Goal: Communication & Community: Answer question/provide support

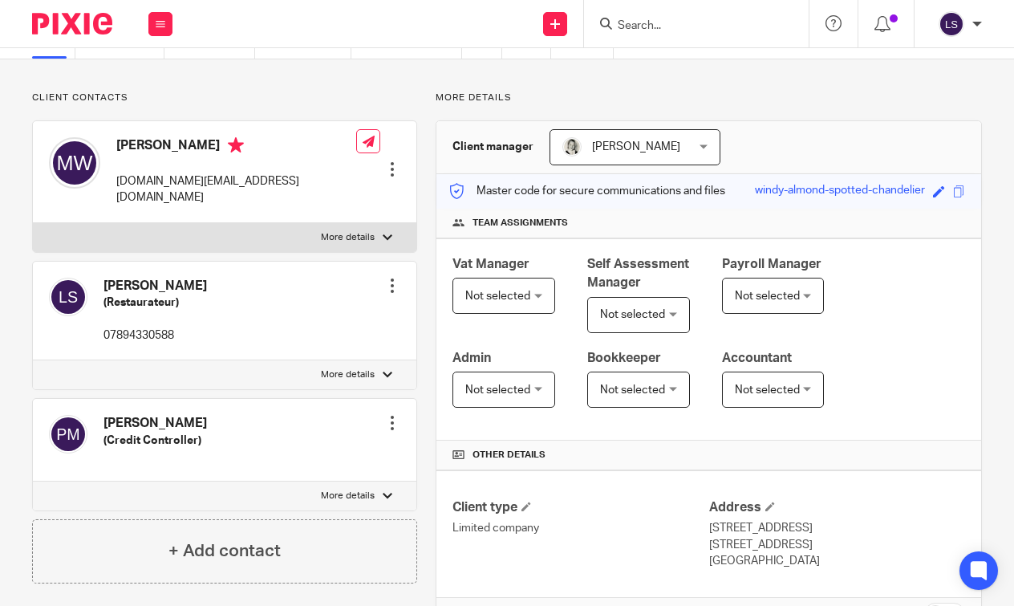
scroll to position [55, 0]
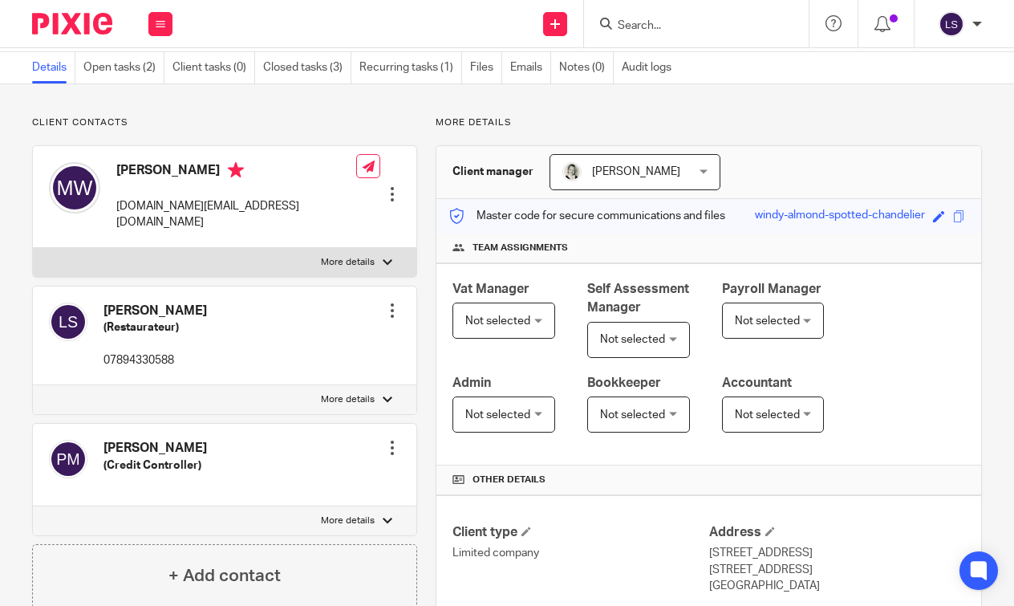
click at [652, 30] on input "Search" at bounding box center [688, 26] width 144 height 14
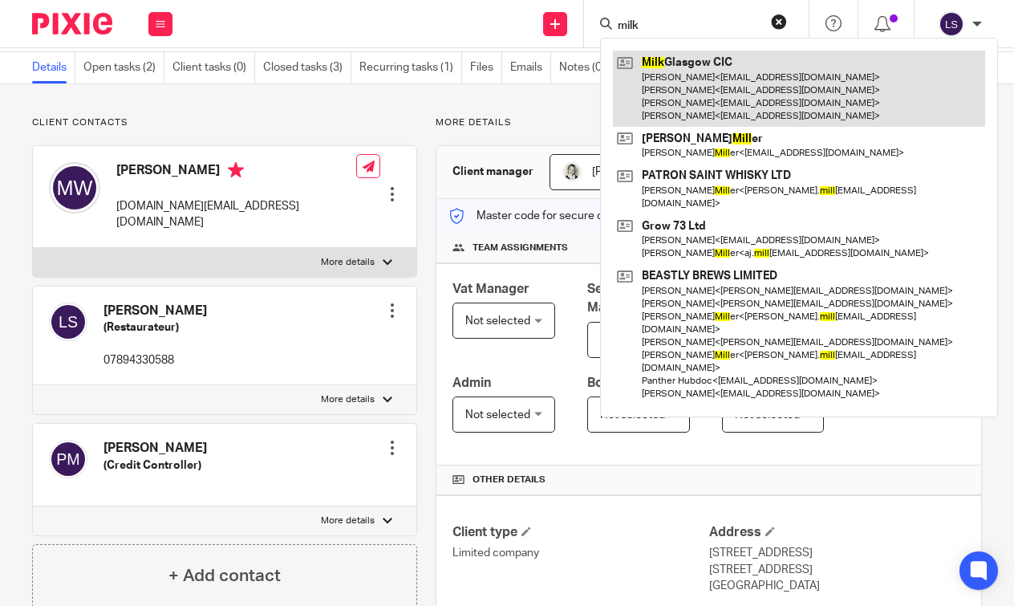
type input "milk"
click at [660, 88] on link at bounding box center [799, 89] width 372 height 76
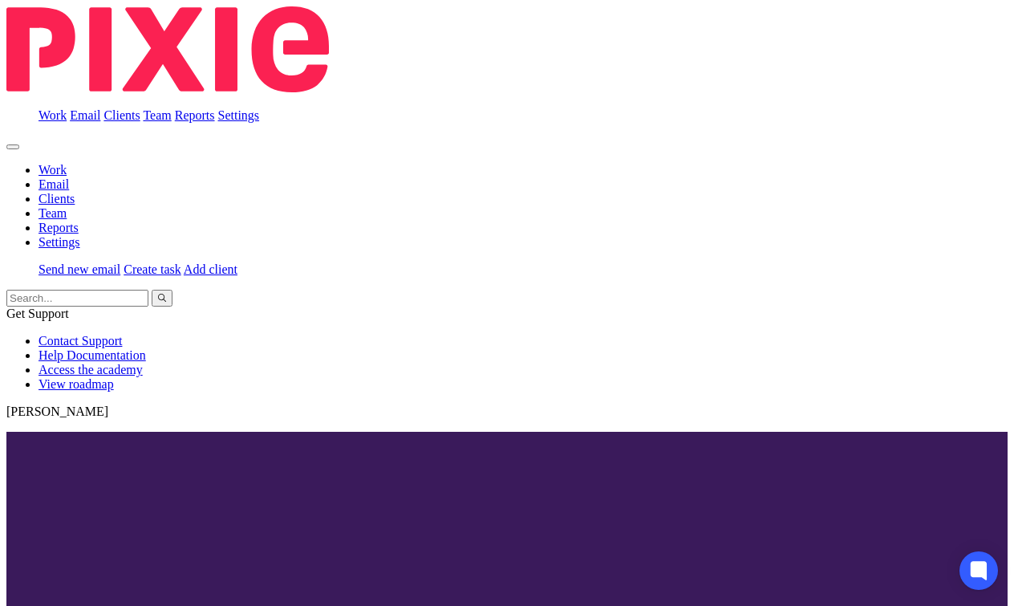
click at [263, 368] on td "30 May 2025" at bounding box center [243, 320] width 140 height 137
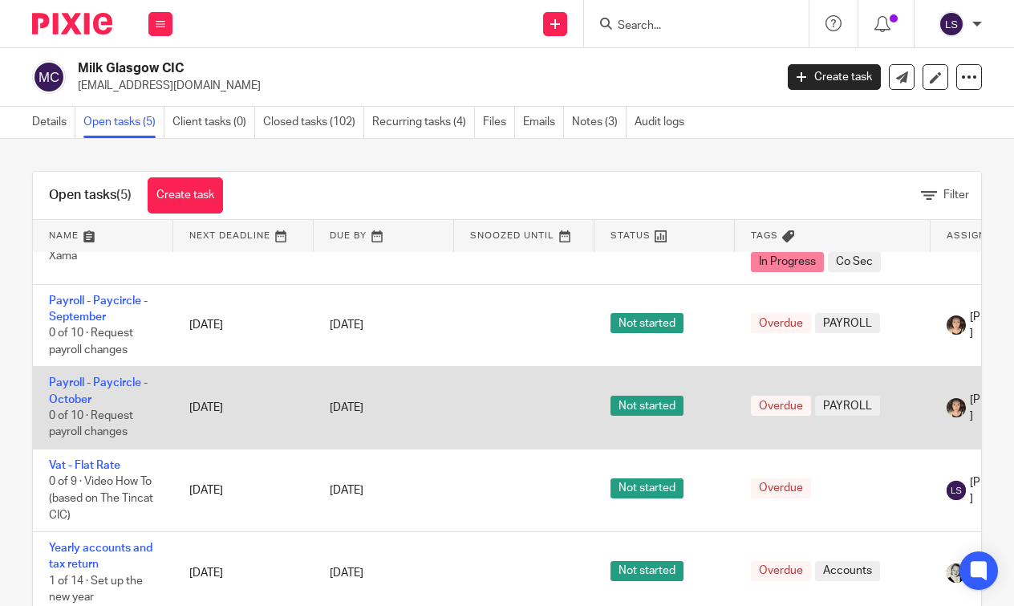
scroll to position [110, 0]
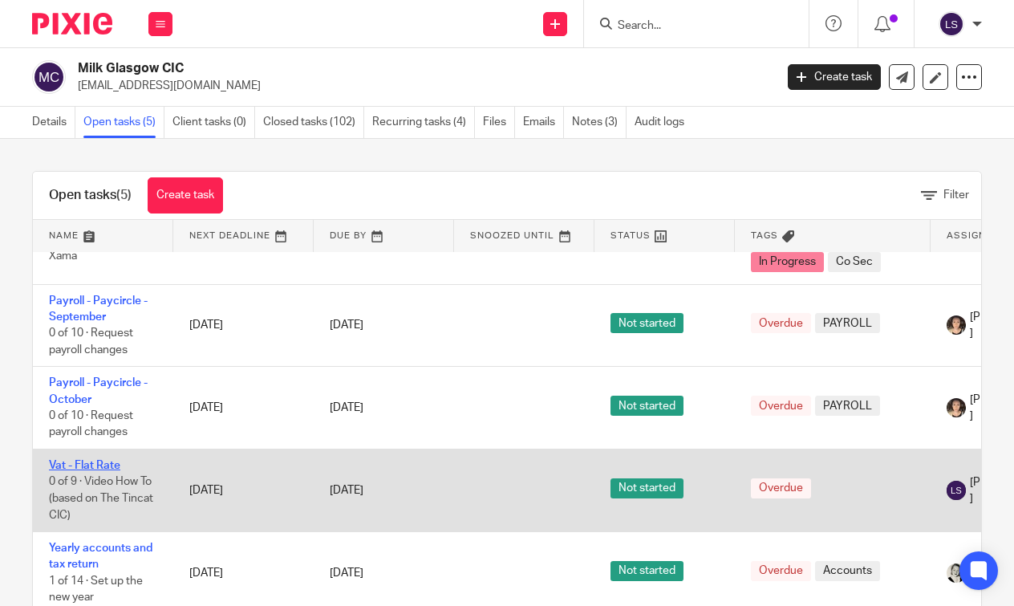
click at [83, 464] on link "Vat - Flat Rate" at bounding box center [84, 465] width 71 height 11
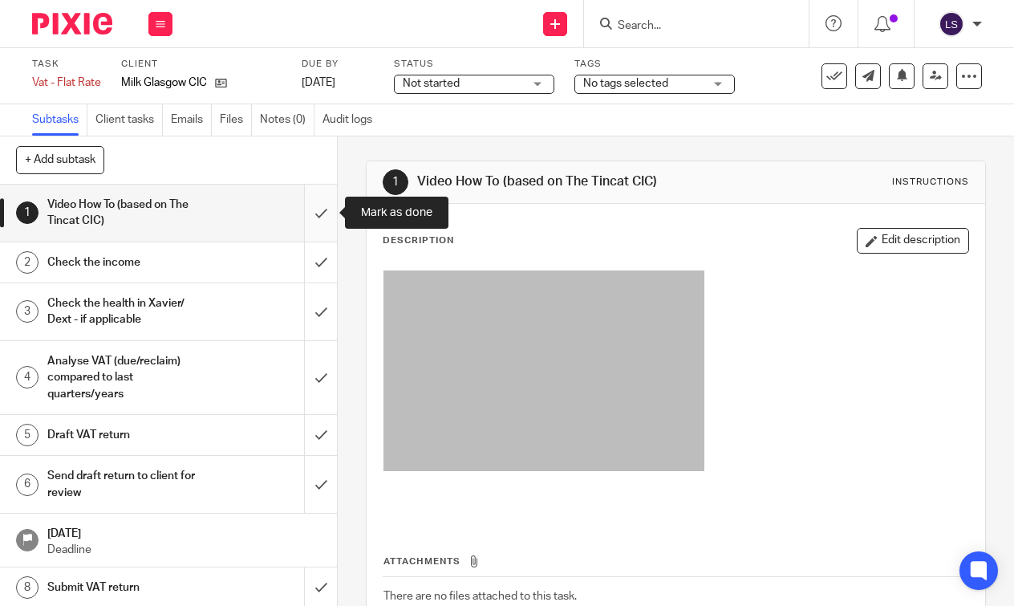
click at [325, 209] on input "submit" at bounding box center [168, 213] width 337 height 57
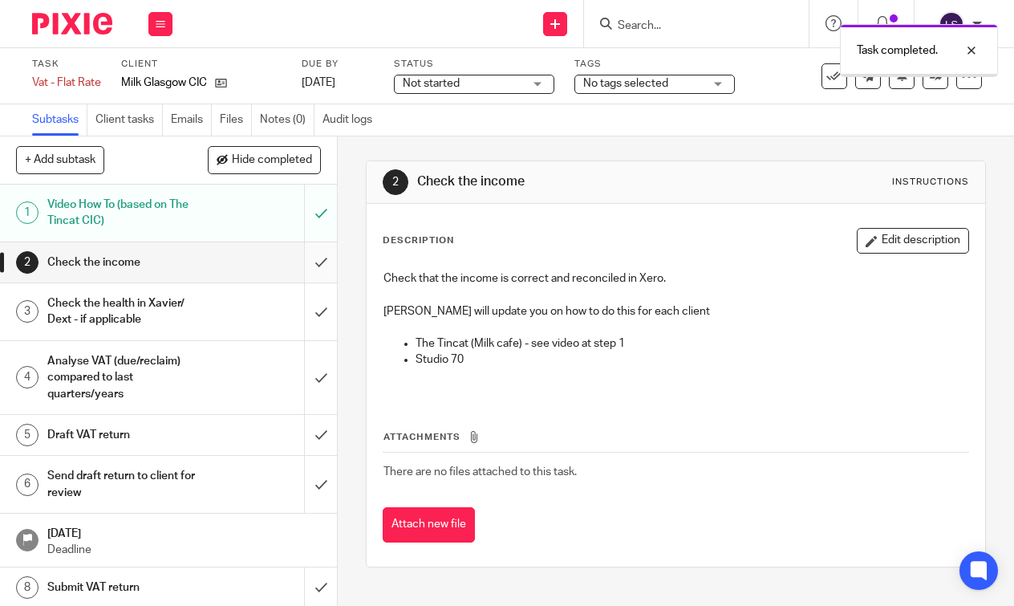
click at [320, 262] on input "submit" at bounding box center [168, 262] width 337 height 40
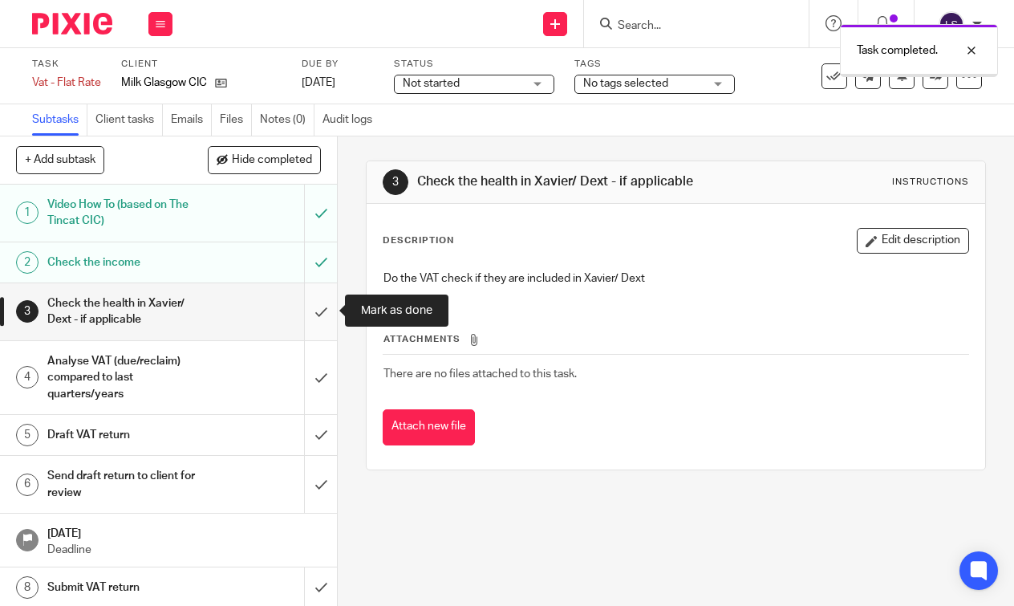
click at [313, 305] on input "submit" at bounding box center [168, 311] width 337 height 57
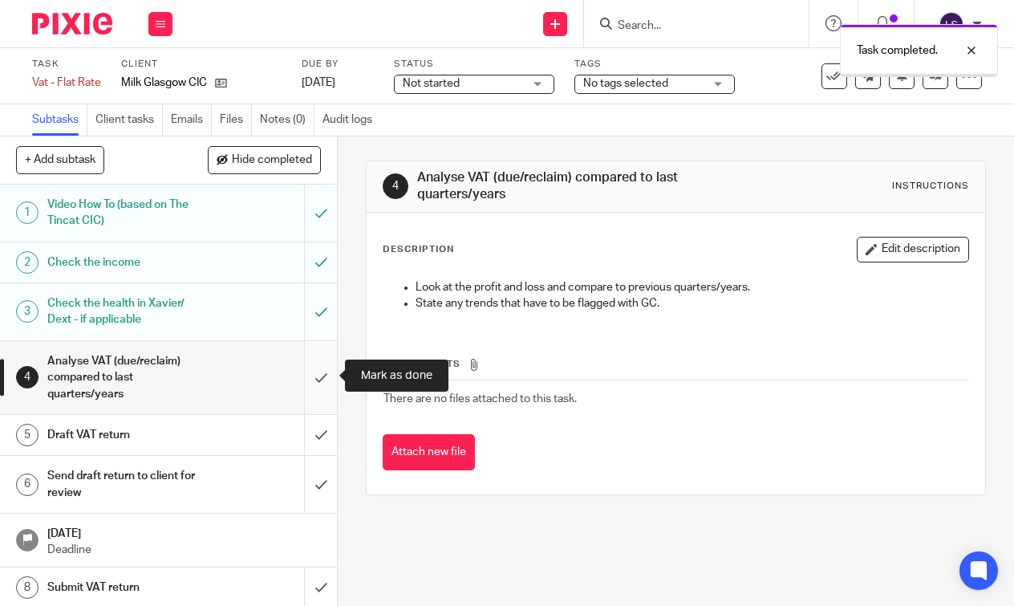
click at [315, 369] on input "submit" at bounding box center [168, 377] width 337 height 73
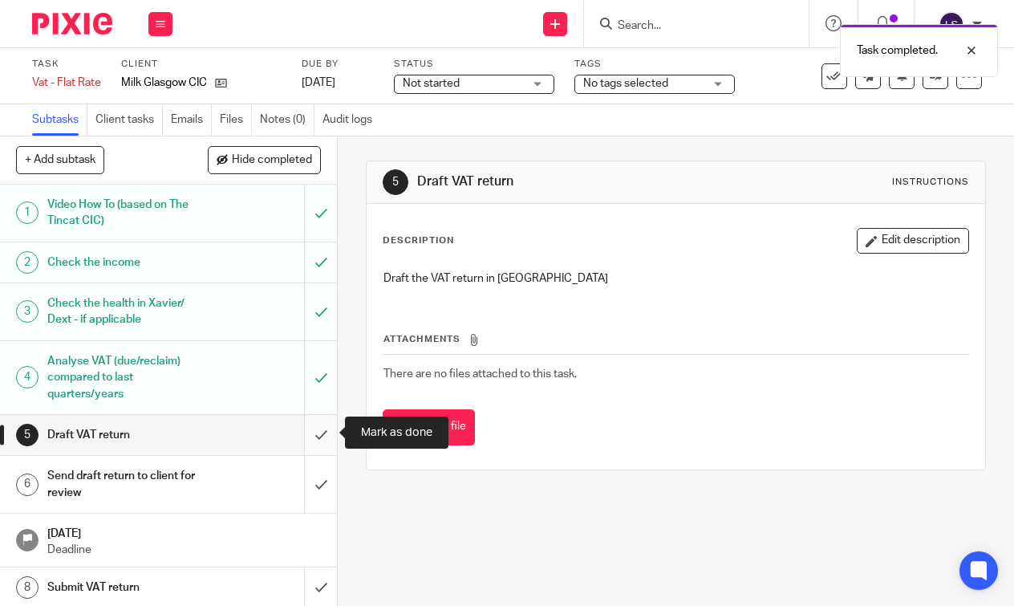
click at [324, 434] on input "submit" at bounding box center [168, 435] width 337 height 40
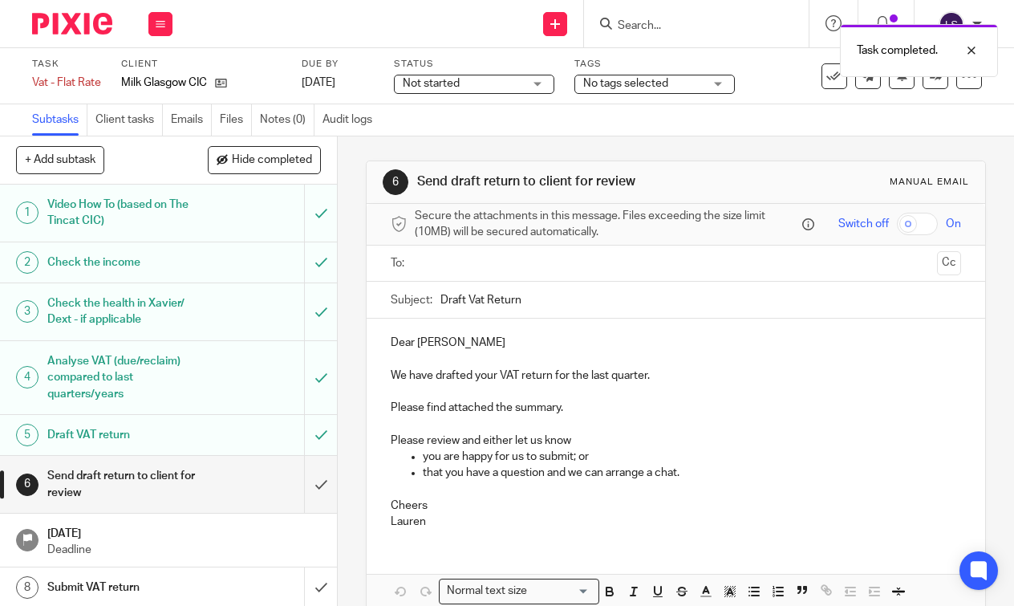
click at [495, 83] on span "Not started" at bounding box center [463, 83] width 120 height 17
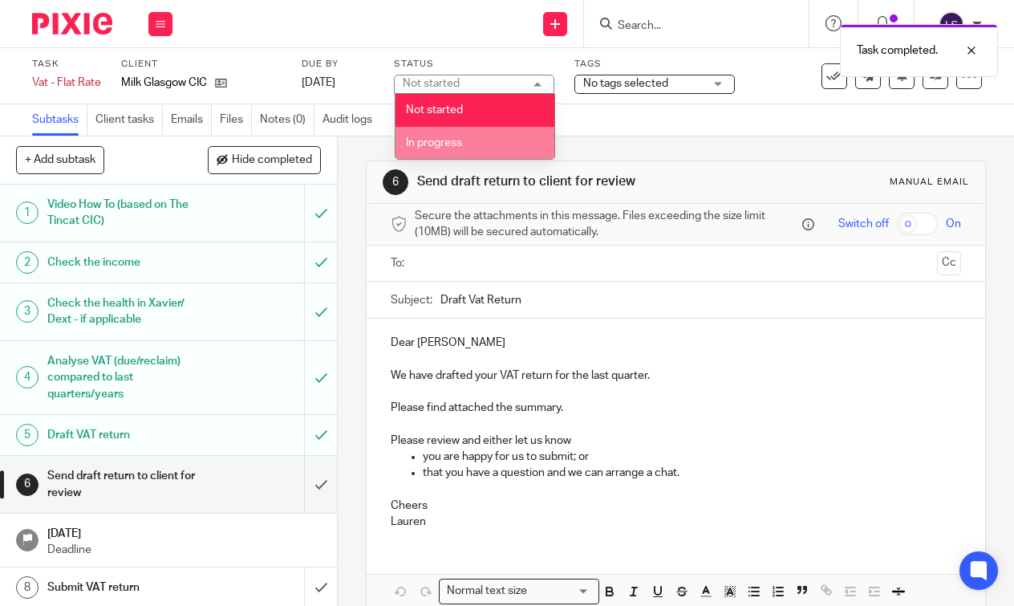
click at [472, 140] on li "In progress" at bounding box center [475, 143] width 159 height 33
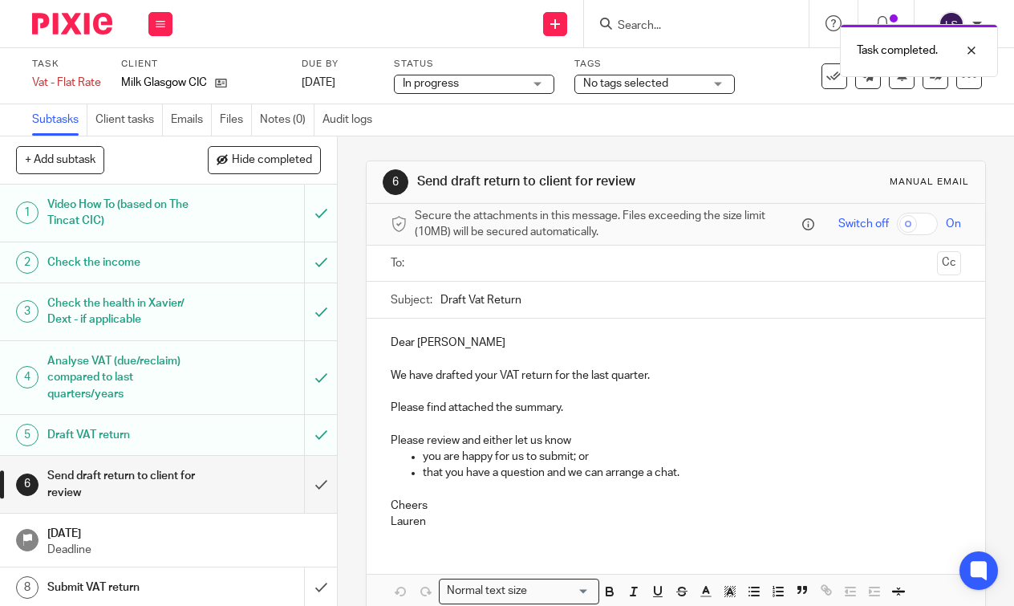
click at [652, 89] on span "No tags selected" at bounding box center [625, 83] width 85 height 11
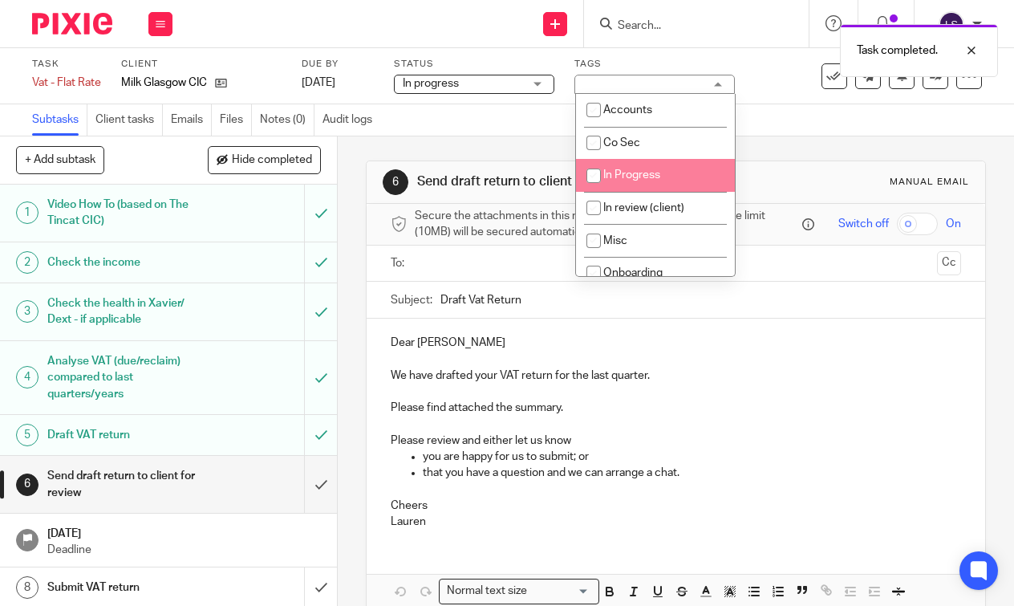
click at [643, 172] on span "In Progress" at bounding box center [631, 174] width 57 height 11
checkbox input "true"
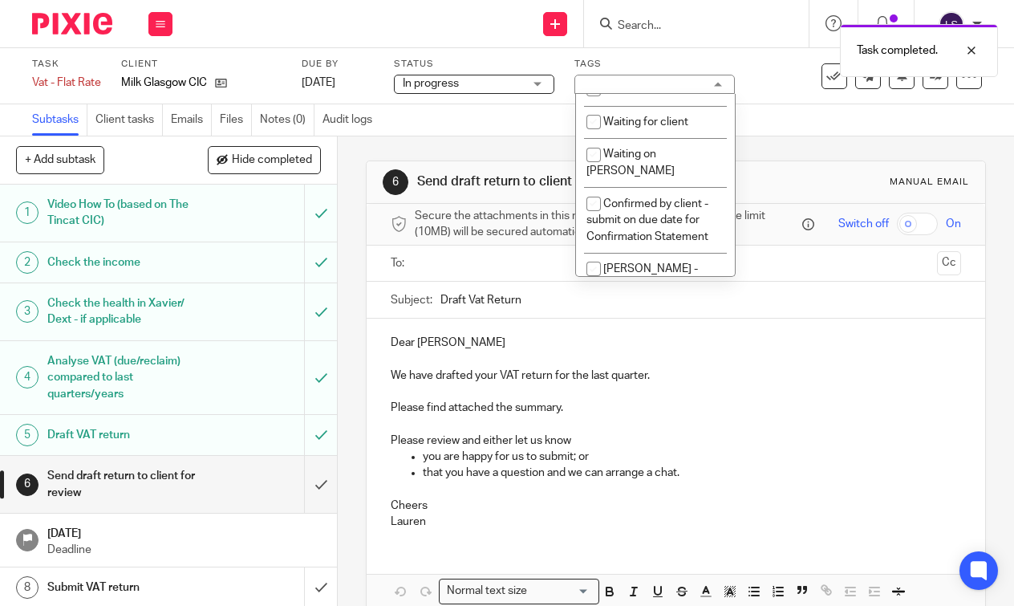
scroll to position [416, 0]
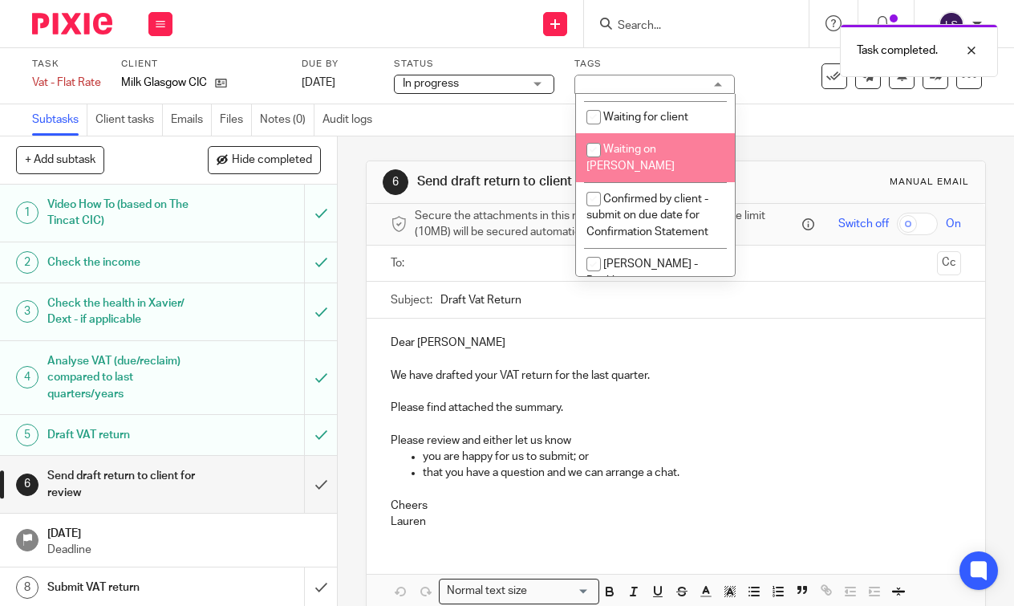
click at [648, 159] on span "Waiting on Gillian" at bounding box center [631, 158] width 88 height 28
checkbox input "true"
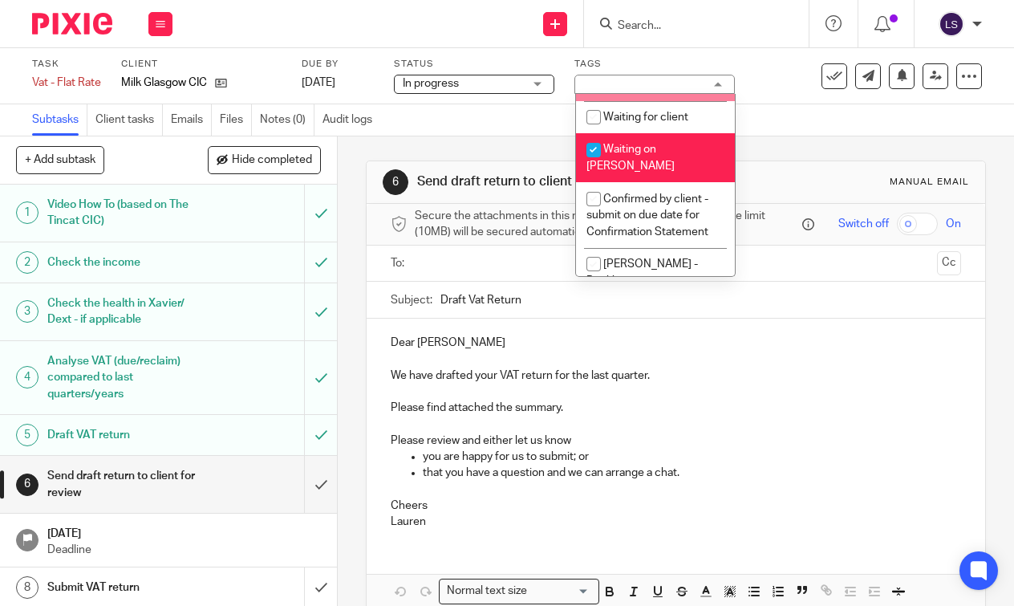
click at [640, 101] on li "VAT" at bounding box center [655, 84] width 159 height 33
checkbox input "true"
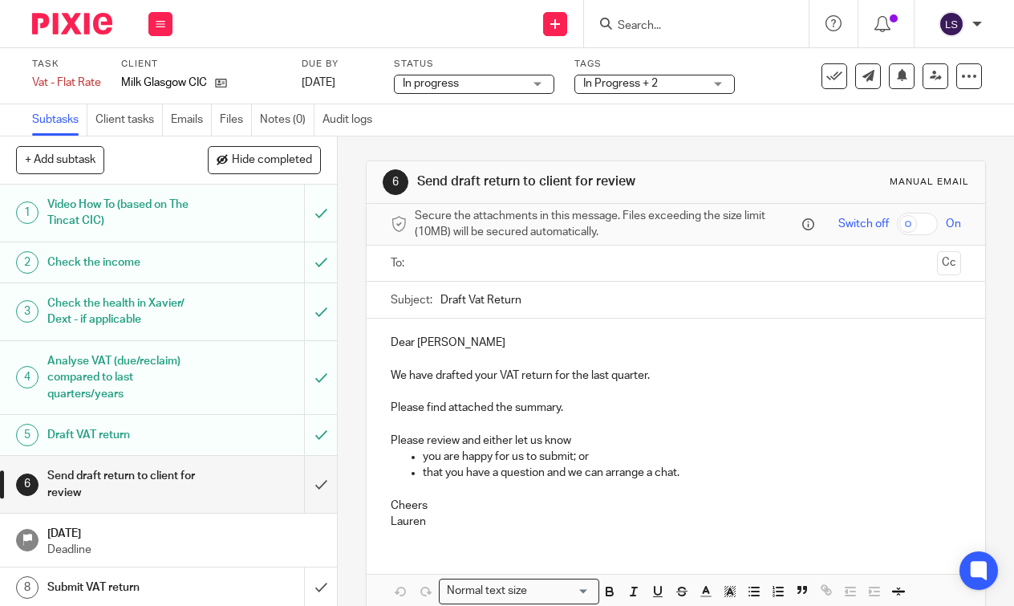
click at [54, 19] on img at bounding box center [72, 24] width 80 height 22
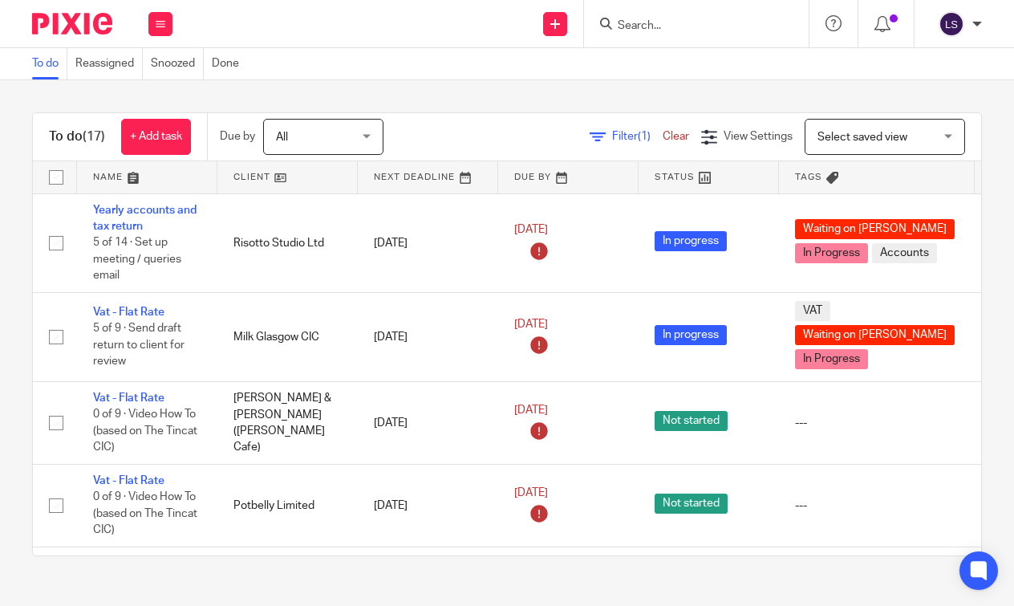
click at [638, 22] on input "Search" at bounding box center [688, 26] width 144 height 14
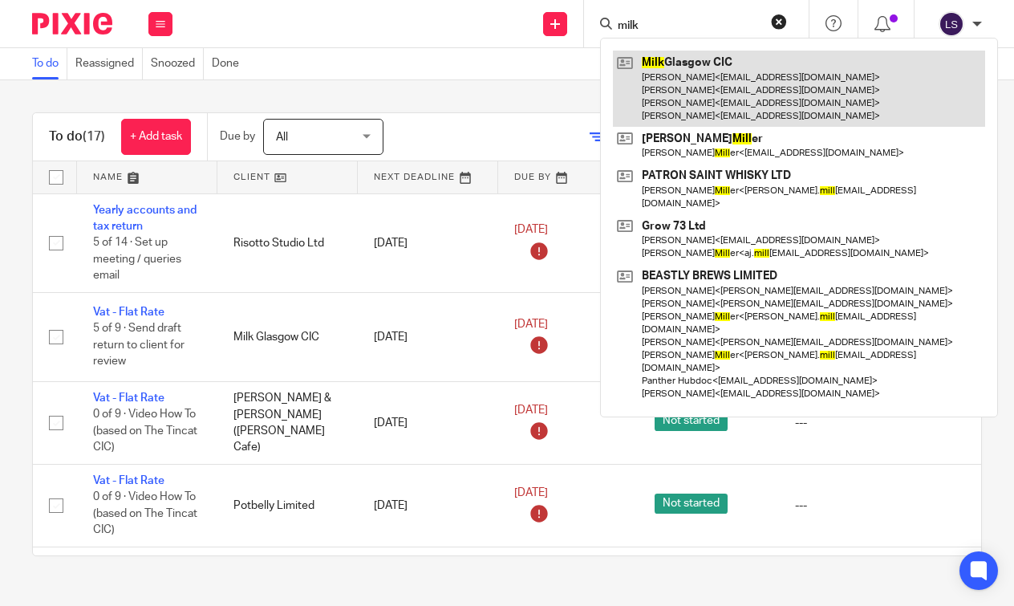
type input "milk"
click at [654, 91] on link at bounding box center [799, 89] width 372 height 76
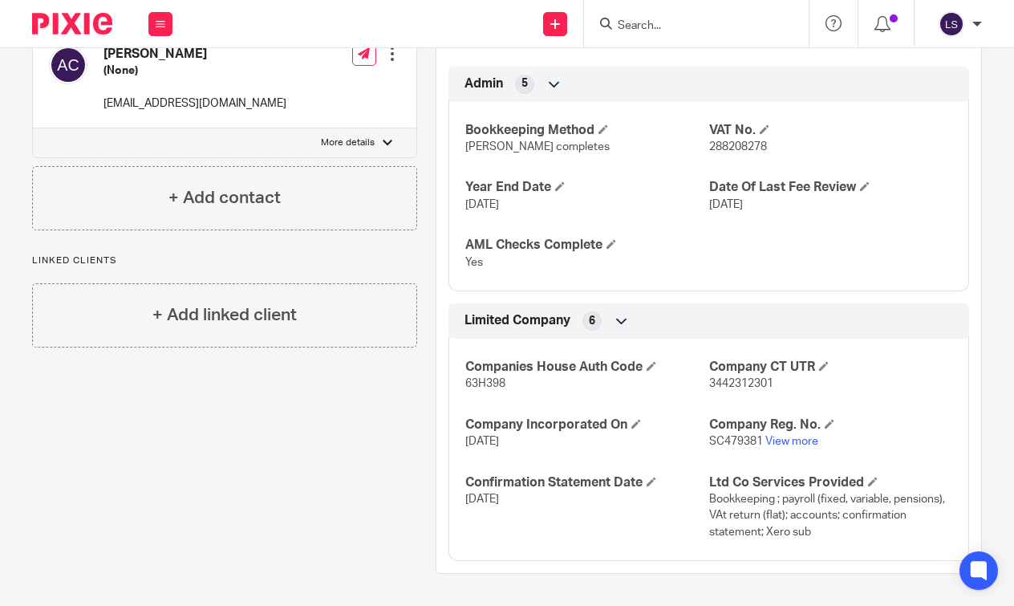
scroll to position [746, 0]
click at [797, 445] on link "View more" at bounding box center [791, 441] width 53 height 11
click at [229, 465] on div "Pinned note CHANGE OF NAME [PERSON_NAME] - we have just filed to change the com…" at bounding box center [216, 3] width 404 height 1141
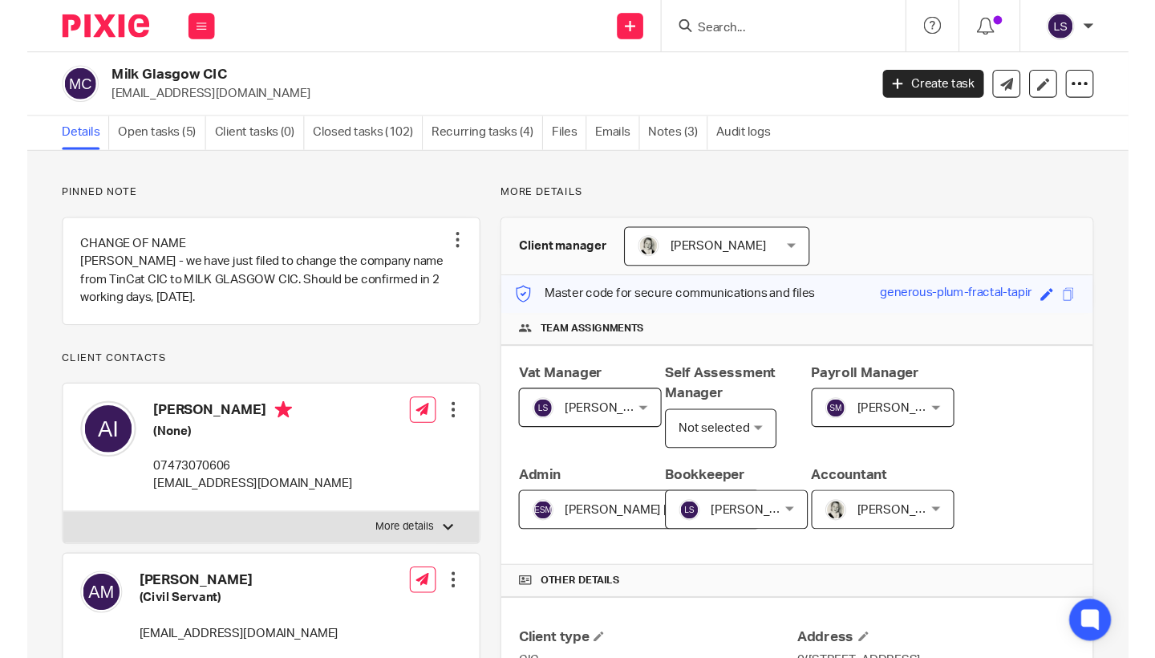
scroll to position [0, 0]
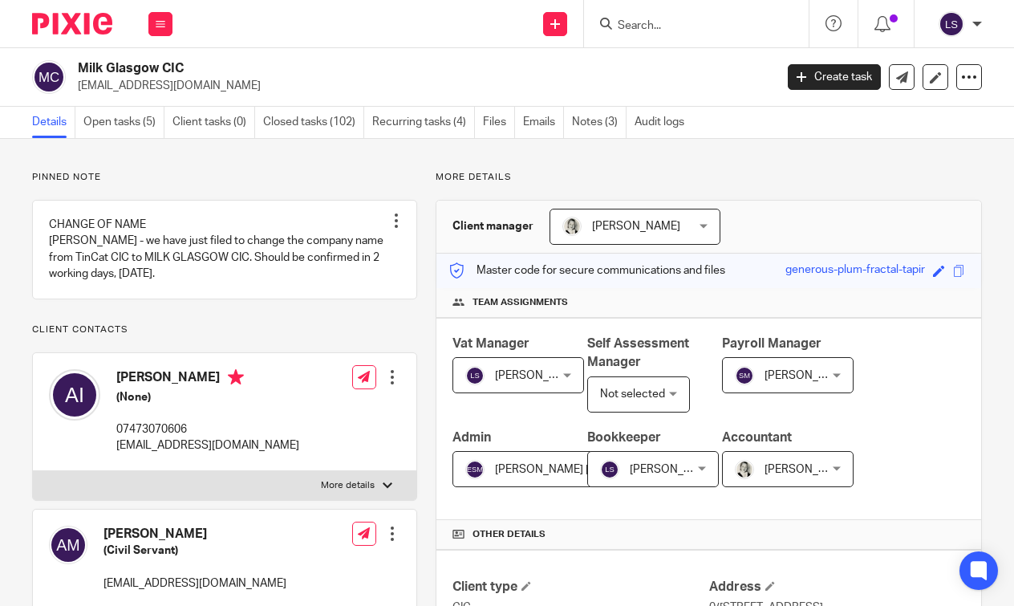
click at [445, 3] on div "Send new email Create task Add client Get Support Contact Support Help Document…" at bounding box center [602, 23] width 826 height 47
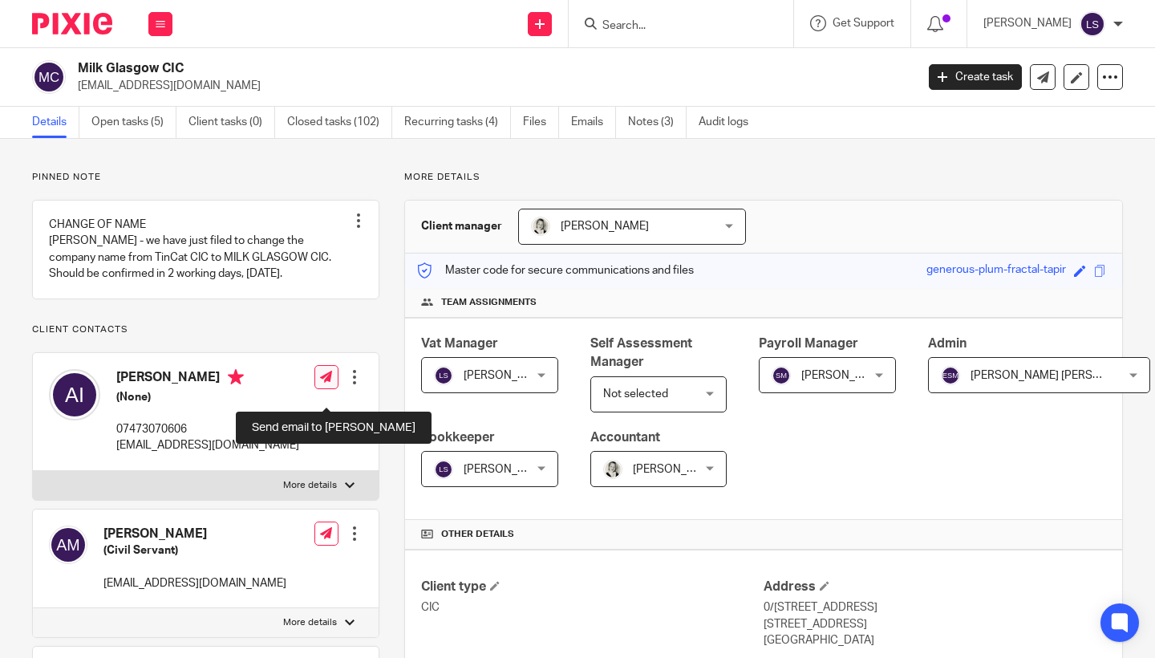
click at [324, 383] on icon at bounding box center [326, 377] width 12 height 12
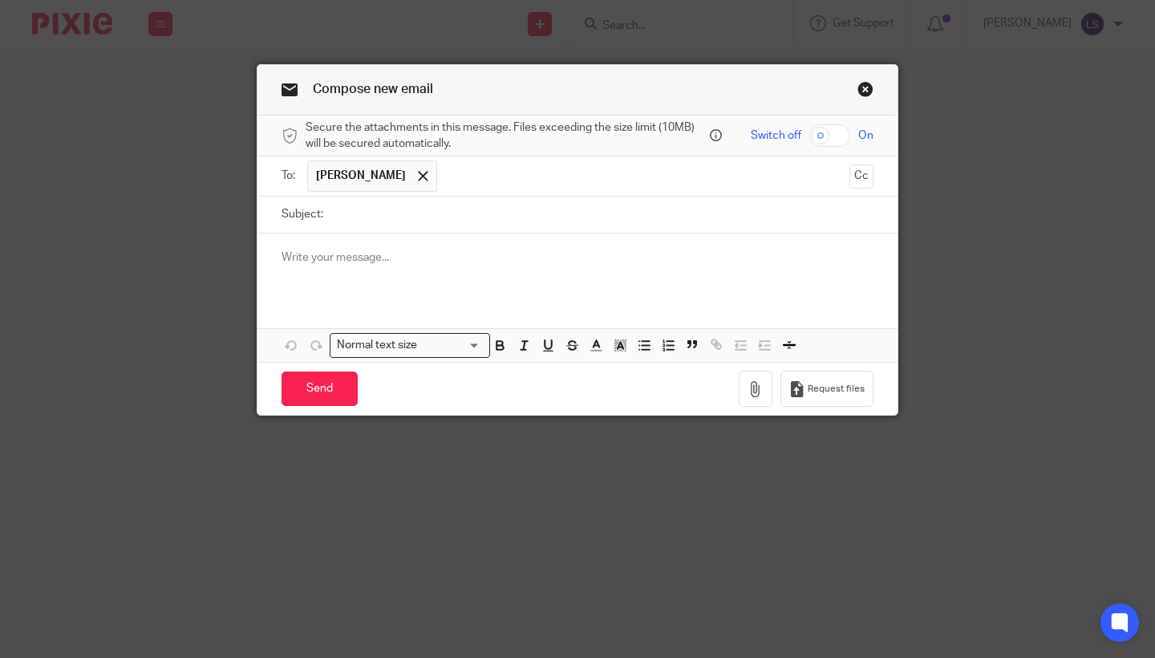
click at [407, 207] on input "Subject:" at bounding box center [602, 215] width 542 height 36
type input "2 remaining transactions for VAT return"
click at [389, 254] on p at bounding box center [578, 258] width 592 height 16
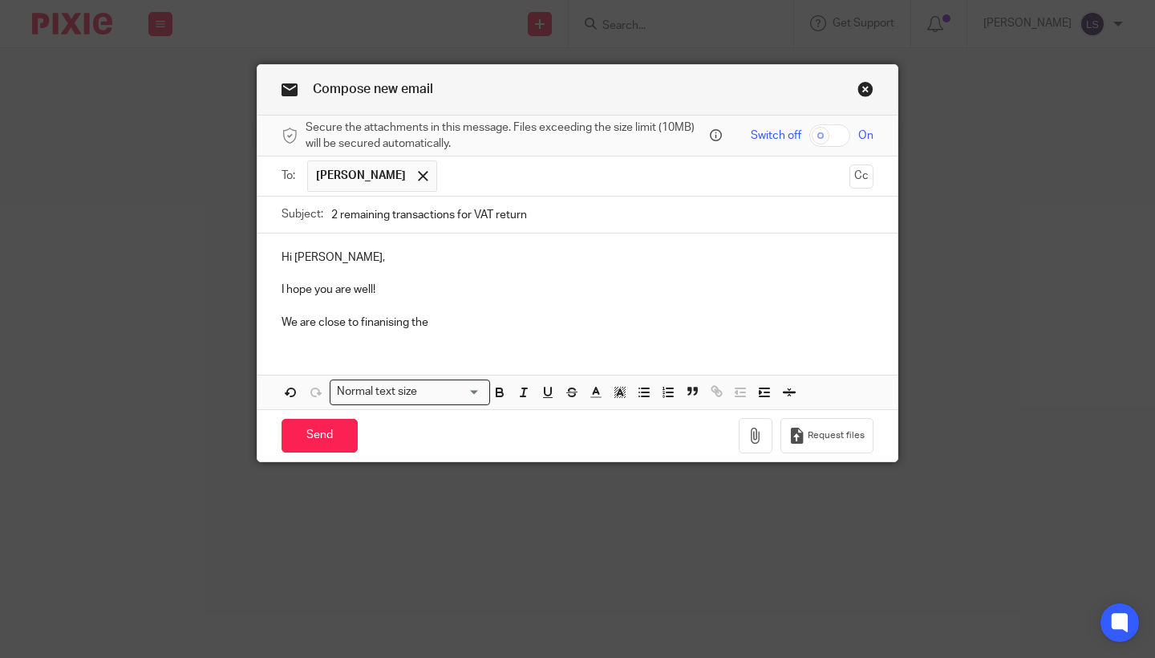
click at [385, 318] on p "We are close to finanising the" at bounding box center [578, 323] width 592 height 16
click at [459, 317] on p "We are close to finalising the" at bounding box center [578, 323] width 592 height 16
click at [671, 321] on p "We are close to finalising the VAT return but want to double check regarding th…" at bounding box center [578, 323] width 592 height 16
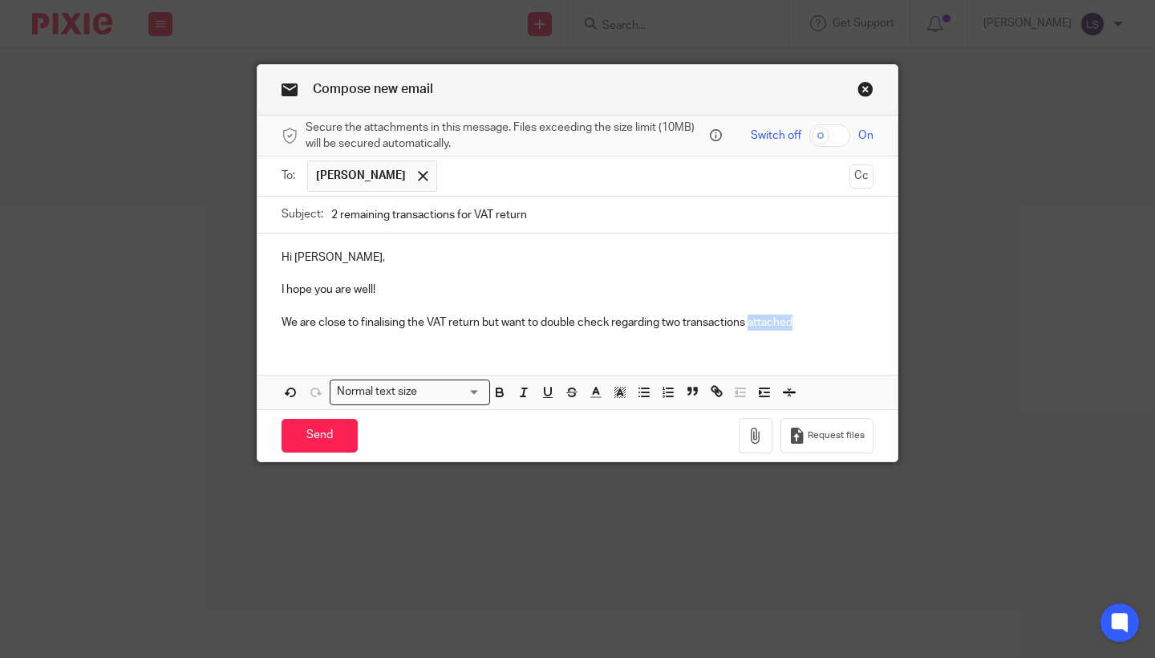
drag, startPoint x: 753, startPoint y: 323, endPoint x: 875, endPoint y: 321, distance: 122.0
click at [875, 321] on div "Hi Angela, I hope you are well! We are close to finalising the VAT return but w…" at bounding box center [578, 287] width 640 height 109
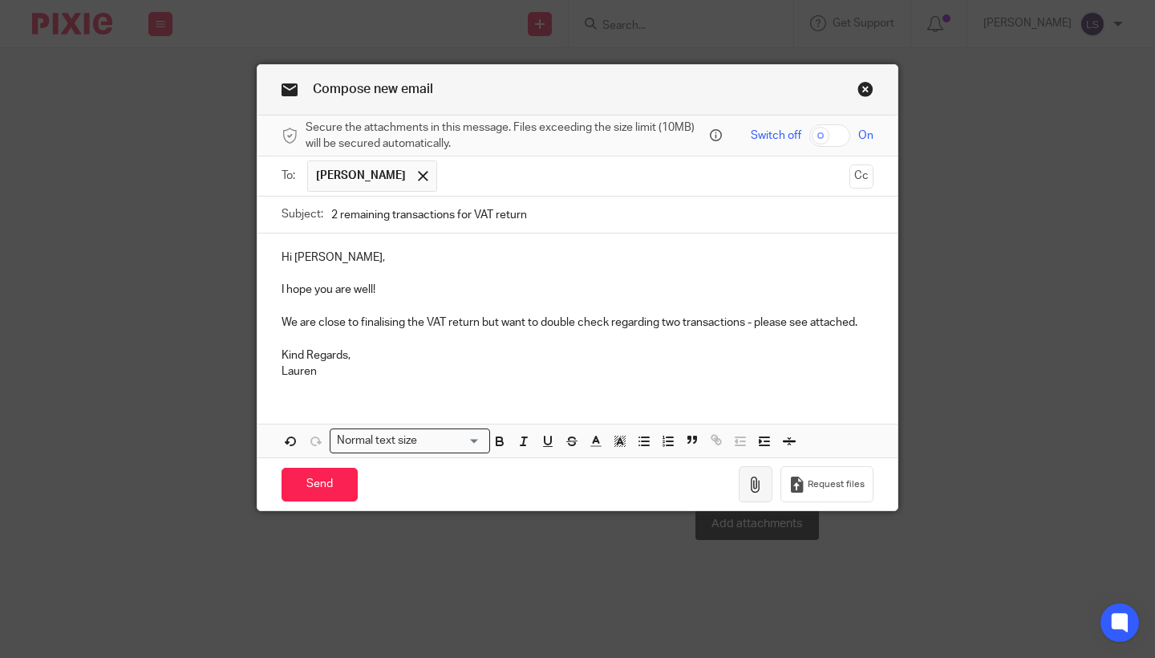
click at [758, 479] on icon "button" at bounding box center [756, 485] width 16 height 16
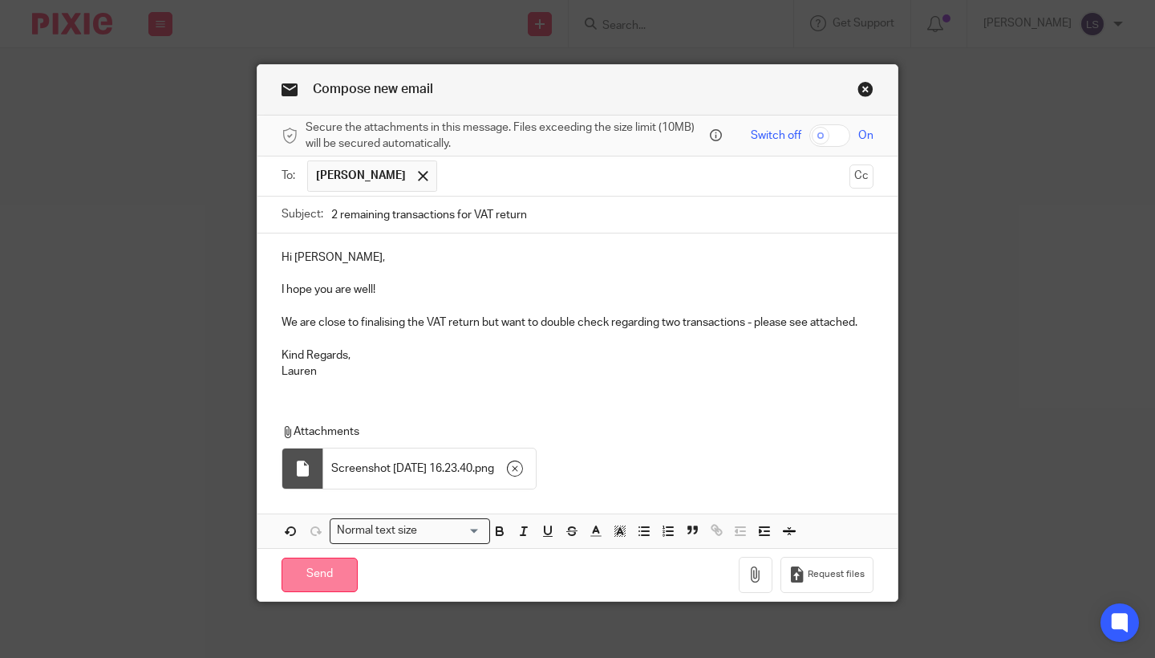
click at [311, 587] on input "Send" at bounding box center [320, 575] width 76 height 35
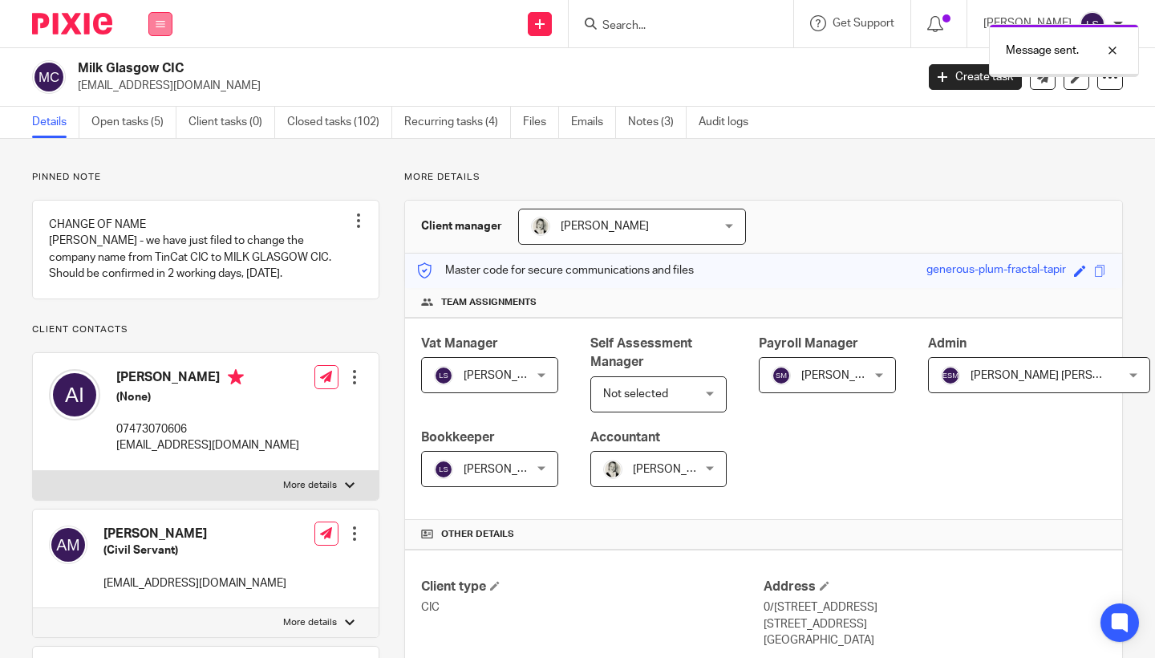
click at [171, 27] on button at bounding box center [160, 24] width 24 height 24
click at [157, 99] on link "Email" at bounding box center [152, 97] width 26 height 11
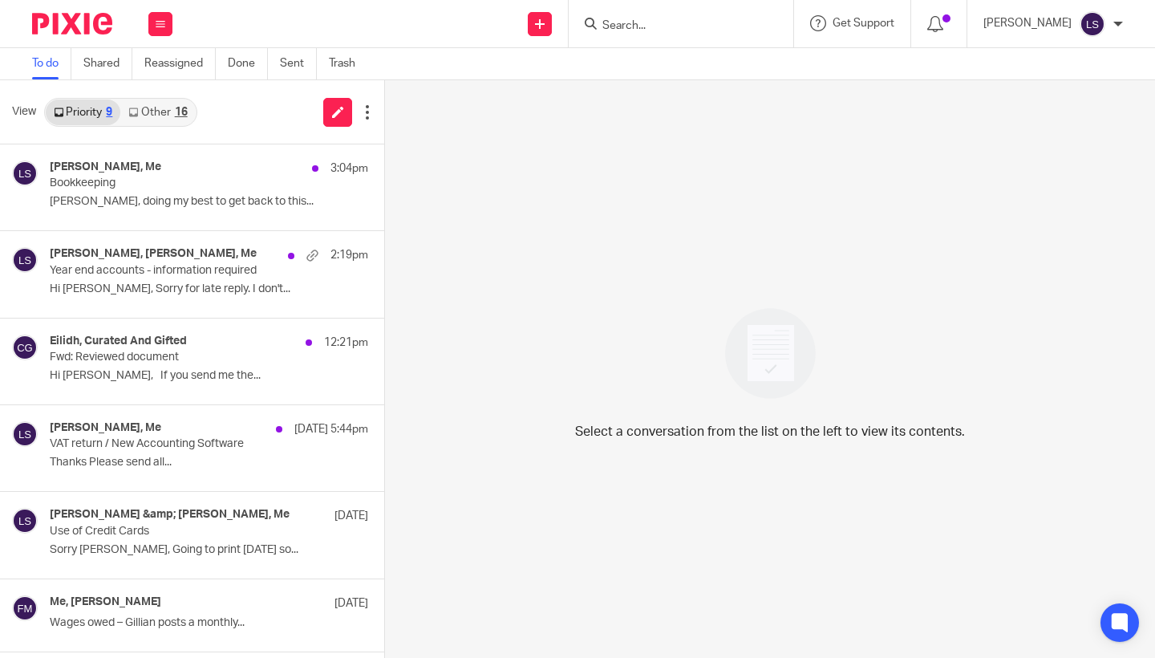
click at [169, 116] on link "Other 16" at bounding box center [157, 112] width 75 height 26
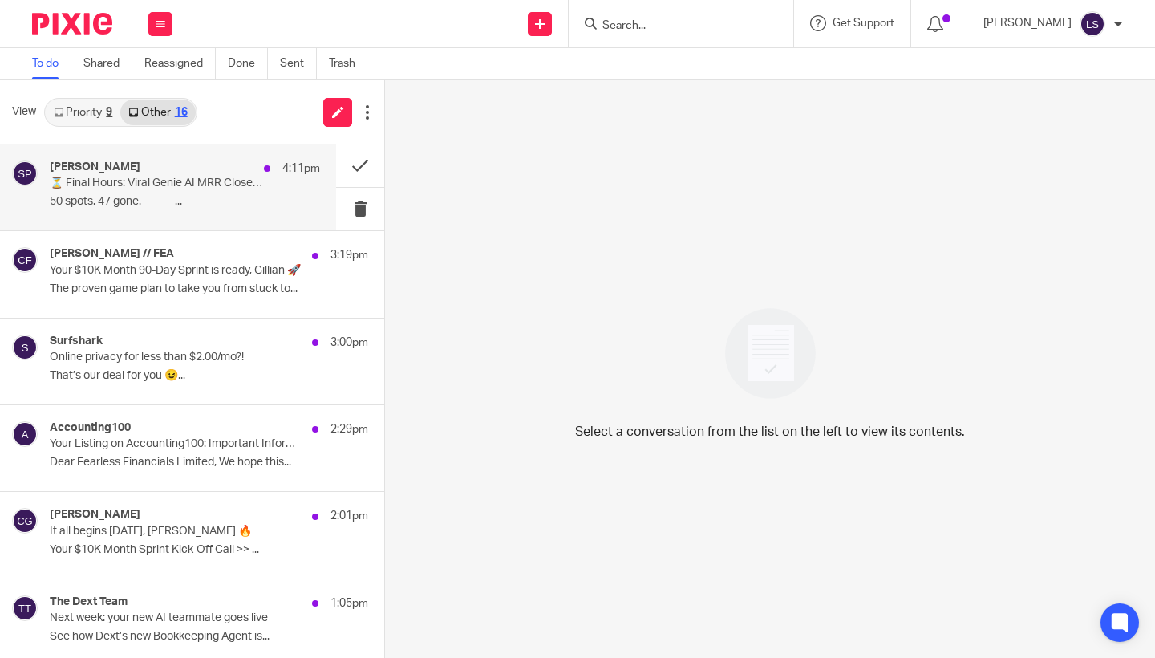
click at [148, 196] on p "50 spots. 47 gone. ͏ ͏ ͏ ͏ ͏ ͏ ͏ ͏ ͏ ͏ ͏ ͏ ͏ ͏..." at bounding box center [185, 202] width 270 height 14
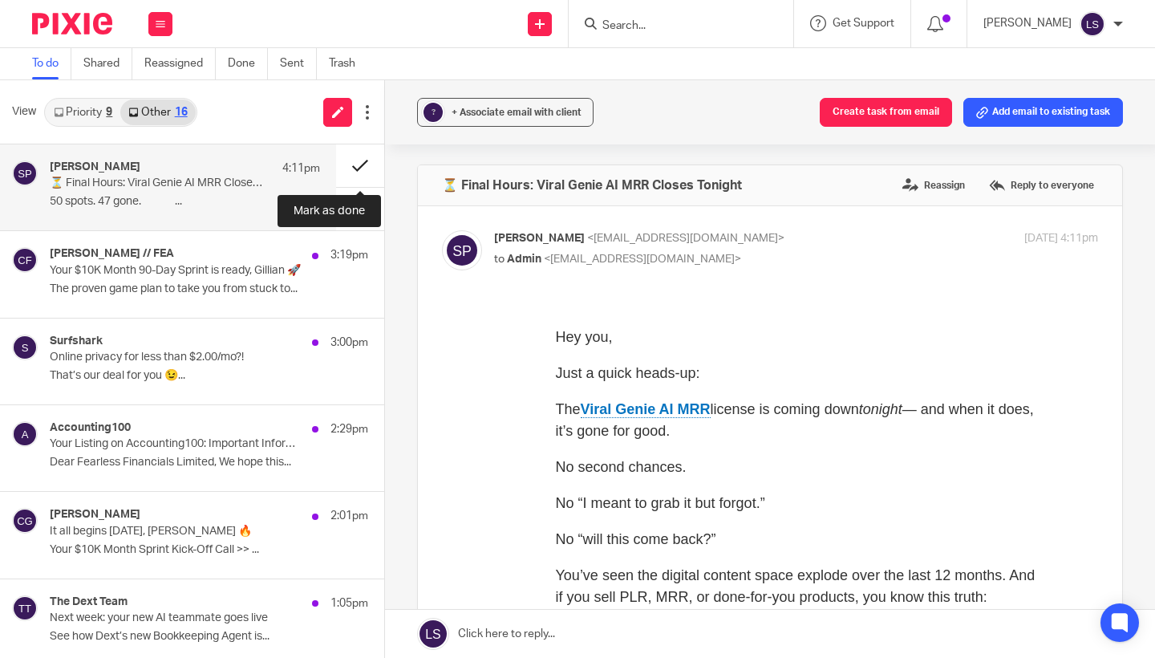
click at [359, 169] on button at bounding box center [360, 165] width 48 height 43
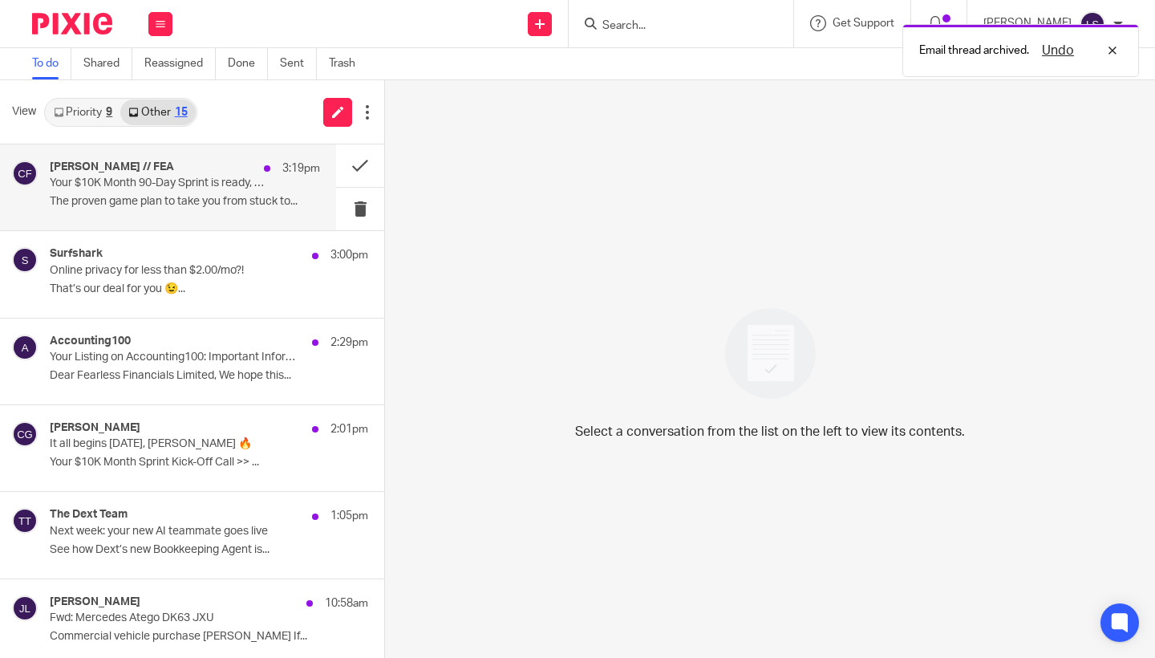
click at [217, 182] on p "Your $10K Month 90-Day Sprint is ready, Gillian 🚀" at bounding box center [158, 184] width 217 height 14
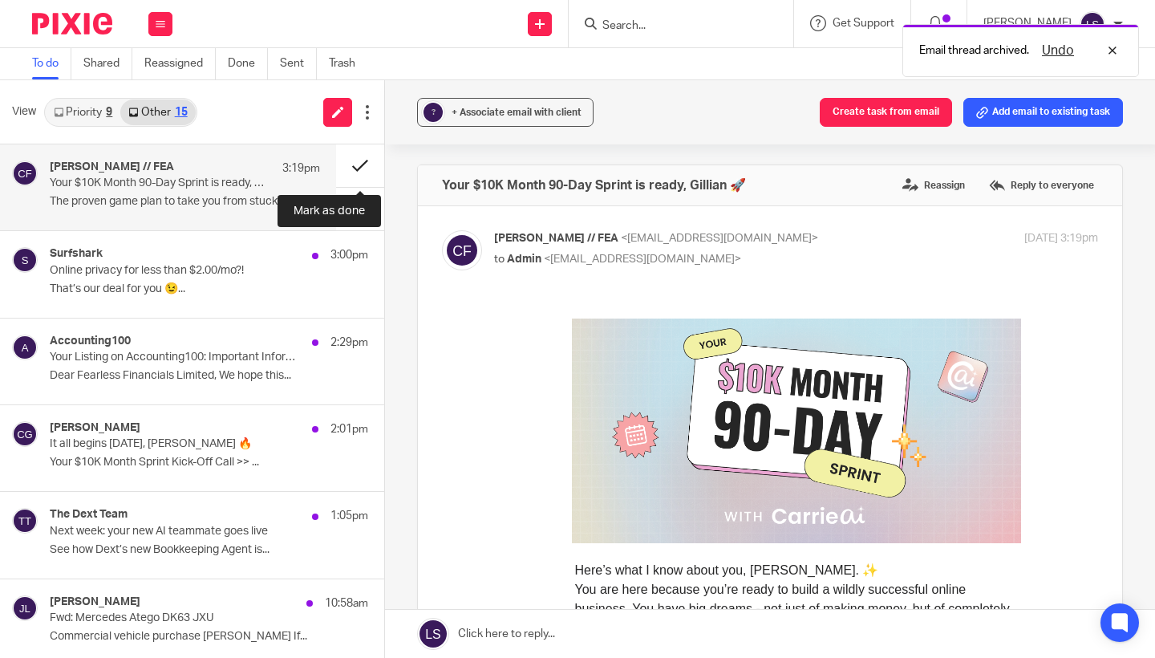
click at [347, 175] on button at bounding box center [360, 165] width 48 height 43
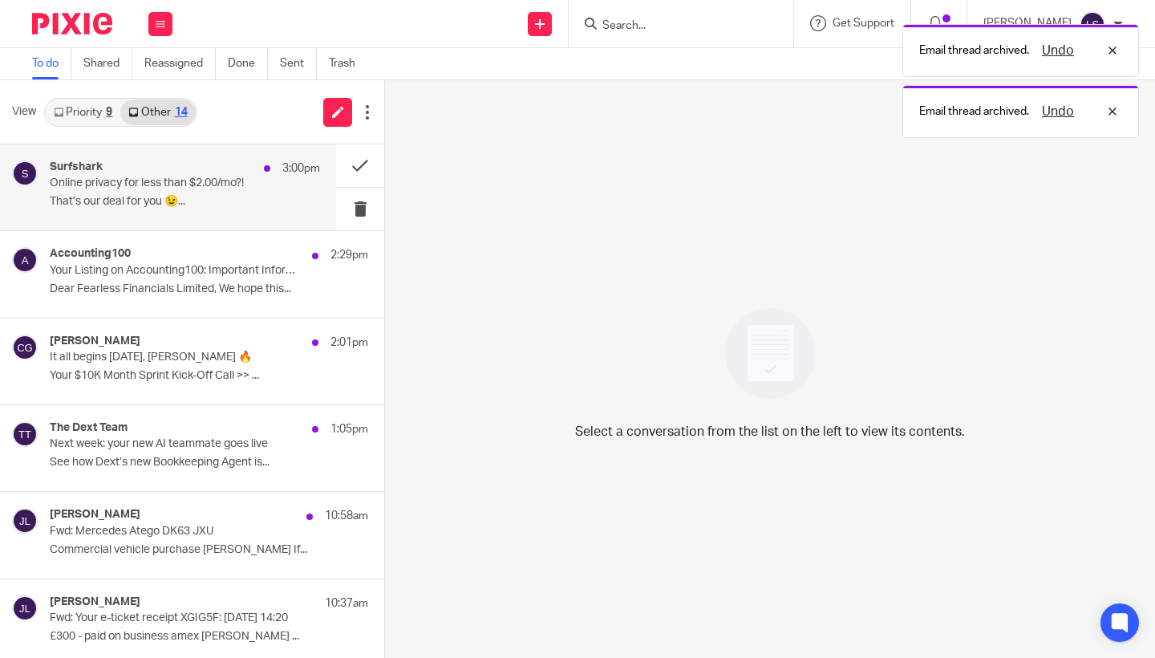
click at [232, 181] on p "Online privacy for less than $2.00/mo?!" at bounding box center [158, 184] width 217 height 14
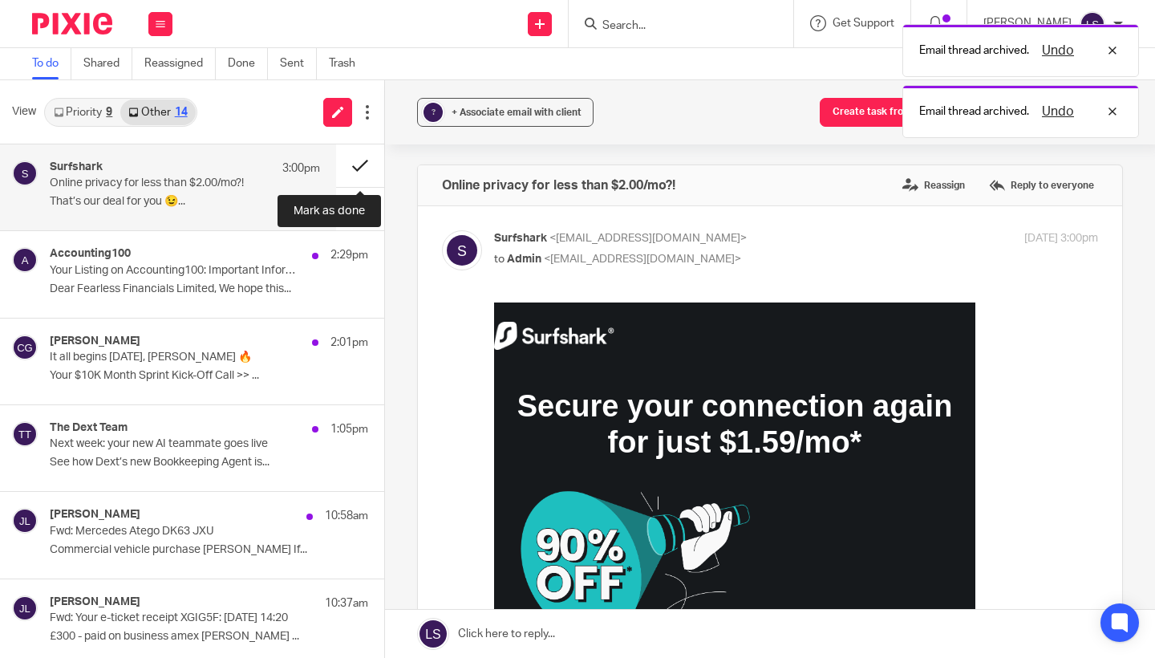
click at [349, 170] on button at bounding box center [360, 165] width 48 height 43
click at [229, 178] on p "Online privacy for less than $2.00/mo?!" at bounding box center [158, 184] width 217 height 14
click at [230, 195] on p "That’s our deal for you 😉..." at bounding box center [185, 202] width 270 height 14
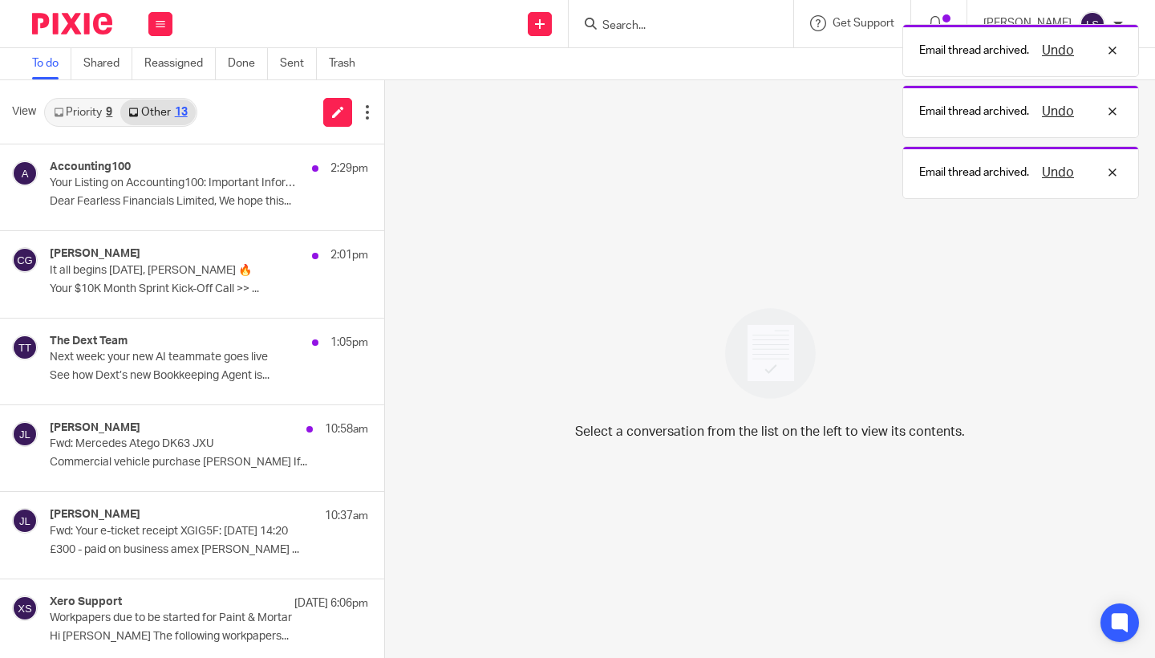
click at [230, 195] on p "Dear Fearless Financials Limited, We hope this..." at bounding box center [209, 202] width 319 height 14
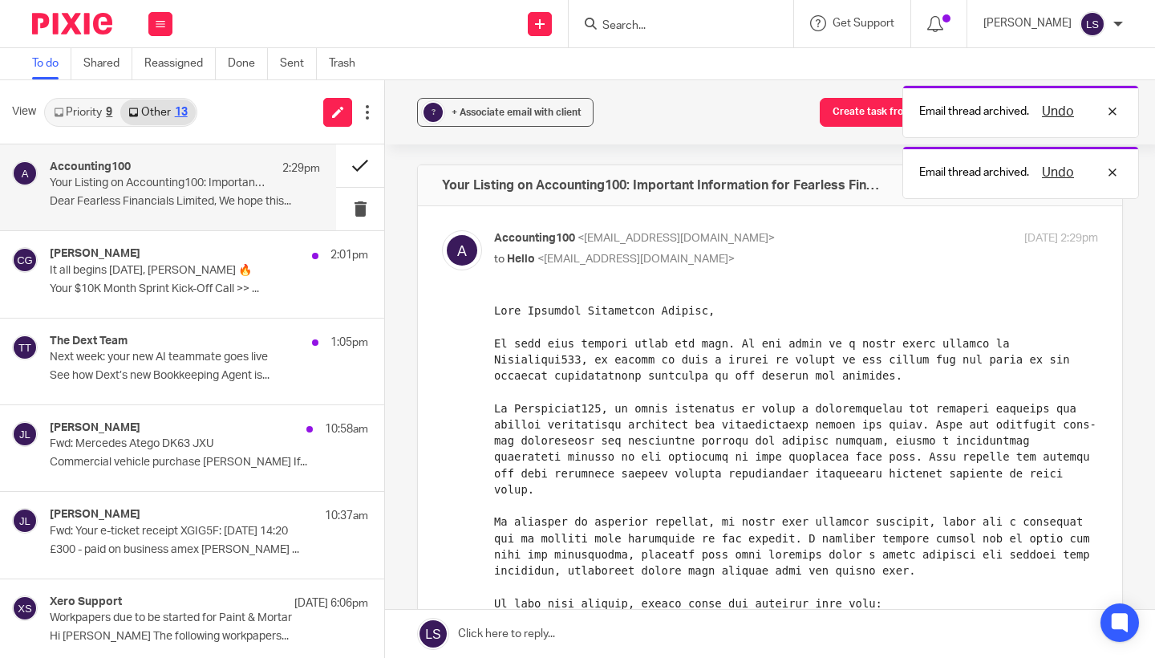
click at [362, 169] on button at bounding box center [360, 165] width 48 height 43
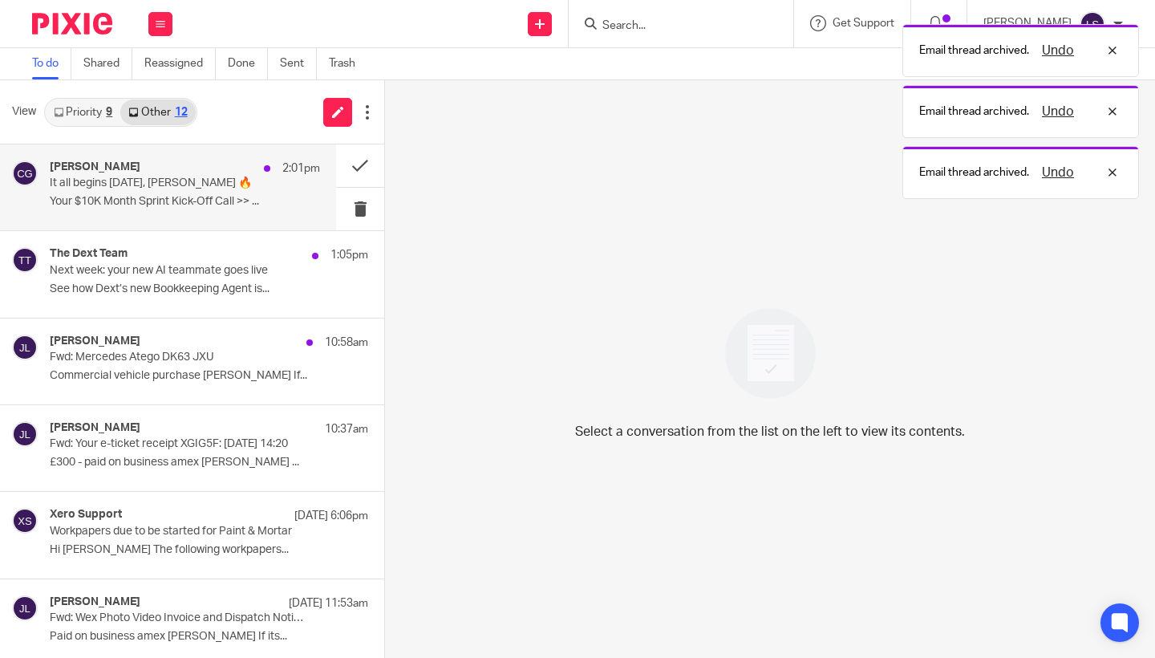
click at [252, 175] on div "Carrie Green 2:01pm" at bounding box center [185, 168] width 270 height 16
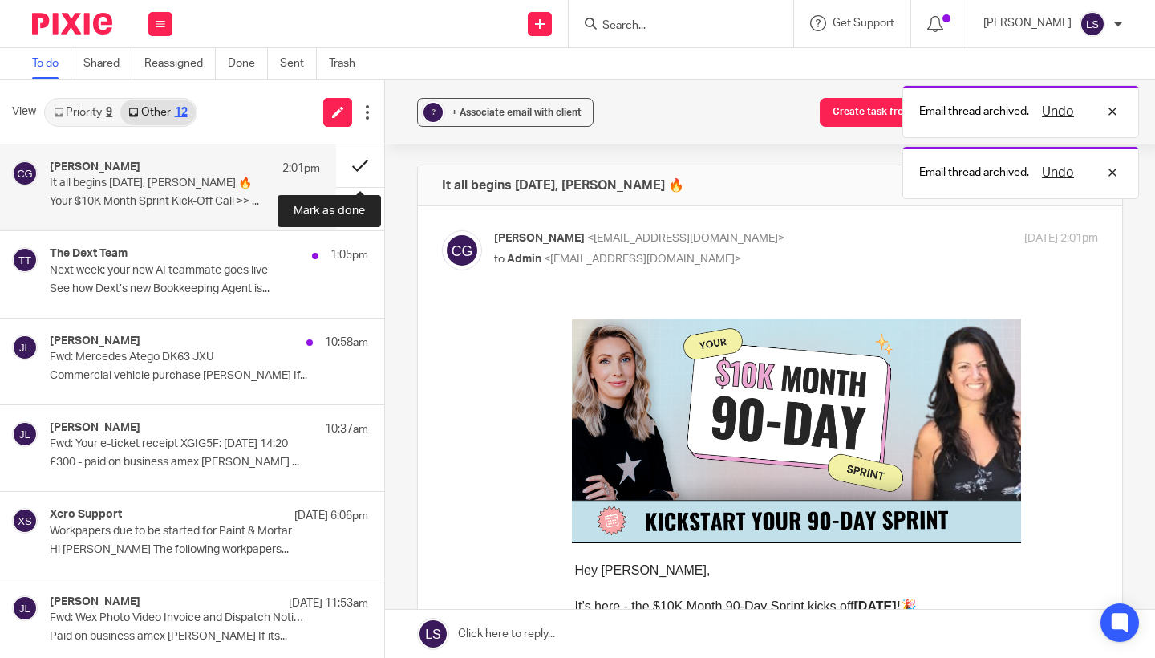
click at [360, 165] on button at bounding box center [360, 165] width 48 height 43
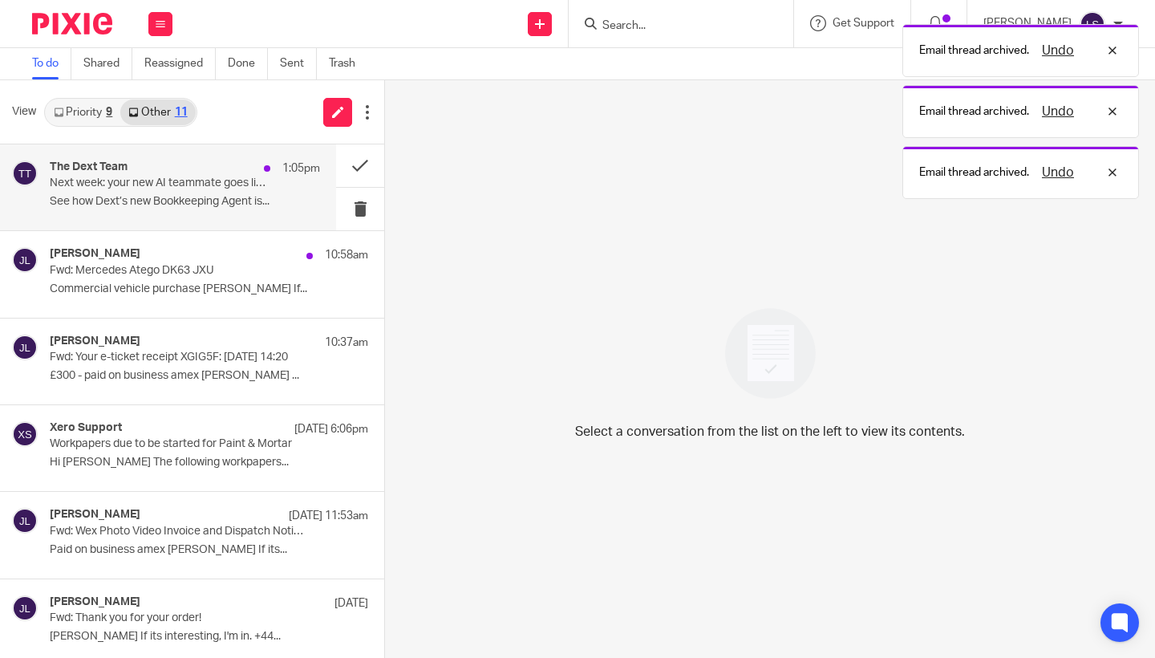
click at [233, 176] on div "The Dext Team 1:05pm" at bounding box center [185, 168] width 270 height 16
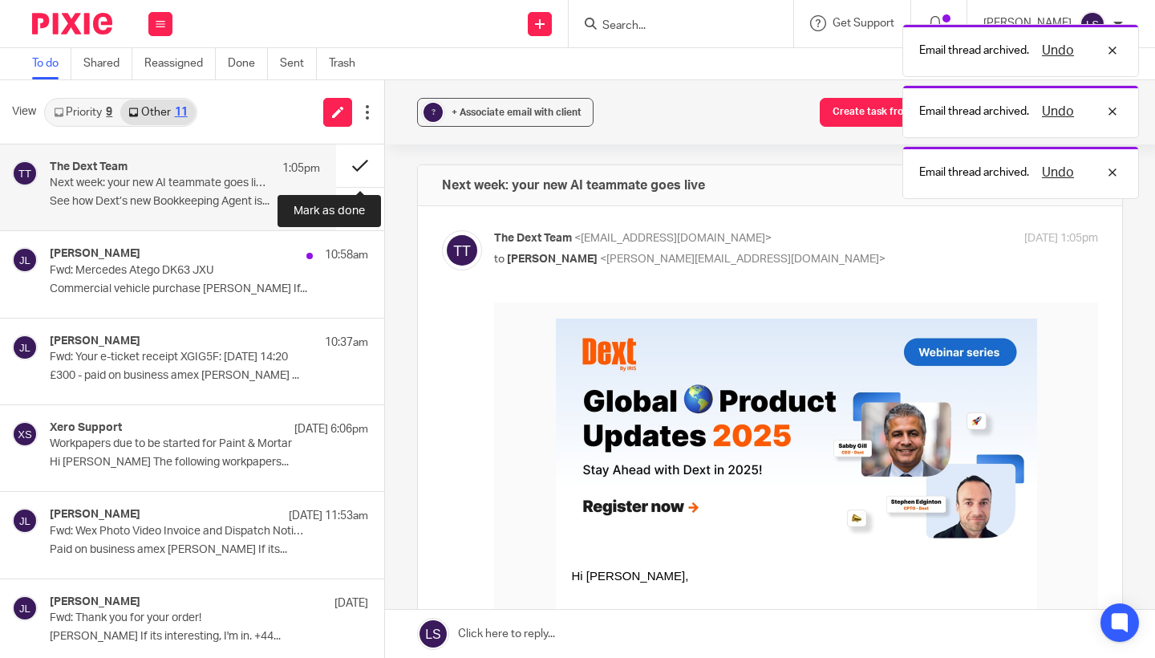
click at [354, 170] on button at bounding box center [360, 165] width 48 height 43
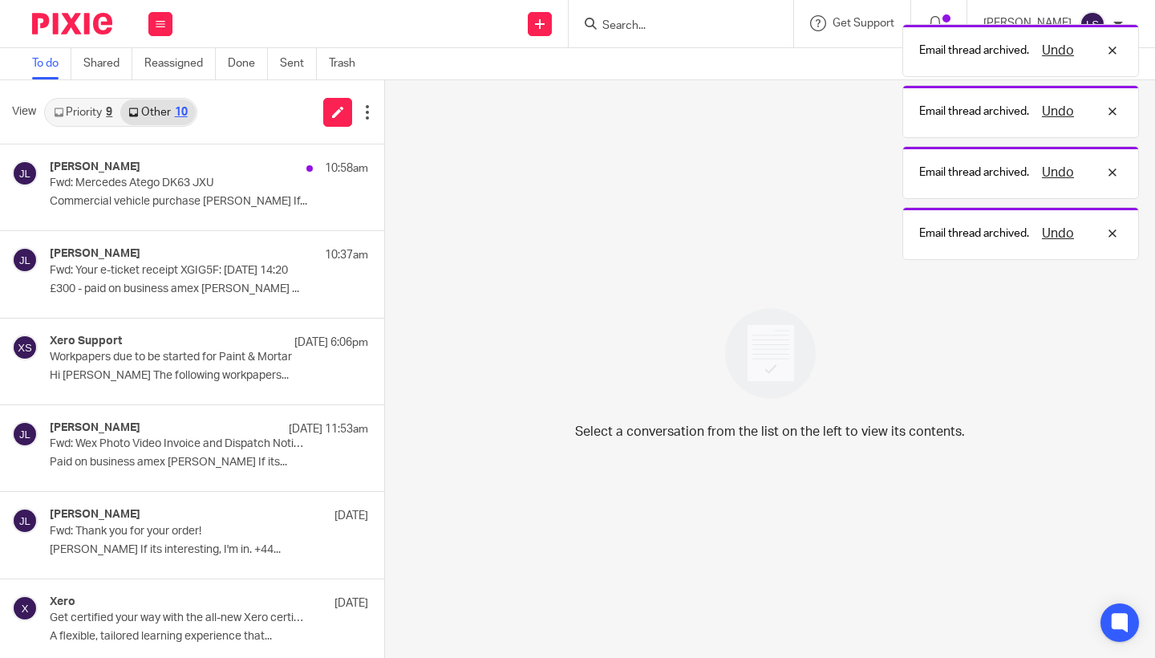
click at [104, 115] on link "Priority 9" at bounding box center [83, 112] width 75 height 26
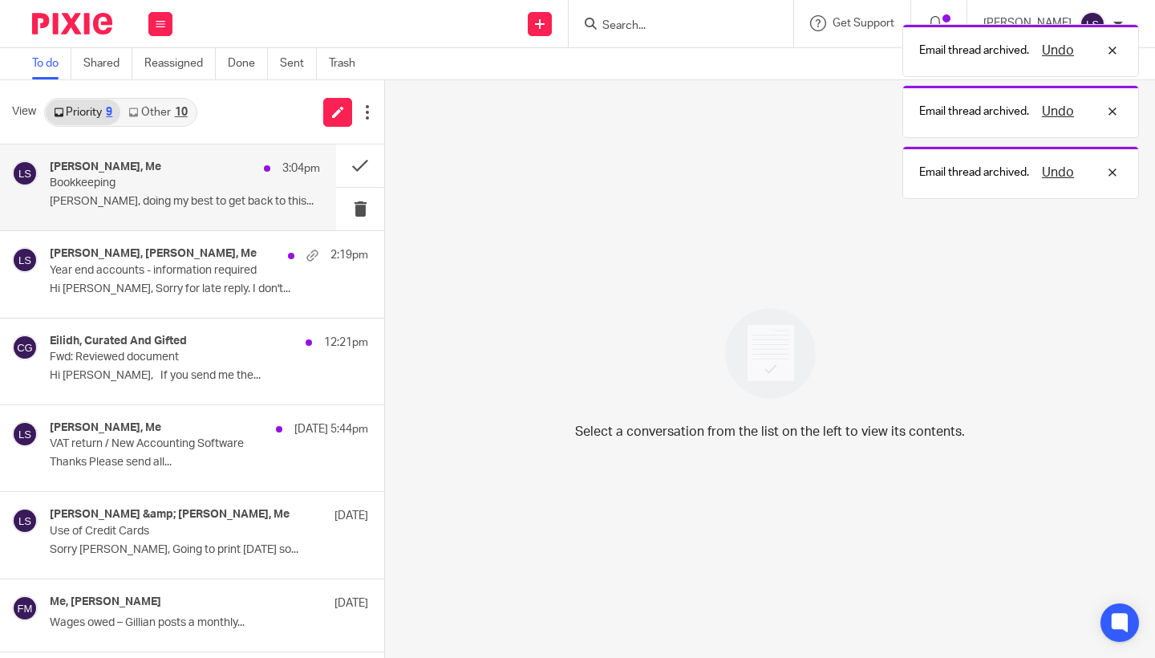
click at [168, 164] on div "Samuel Smith, Me 3:04pm" at bounding box center [185, 168] width 270 height 16
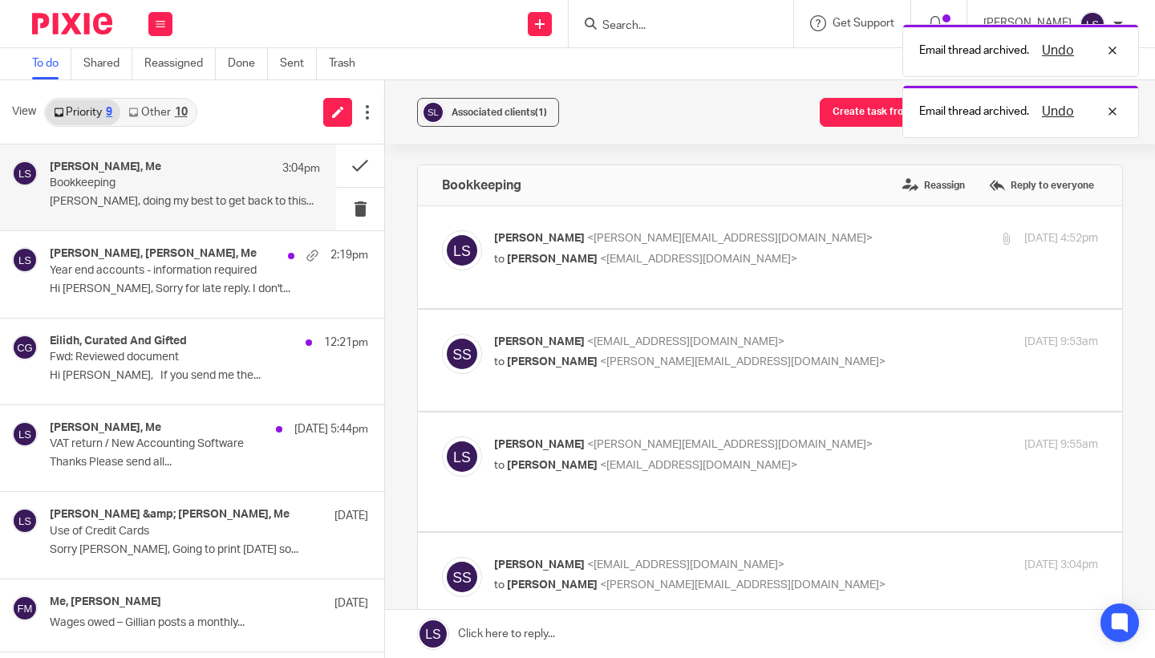
click at [1139, 428] on div "Associated clients (1) Create task from email Add email to existing task Bookke…" at bounding box center [770, 369] width 770 height 578
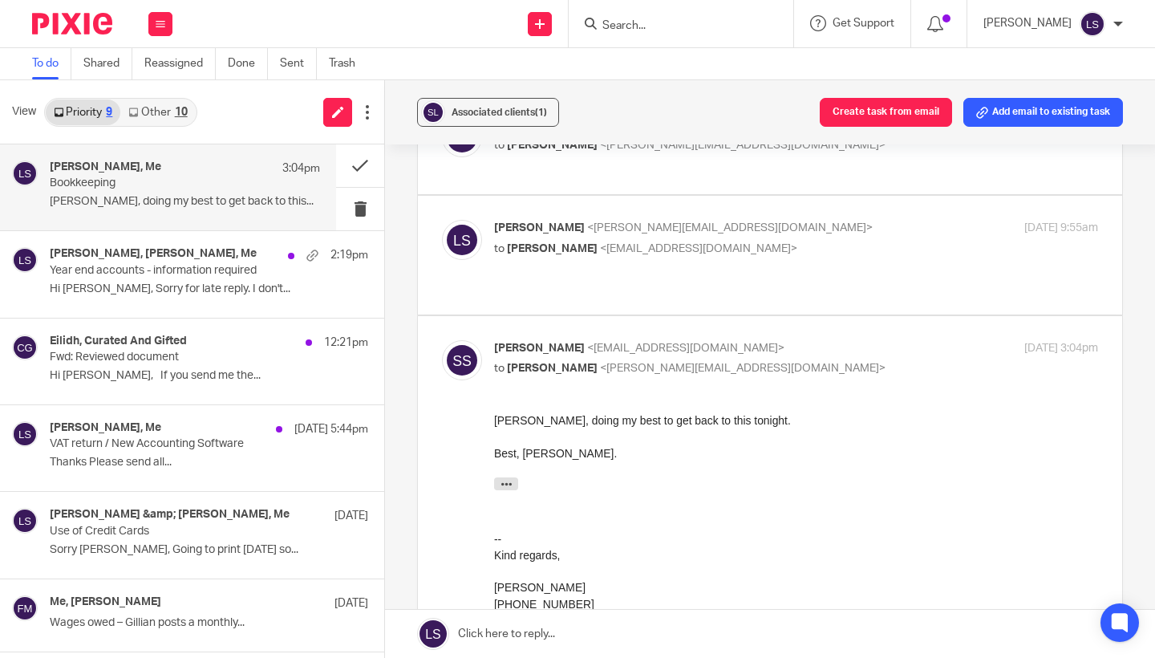
click at [918, 340] on div "Samuel Smith <samsmithfilm@gmail.com> to Lauren Simmons <lauren@fearlessfinanci…" at bounding box center [796, 360] width 604 height 40
checkbox input "false"
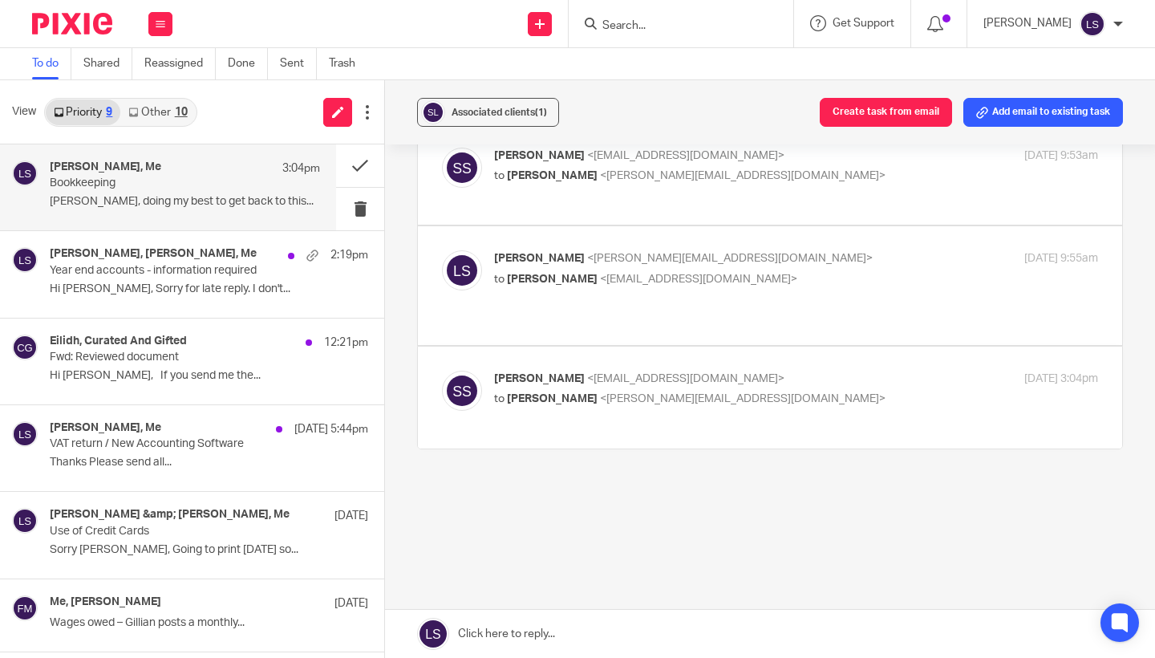
scroll to position [164, 0]
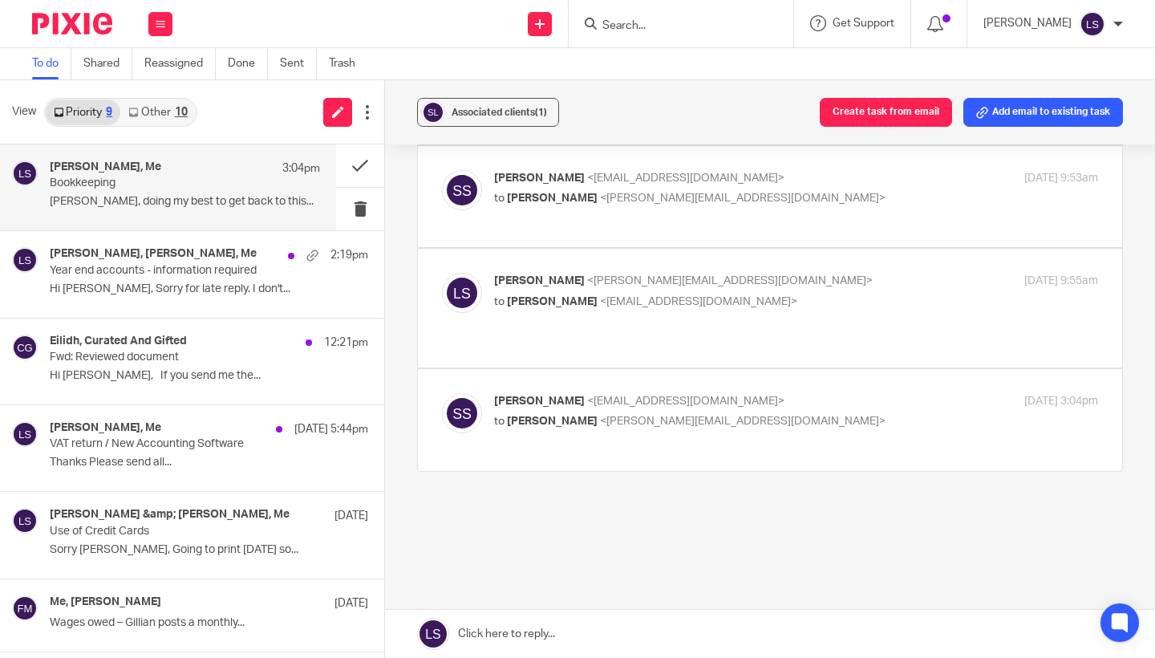
click at [891, 282] on p "Lauren Simmons <lauren@fearlessfinancials.co.uk>" at bounding box center [695, 281] width 403 height 17
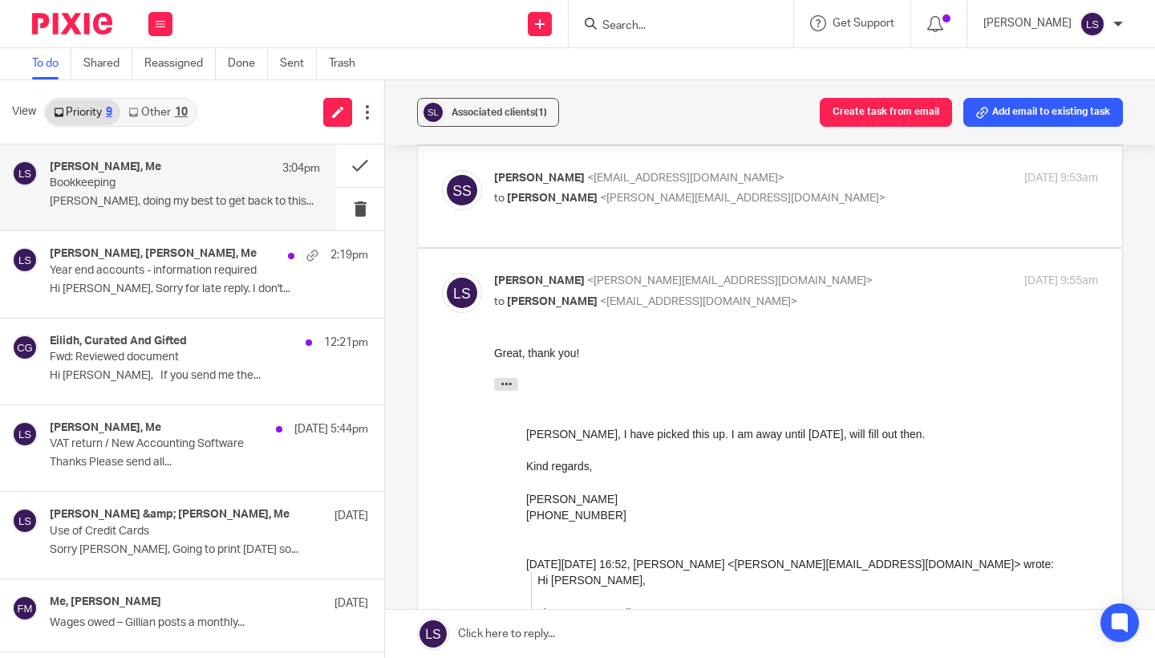
scroll to position [0, 0]
click at [891, 282] on p "Lauren Simmons <lauren@fearlessfinancials.co.uk>" at bounding box center [695, 281] width 403 height 17
checkbox input "false"
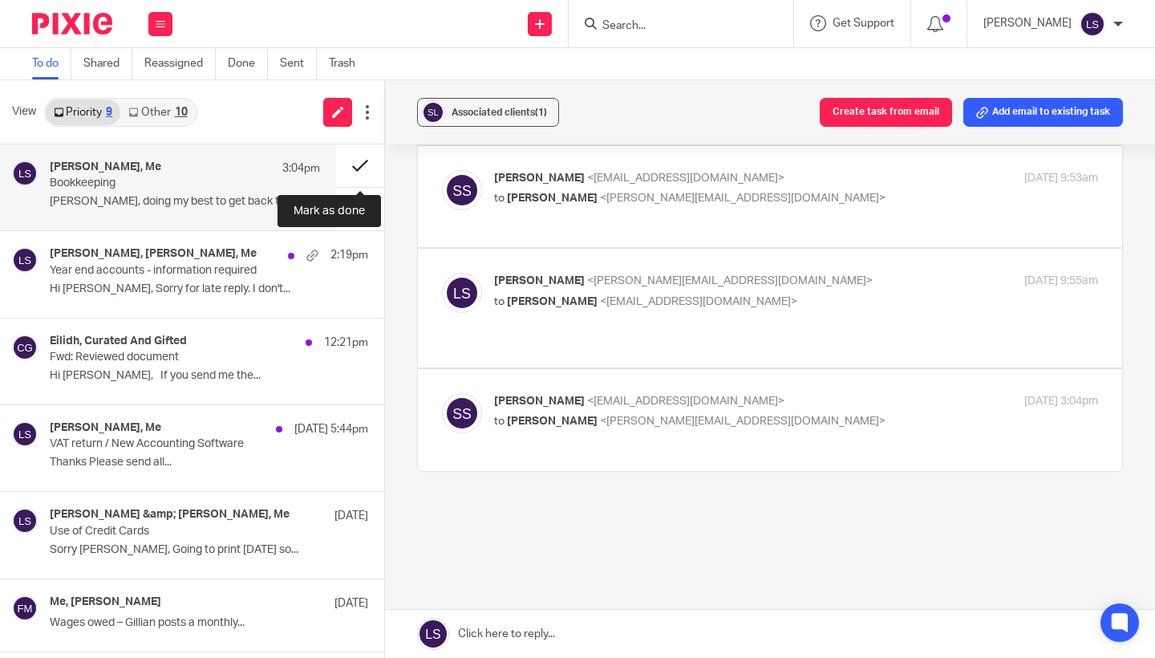
click at [366, 162] on button at bounding box center [360, 165] width 48 height 43
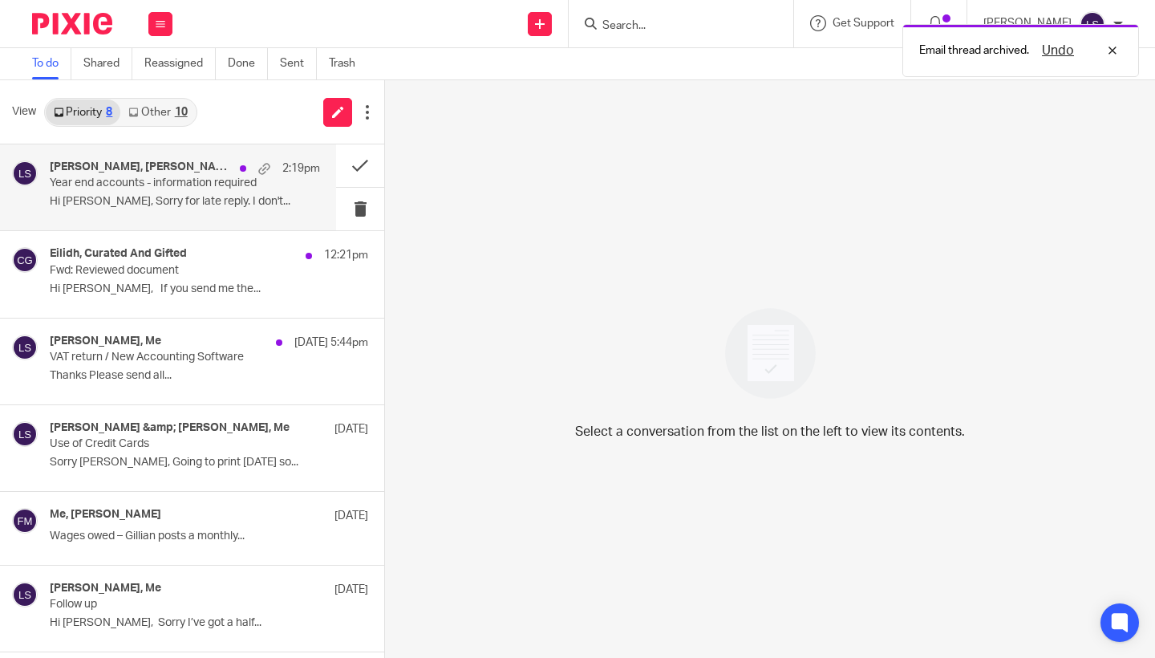
click at [180, 206] on p "Hi Gillian, Sorry for late reply. I don't..." at bounding box center [185, 202] width 270 height 14
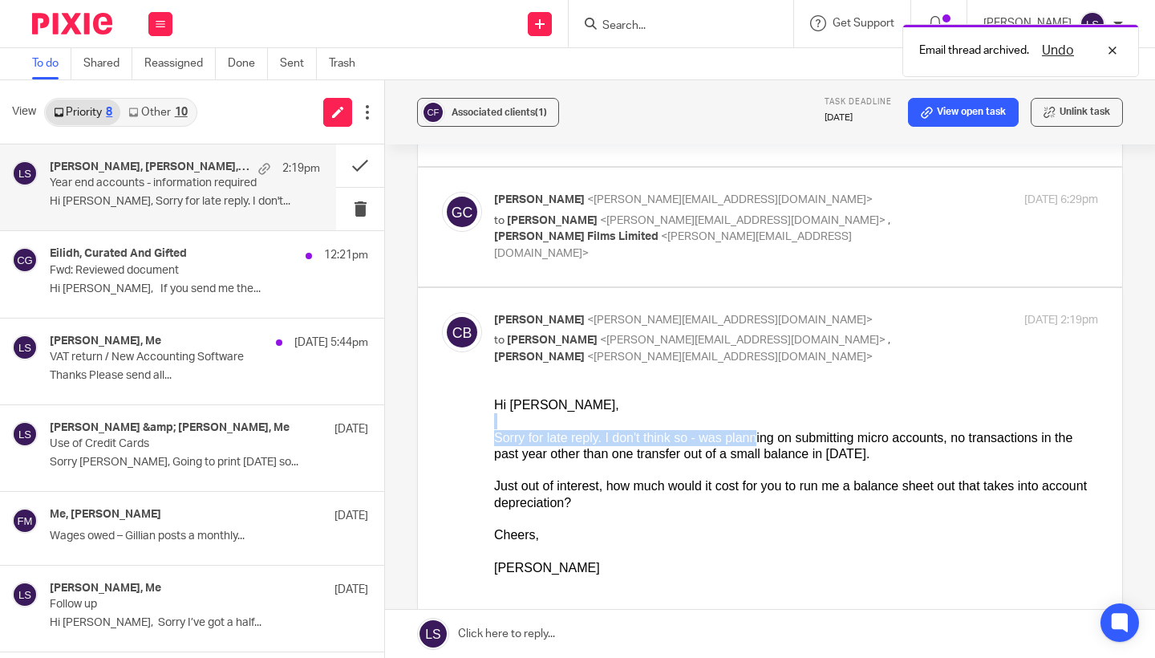
scroll to position [164, 0]
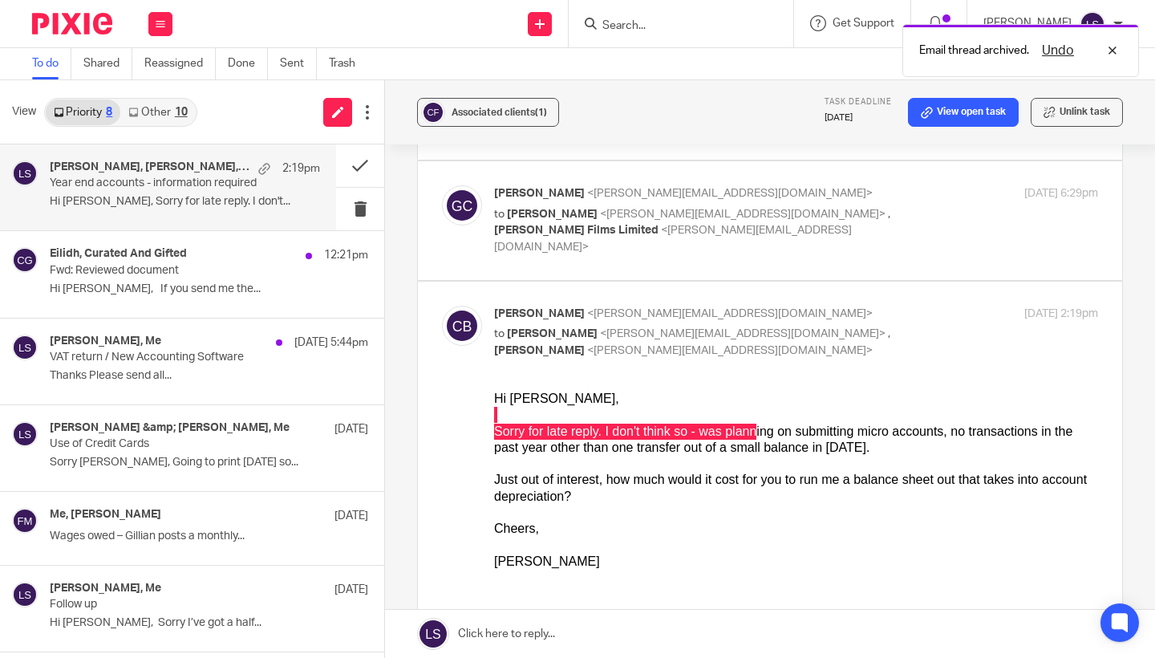
click at [854, 306] on p "Chris Bogle <chris@chrisbogle.com>" at bounding box center [695, 314] width 403 height 17
checkbox input "false"
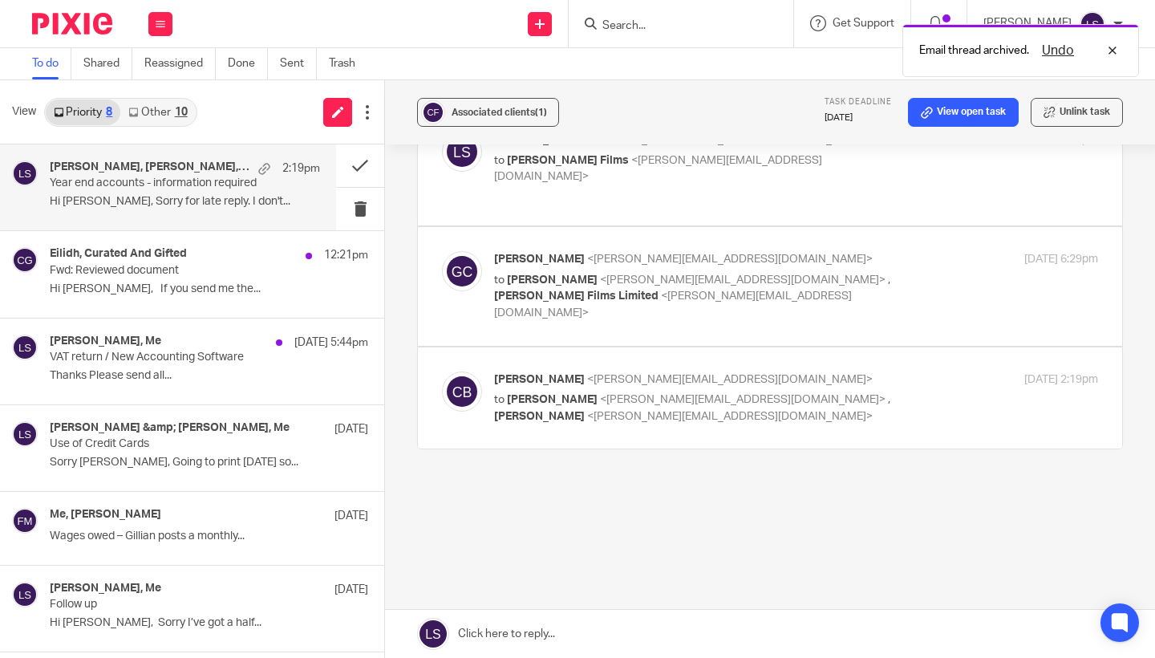
scroll to position [62, 0]
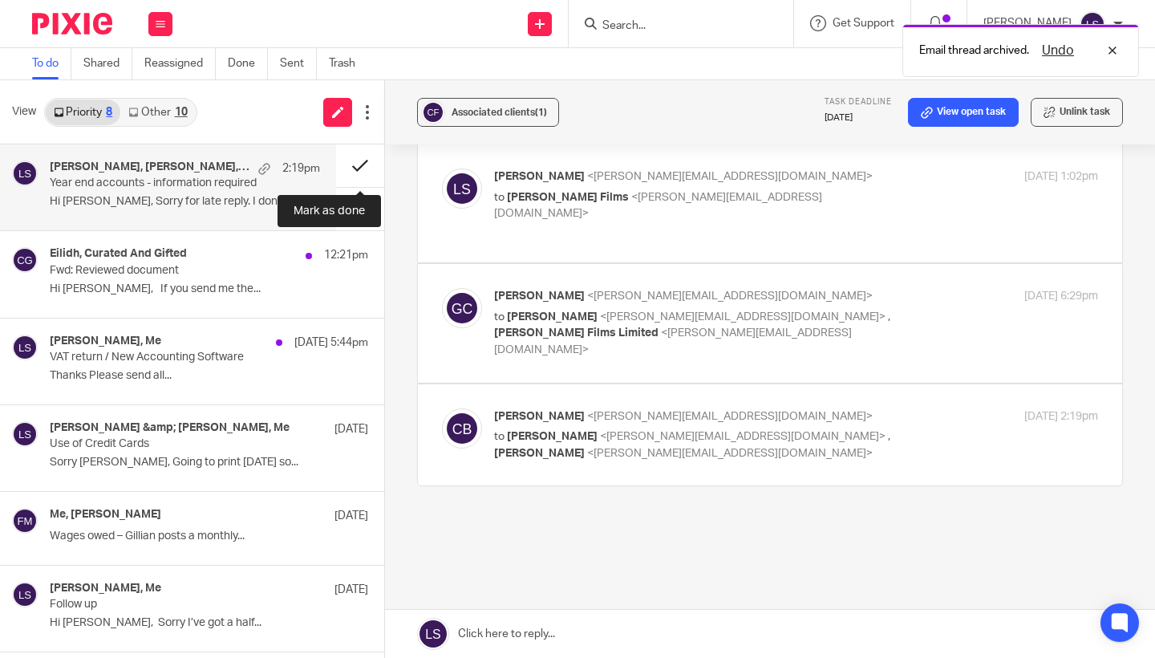
click at [363, 162] on button at bounding box center [360, 165] width 48 height 43
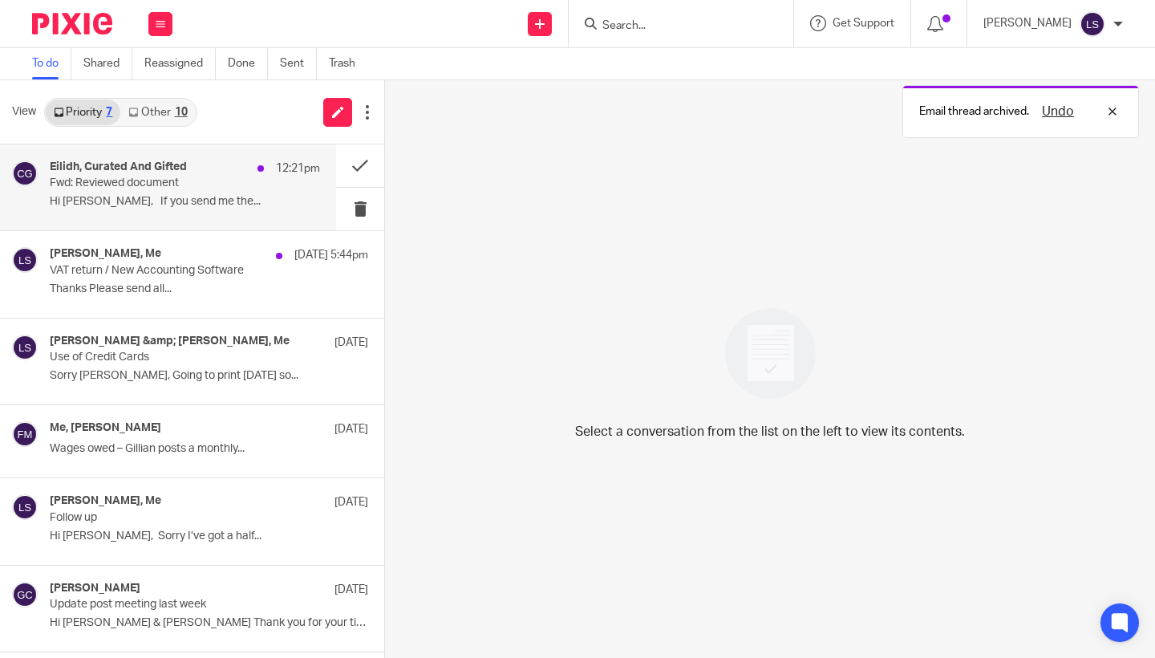
click at [193, 177] on p "Fwd: Reviewed document" at bounding box center [158, 184] width 217 height 14
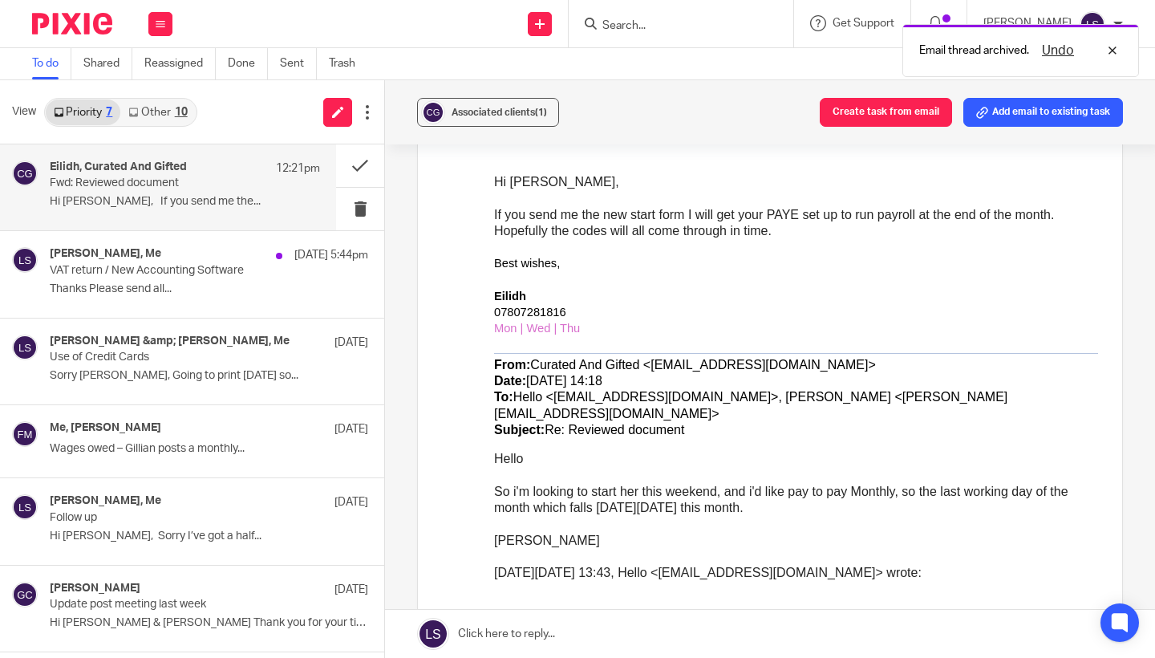
scroll to position [372, 0]
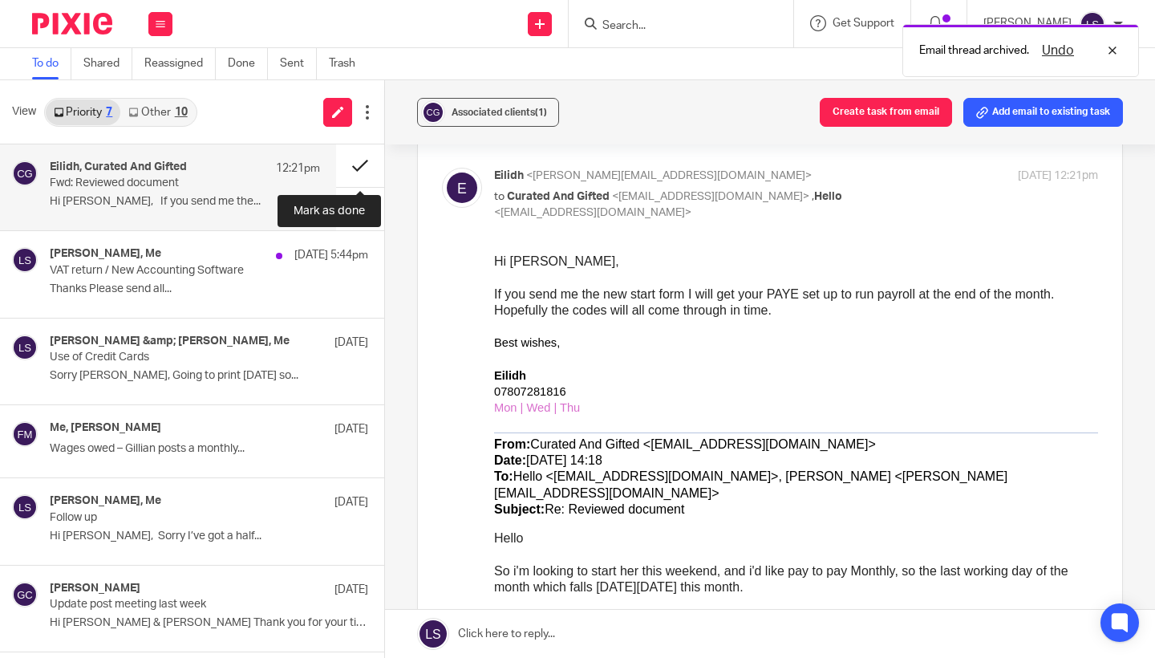
click at [365, 152] on button at bounding box center [360, 165] width 48 height 43
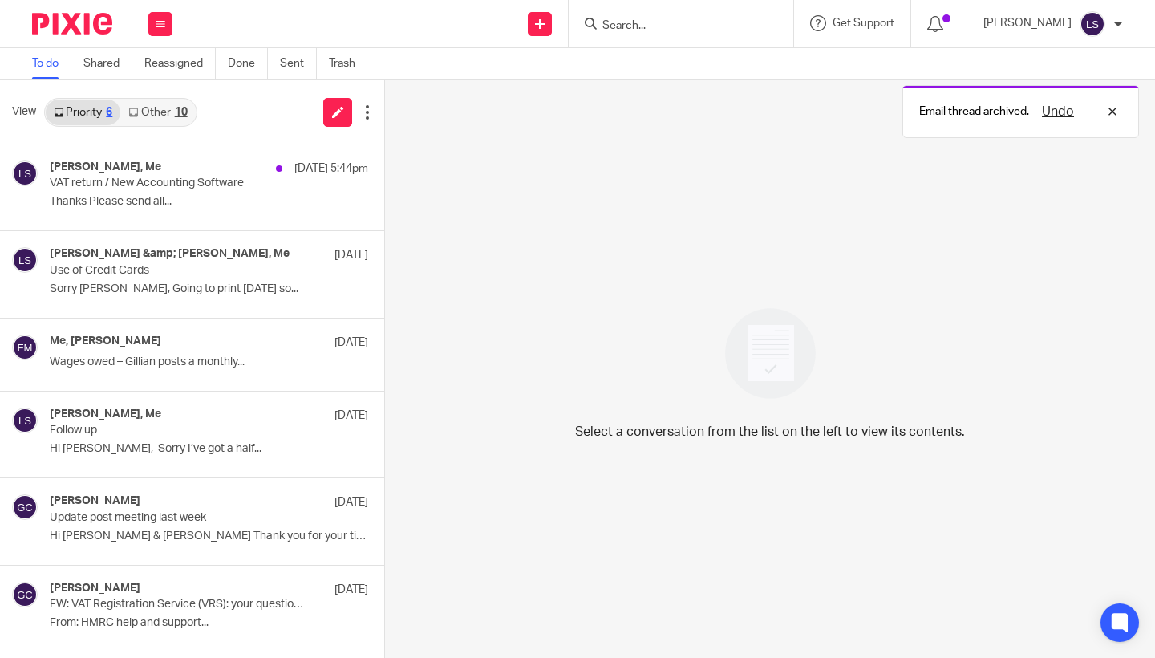
click at [172, 116] on link "Other 10" at bounding box center [157, 112] width 75 height 26
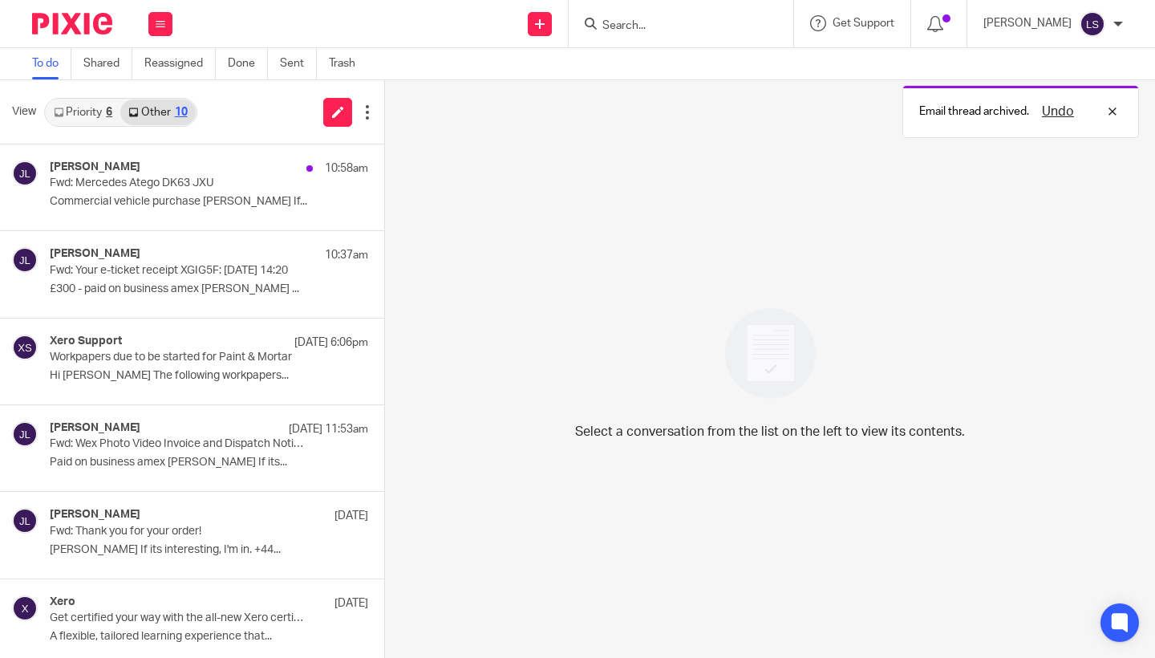
click at [107, 114] on div "6" at bounding box center [109, 112] width 6 height 11
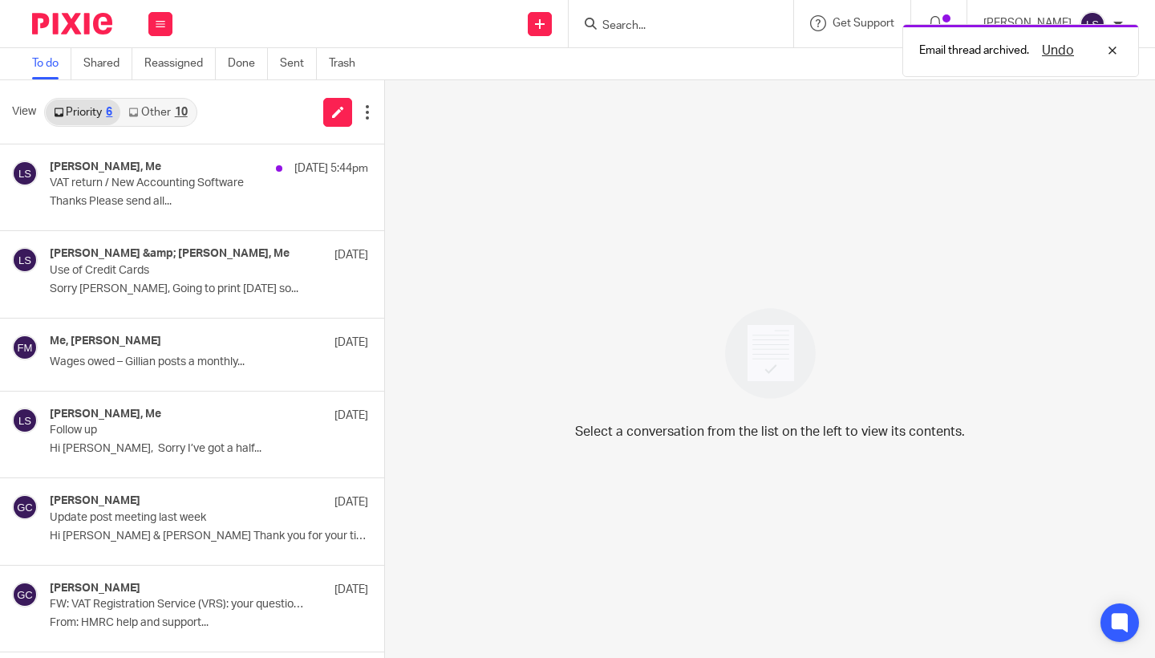
click at [156, 117] on link "Other 10" at bounding box center [157, 112] width 75 height 26
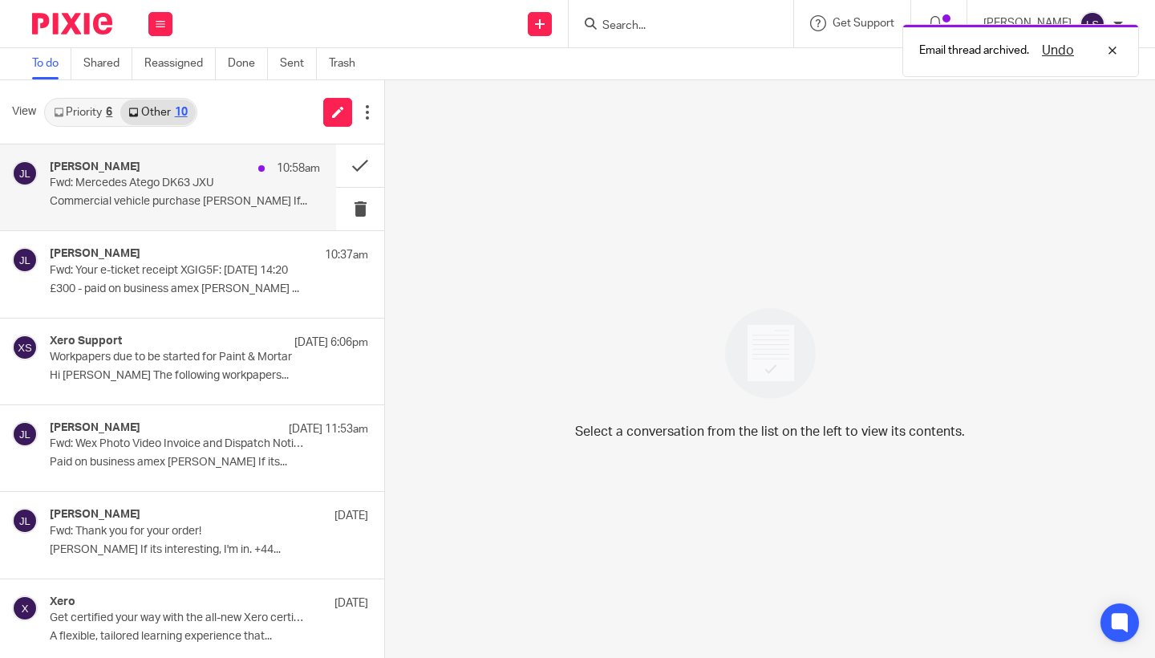
click at [154, 203] on p "Commercial vehicle purchase Jack Lennie If..." at bounding box center [185, 202] width 270 height 14
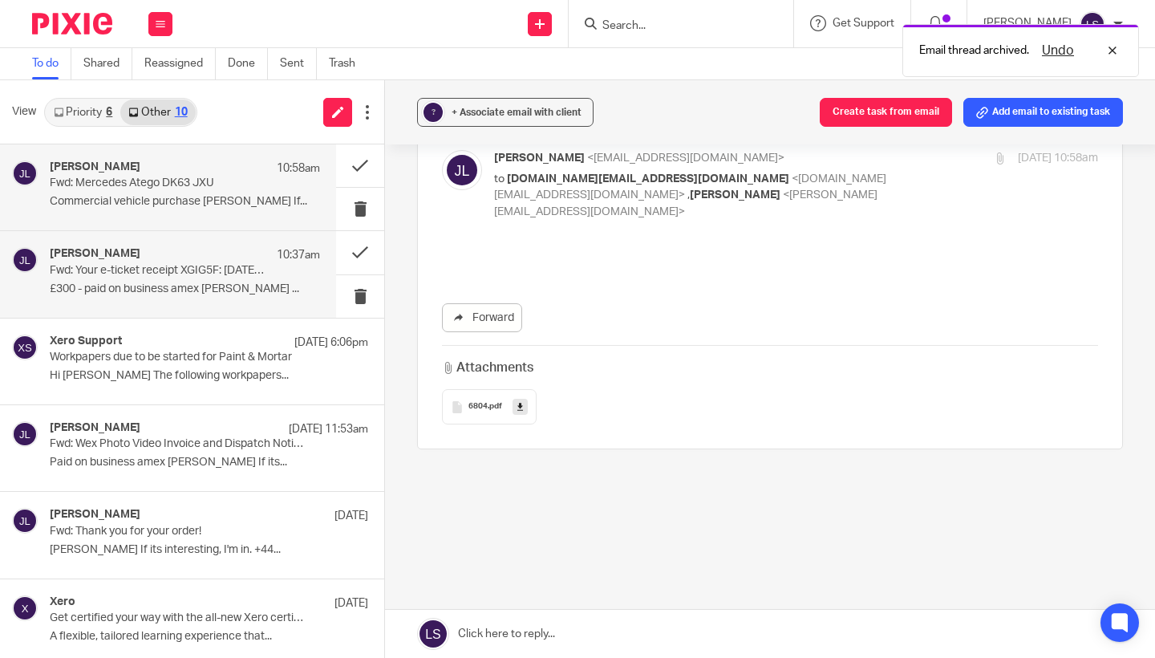
scroll to position [0, 0]
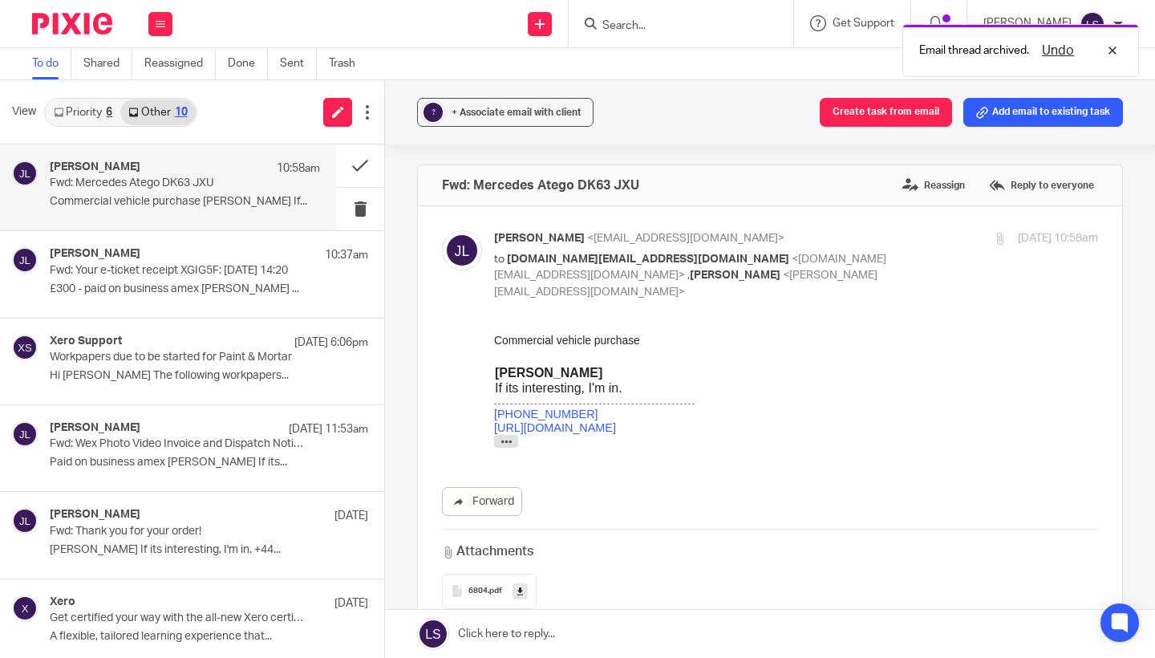
click at [842, 256] on p "to we.are.makers.global.ltd@in.getapron.com <we.are.makers.global.ltd@in.getapr…" at bounding box center [695, 276] width 403 height 50
checkbox input "false"
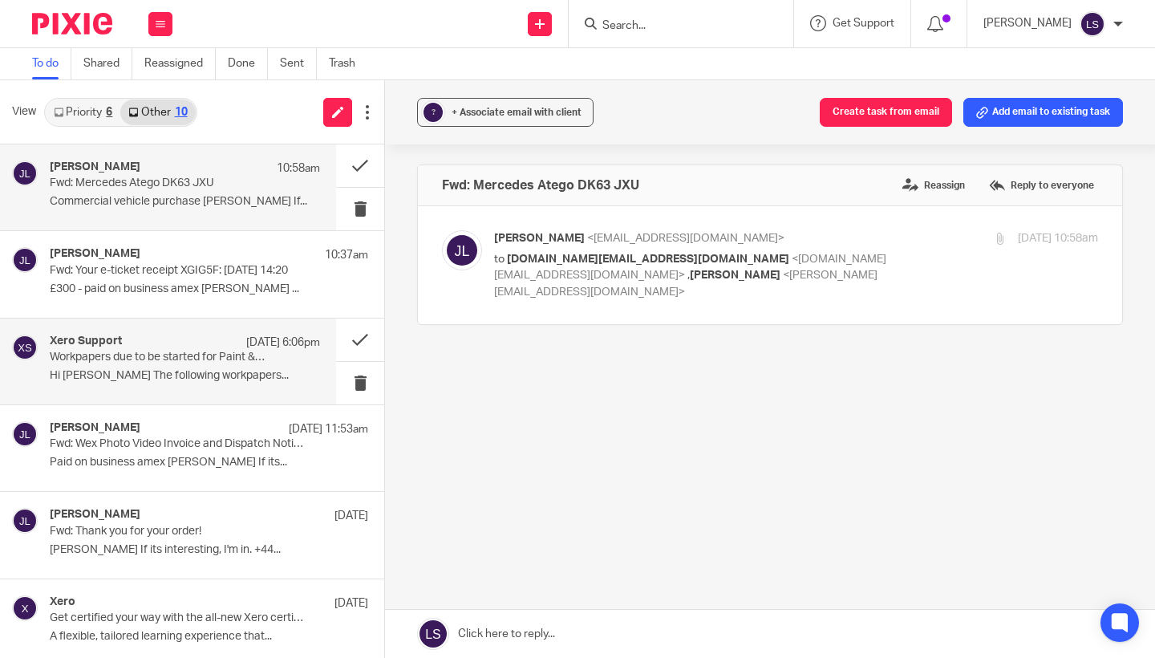
click at [201, 355] on p "Workpapers due to be started for Paint & Mortar" at bounding box center [158, 358] width 217 height 14
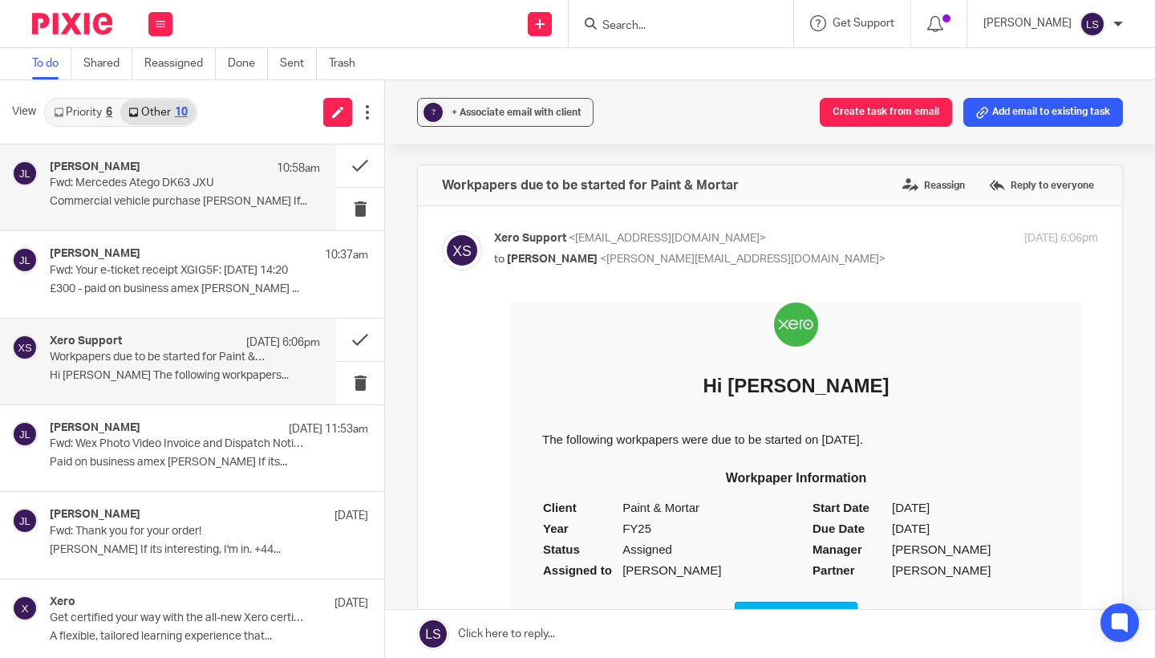
click at [193, 185] on p "Fwd: Mercedes Atego DK63 JXU" at bounding box center [158, 184] width 217 height 14
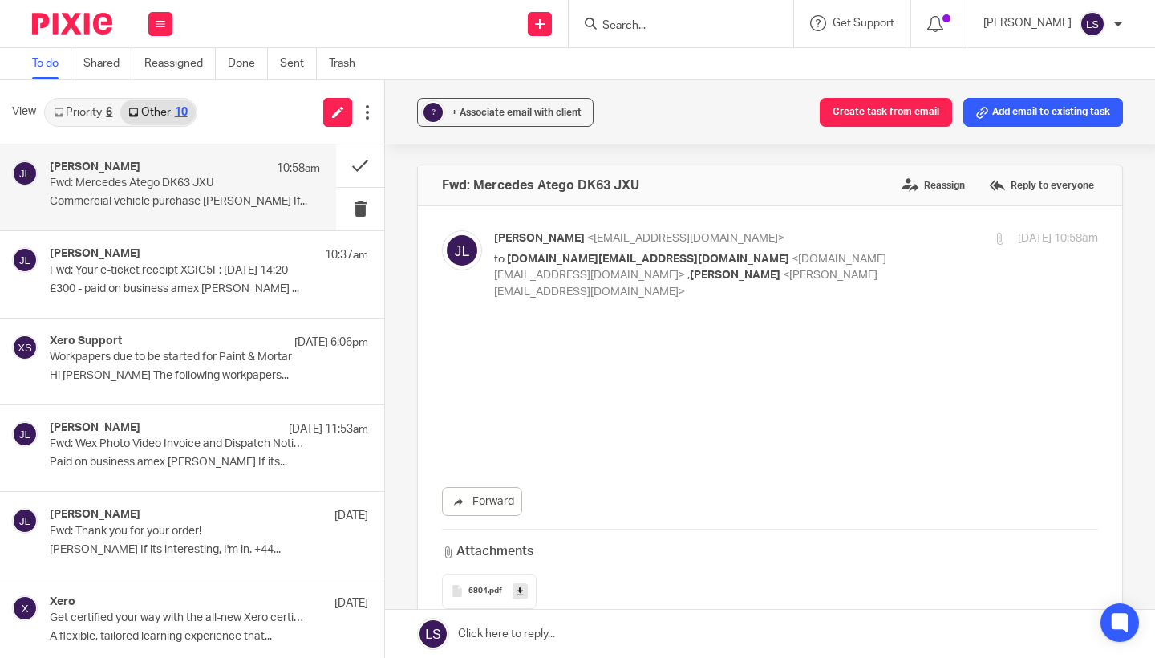
click at [91, 108] on link "Priority 6" at bounding box center [83, 112] width 75 height 26
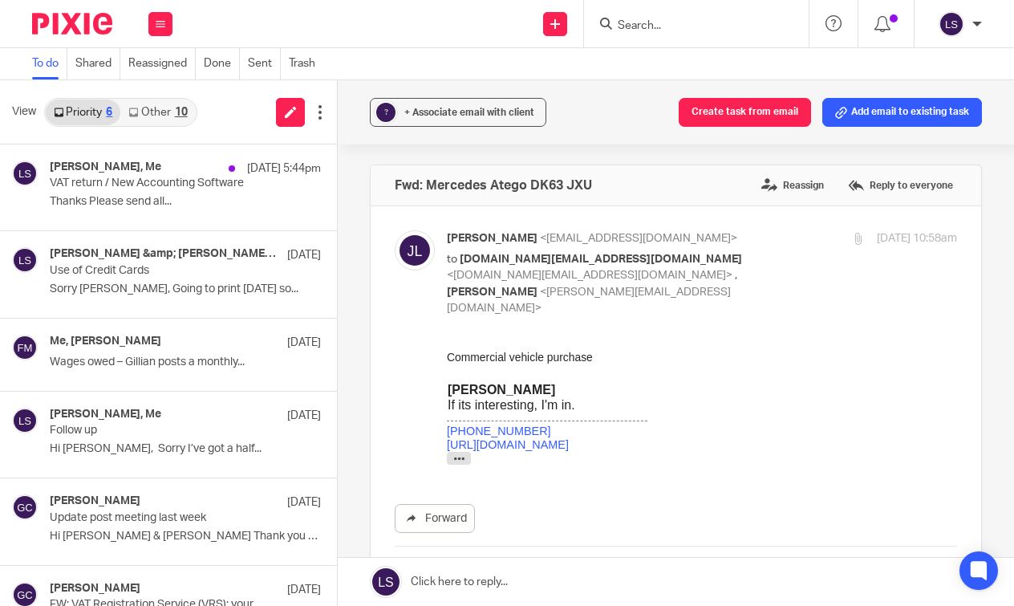
click at [691, 242] on p "Jack Lennie <jack@jacklenniedesigner.com>" at bounding box center [617, 238] width 340 height 17
checkbox input "false"
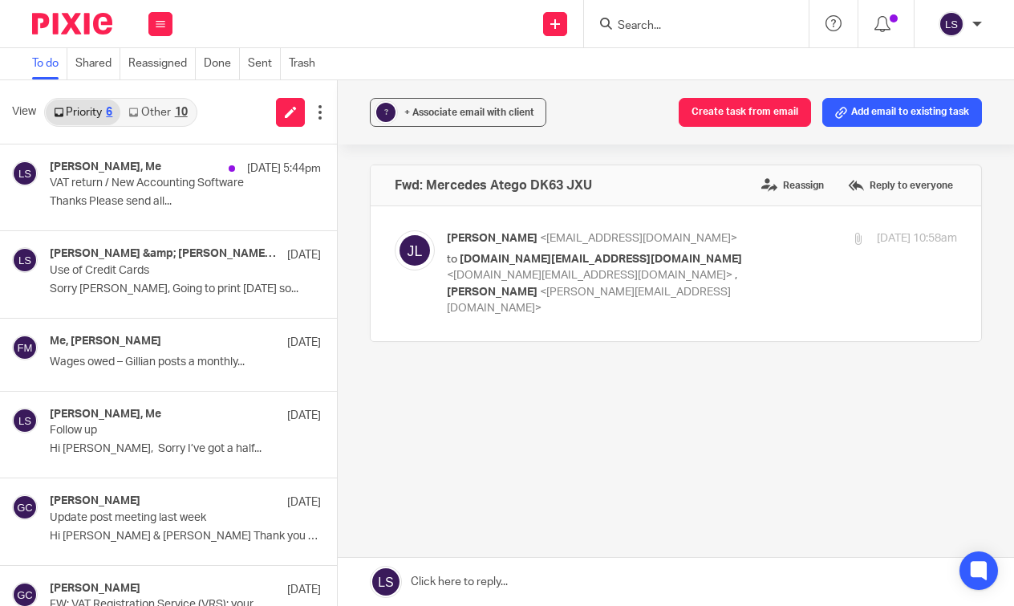
click at [160, 107] on link "Other 10" at bounding box center [157, 112] width 75 height 26
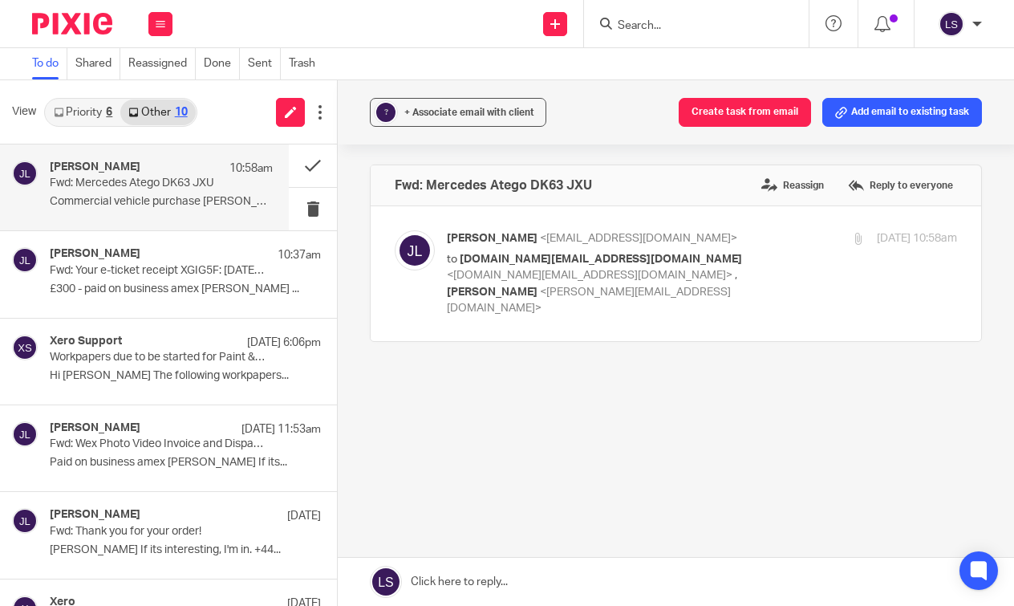
click at [83, 106] on link "Priority 6" at bounding box center [83, 112] width 75 height 26
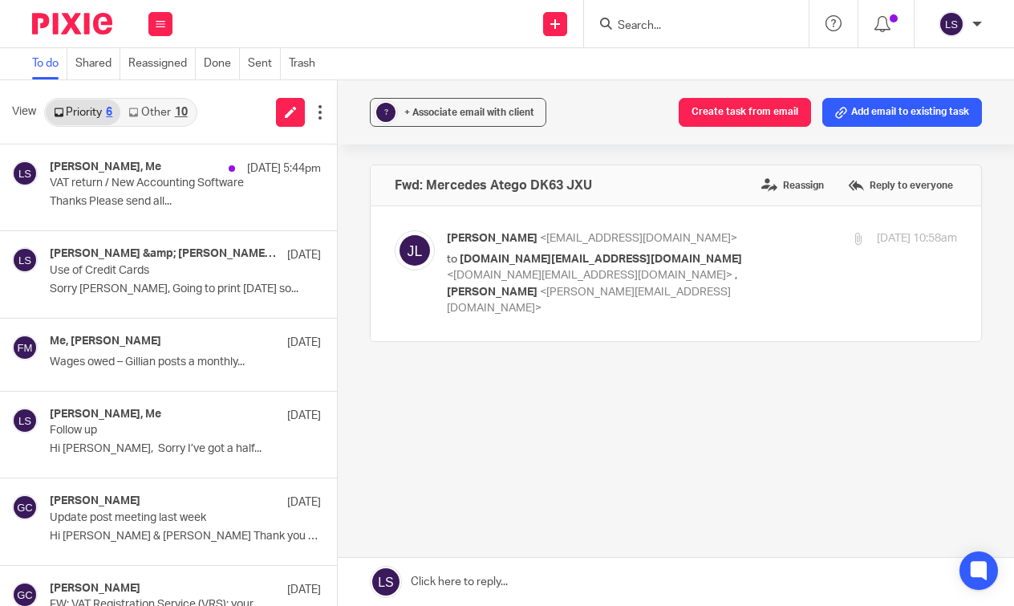
click at [170, 109] on link "Other 10" at bounding box center [157, 112] width 75 height 26
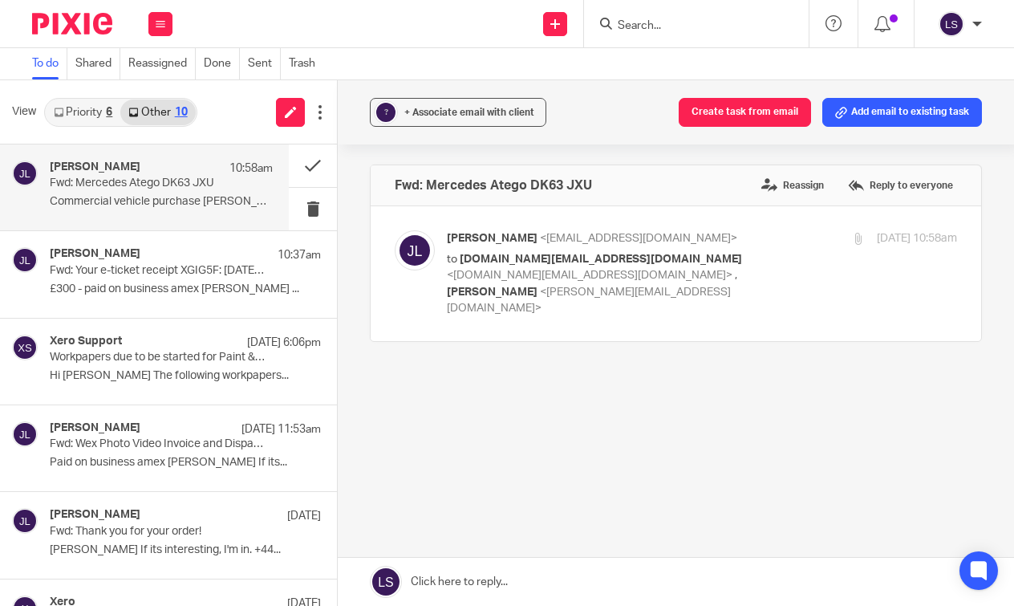
click at [95, 108] on link "Priority 6" at bounding box center [83, 112] width 75 height 26
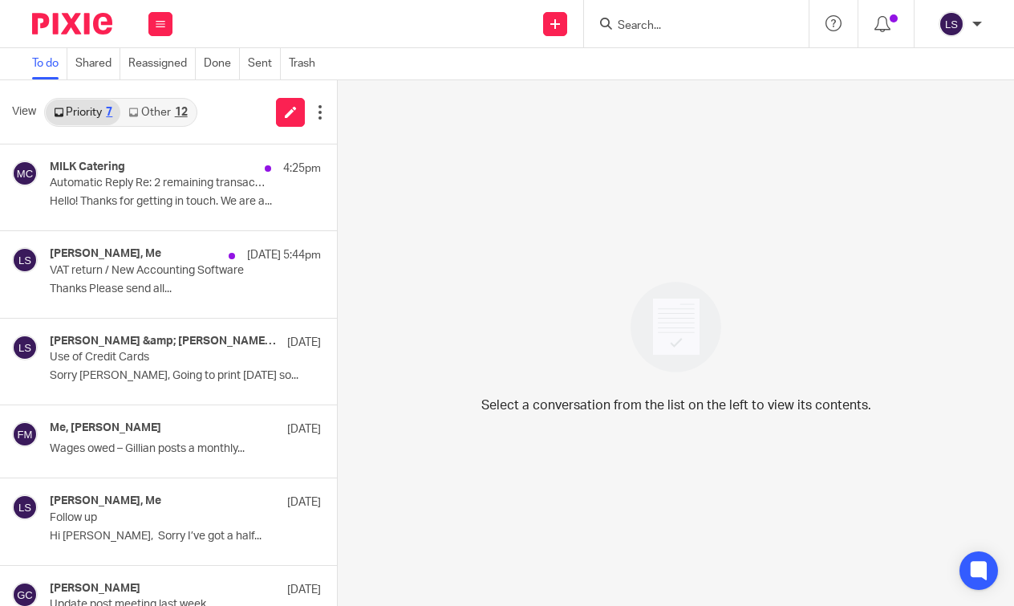
click at [158, 108] on link "Other 12" at bounding box center [157, 112] width 75 height 26
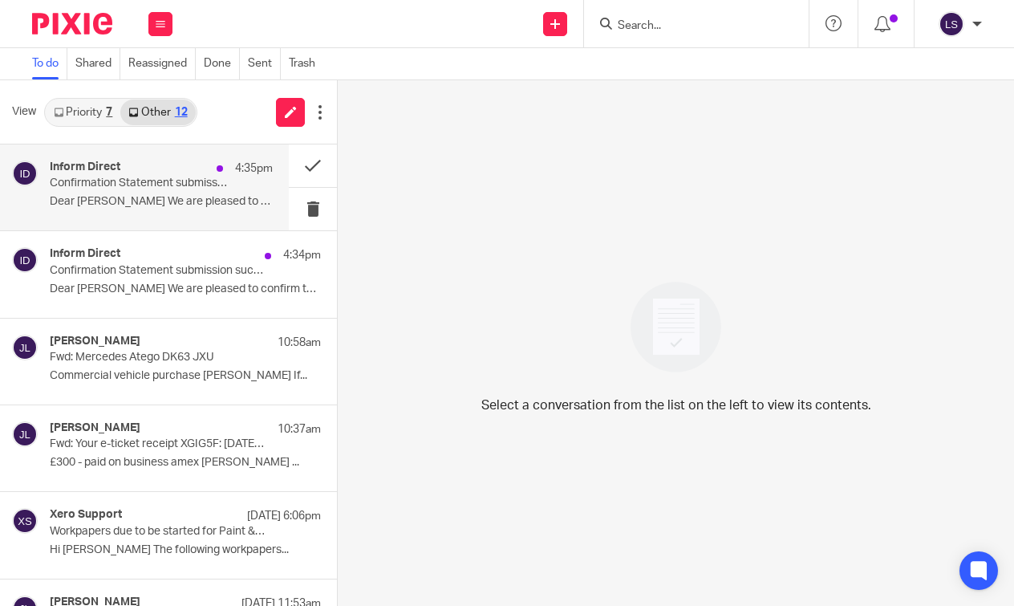
click at [115, 202] on p "Dear [PERSON_NAME] We are pleased to confirm that the..." at bounding box center [161, 202] width 223 height 14
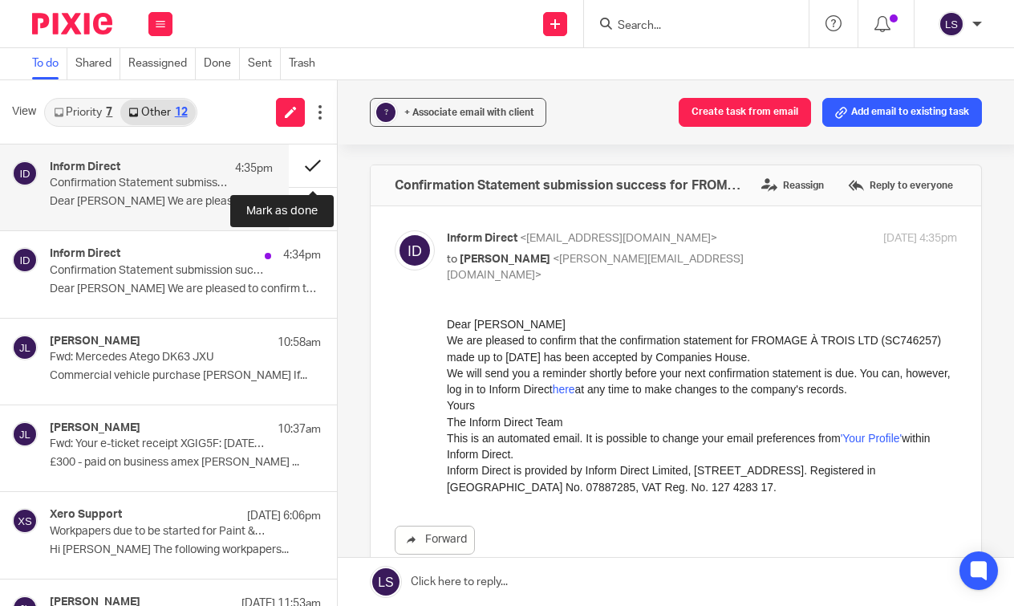
click at [314, 159] on button at bounding box center [313, 165] width 48 height 43
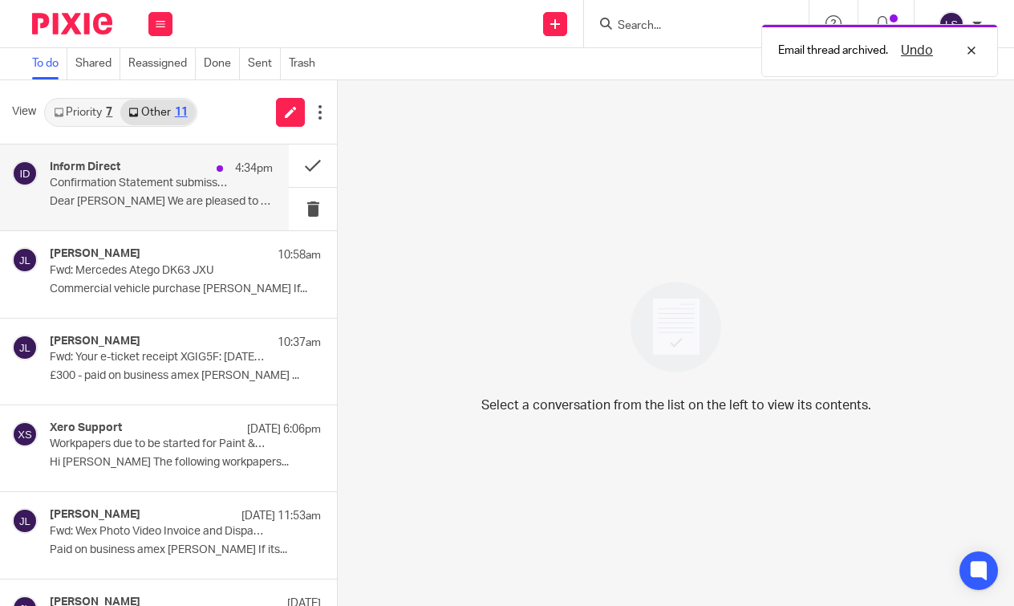
click at [165, 172] on div "Inform Direct 4:34pm" at bounding box center [161, 168] width 223 height 16
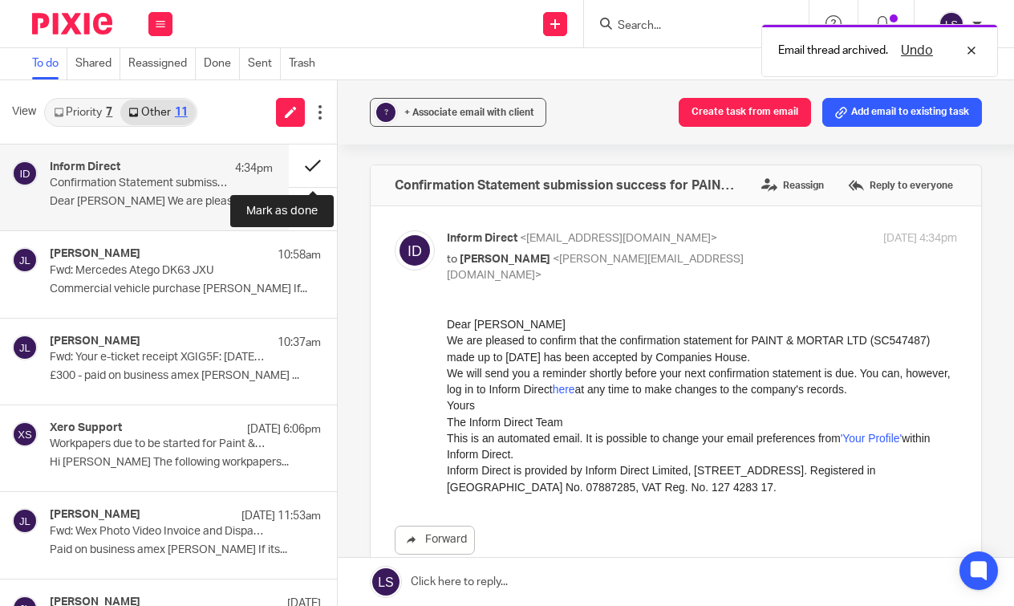
click at [315, 160] on button at bounding box center [313, 165] width 48 height 43
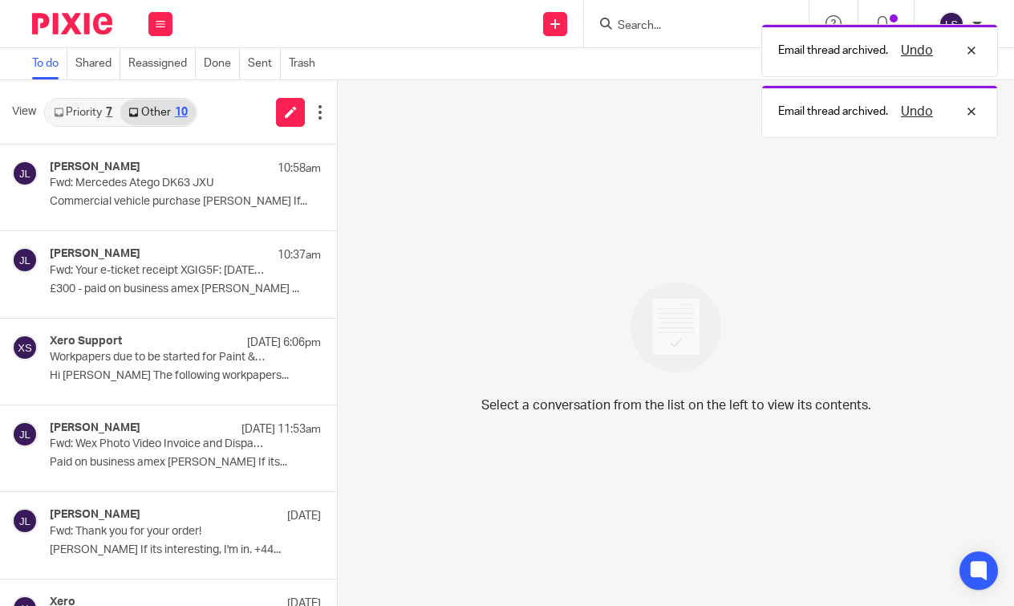
click at [108, 109] on div "7" at bounding box center [109, 112] width 6 height 11
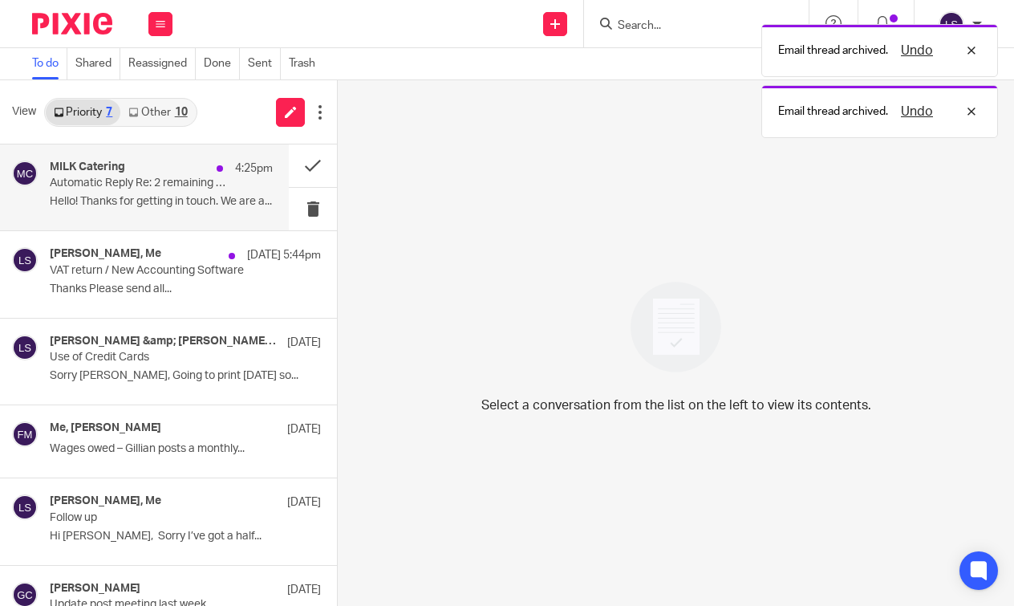
click at [150, 193] on div "MILK Catering 4:25pm Automatic Reply Re: 2 remaining transactions for VAT retur…" at bounding box center [161, 187] width 223 height 54
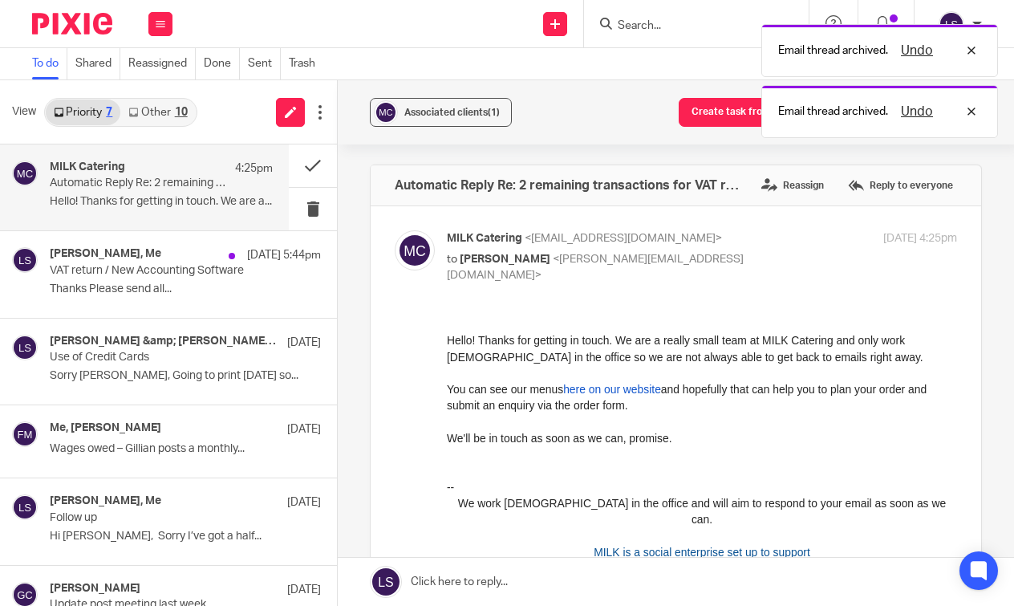
click at [499, 439] on div "Hello! Thanks for getting in touch. We are a really small team at MILK Catering…" at bounding box center [702, 388] width 510 height 114
click at [741, 241] on p "MILK Catering <[EMAIL_ADDRESS][DOMAIN_NAME]>" at bounding box center [617, 238] width 340 height 17
checkbox input "false"
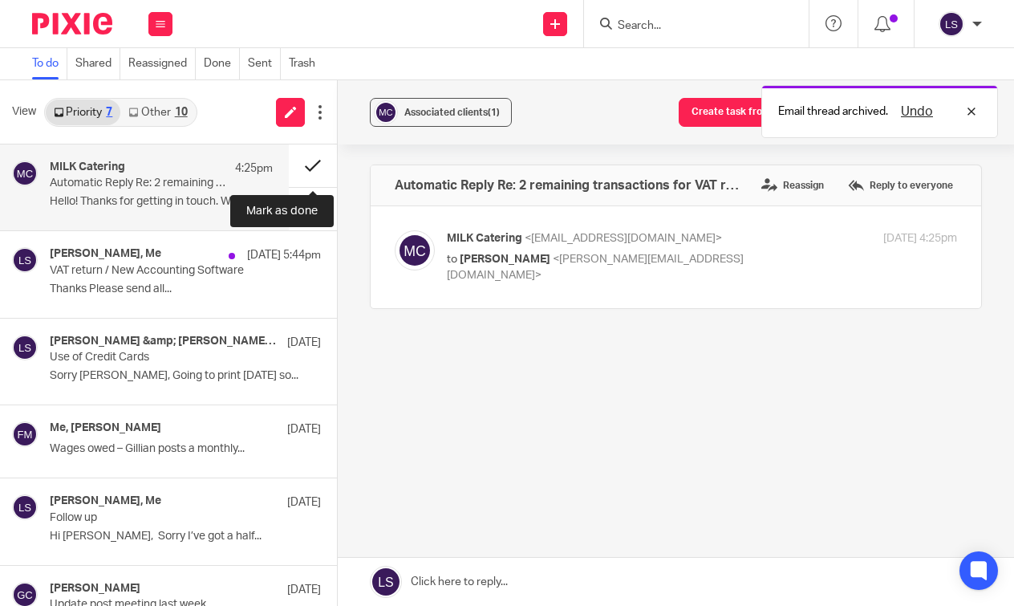
click at [327, 163] on button at bounding box center [313, 165] width 48 height 43
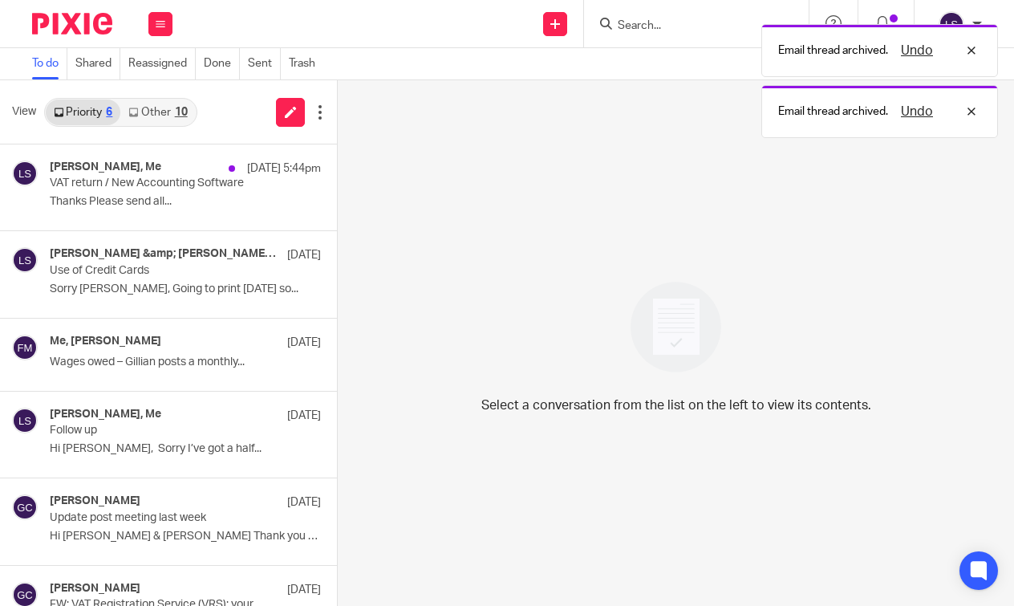
click at [184, 112] on div "10" at bounding box center [181, 112] width 13 height 11
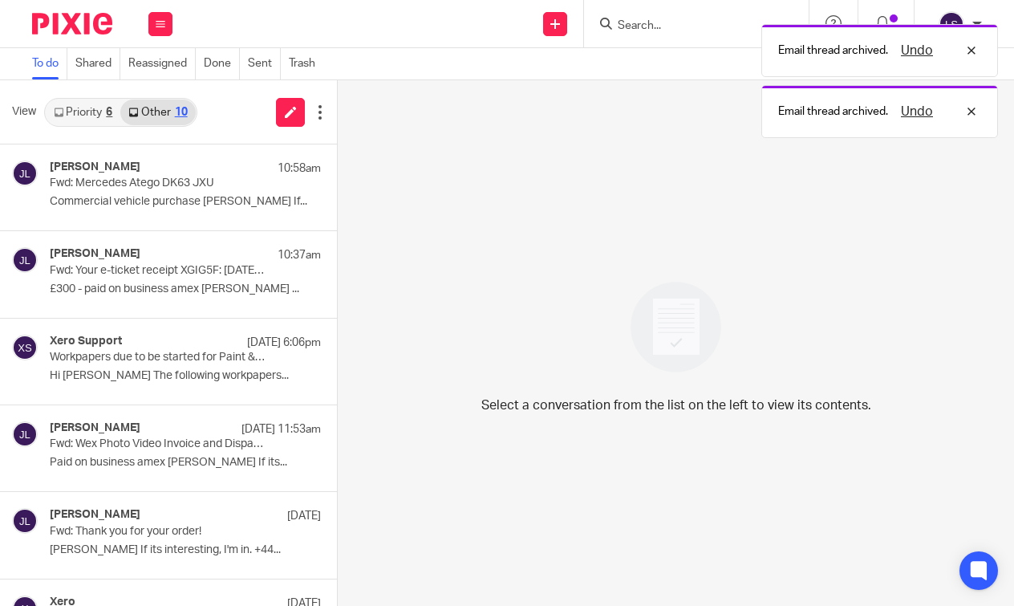
click at [104, 108] on link "Priority 6" at bounding box center [83, 112] width 75 height 26
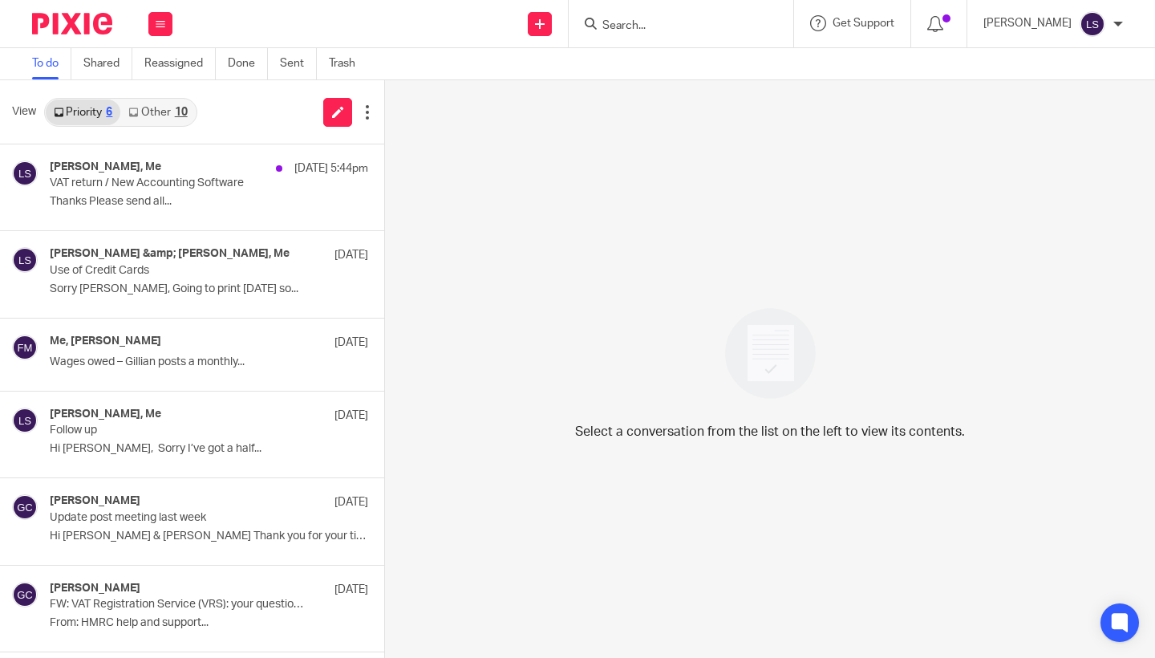
click at [169, 121] on link "Other 10" at bounding box center [157, 112] width 75 height 26
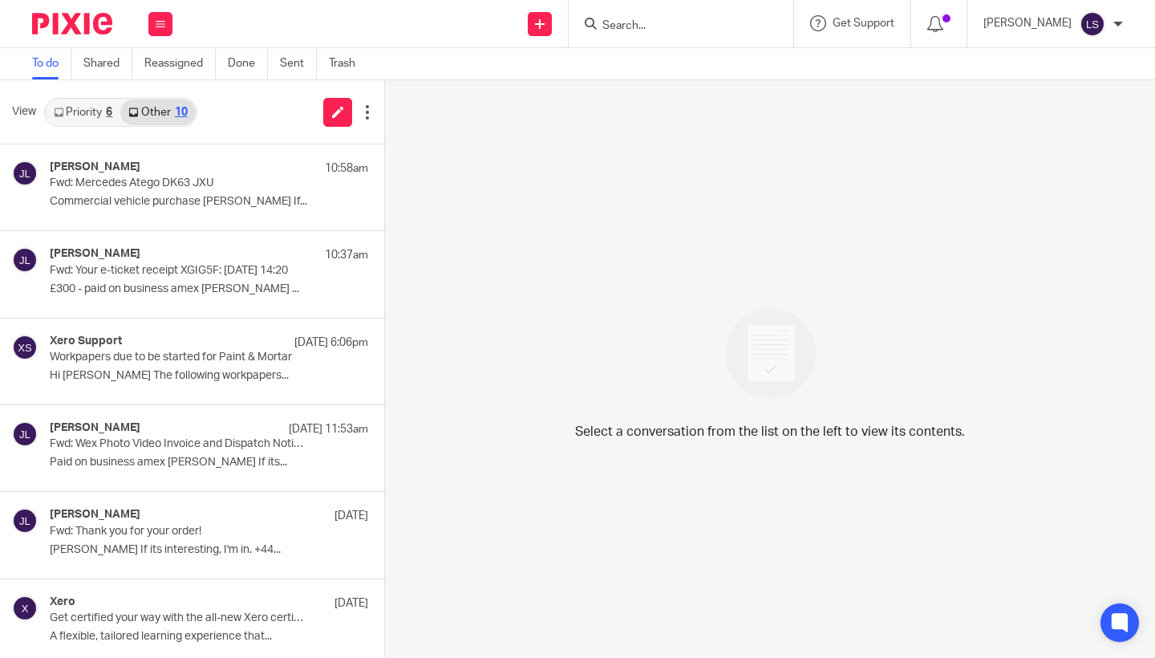
click at [83, 116] on link "Priority 6" at bounding box center [83, 112] width 75 height 26
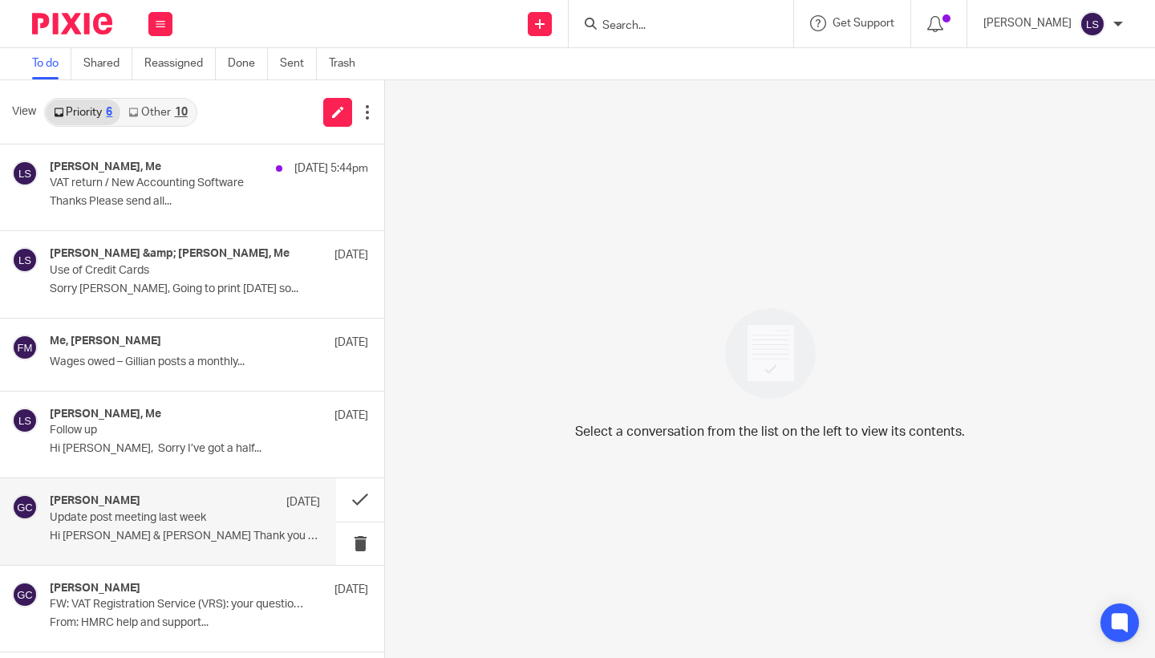
click at [164, 562] on div "Gillian Caughey 13 May 2024 Update post meeting last week Hi Al & Lisa Thank yo…" at bounding box center [168, 521] width 336 height 86
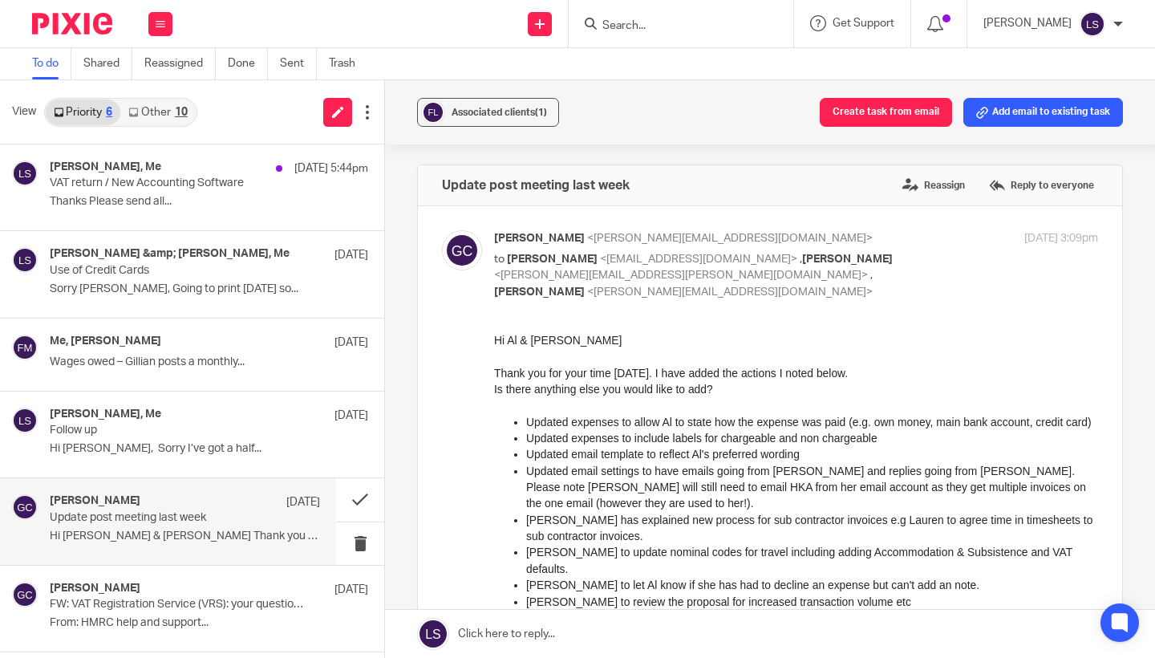
click at [169, 112] on link "Other 10" at bounding box center [157, 112] width 75 height 26
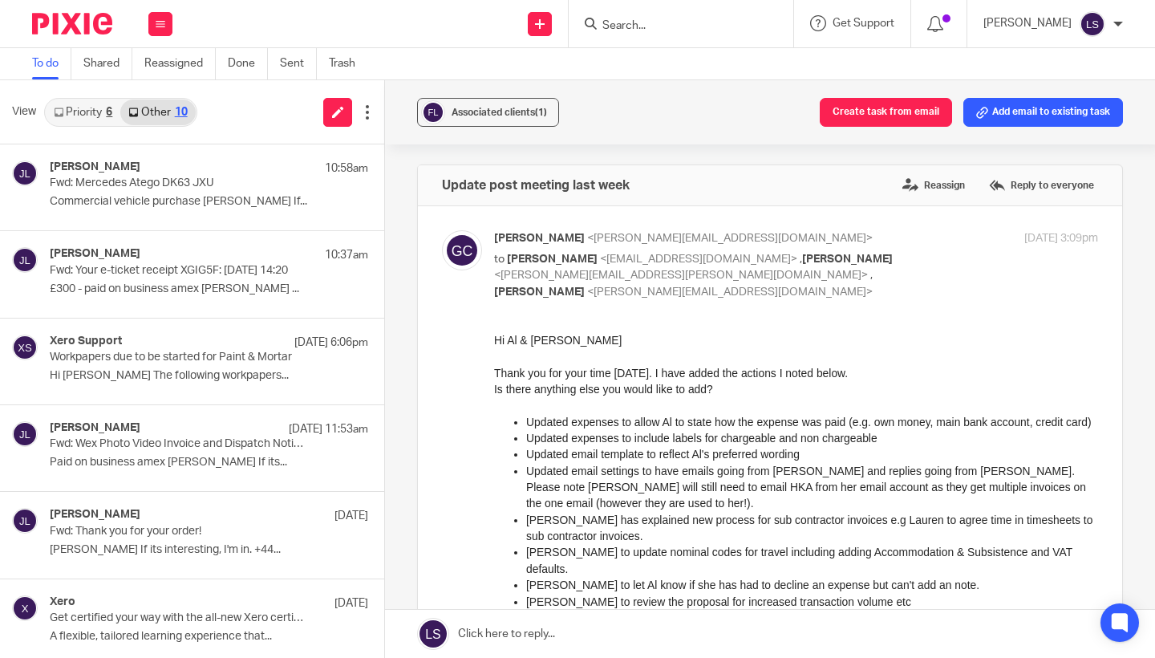
click at [637, 22] on input "Search" at bounding box center [673, 26] width 144 height 14
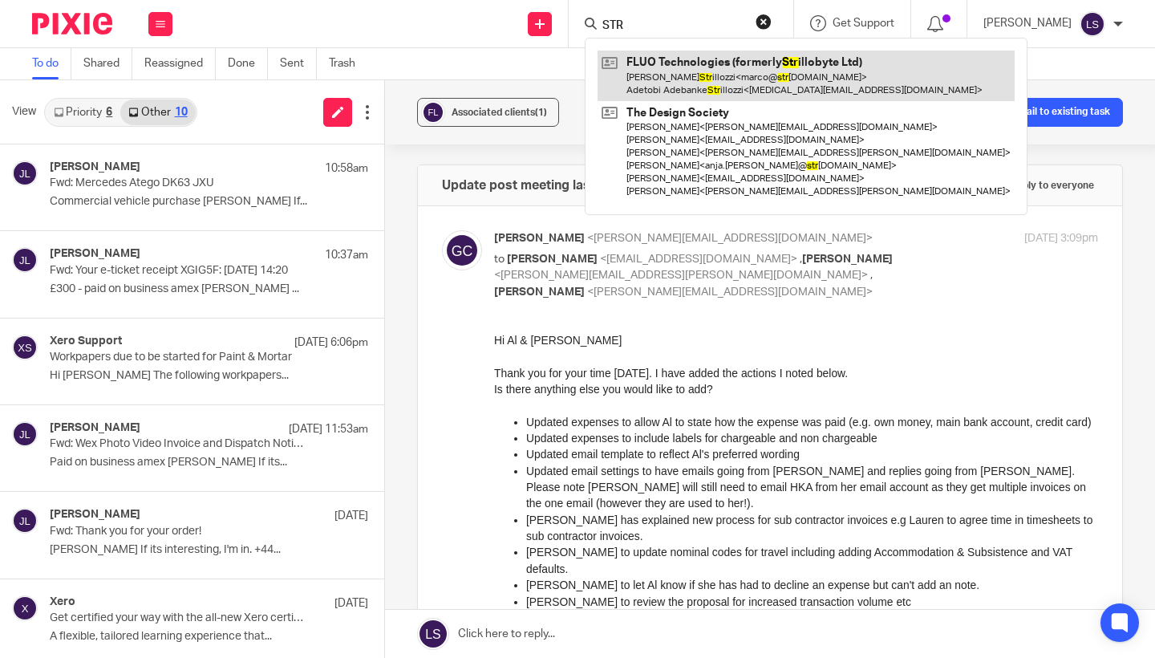
type input "STR"
click at [676, 79] on link at bounding box center [806, 76] width 417 height 50
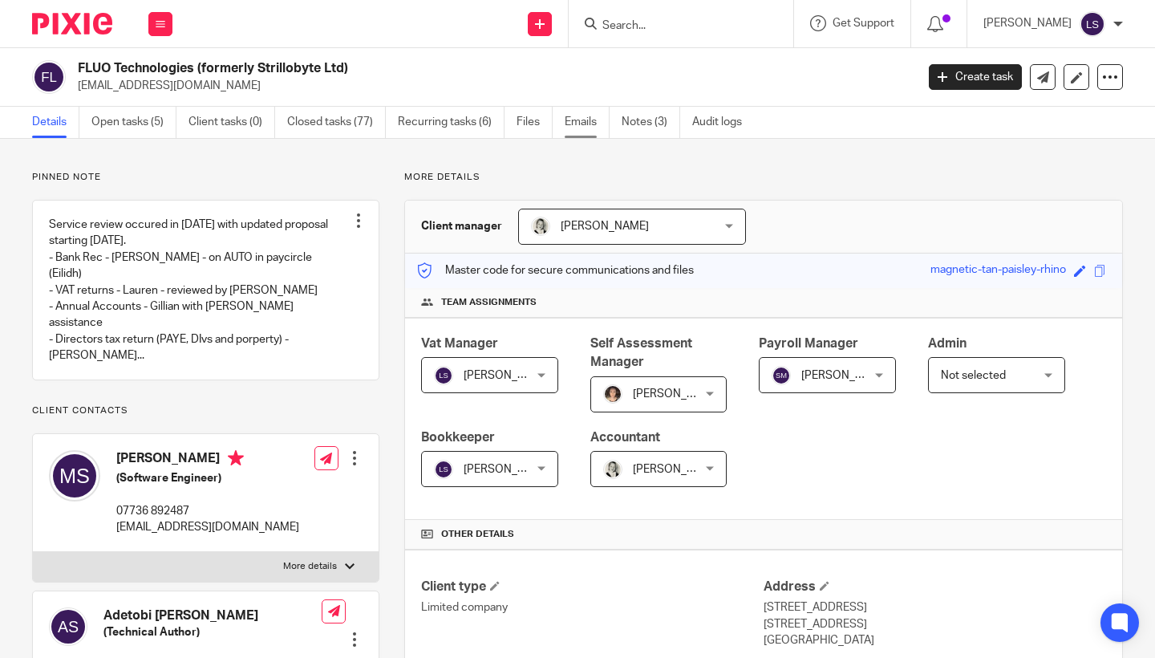
click at [591, 126] on link "Emails" at bounding box center [587, 122] width 45 height 31
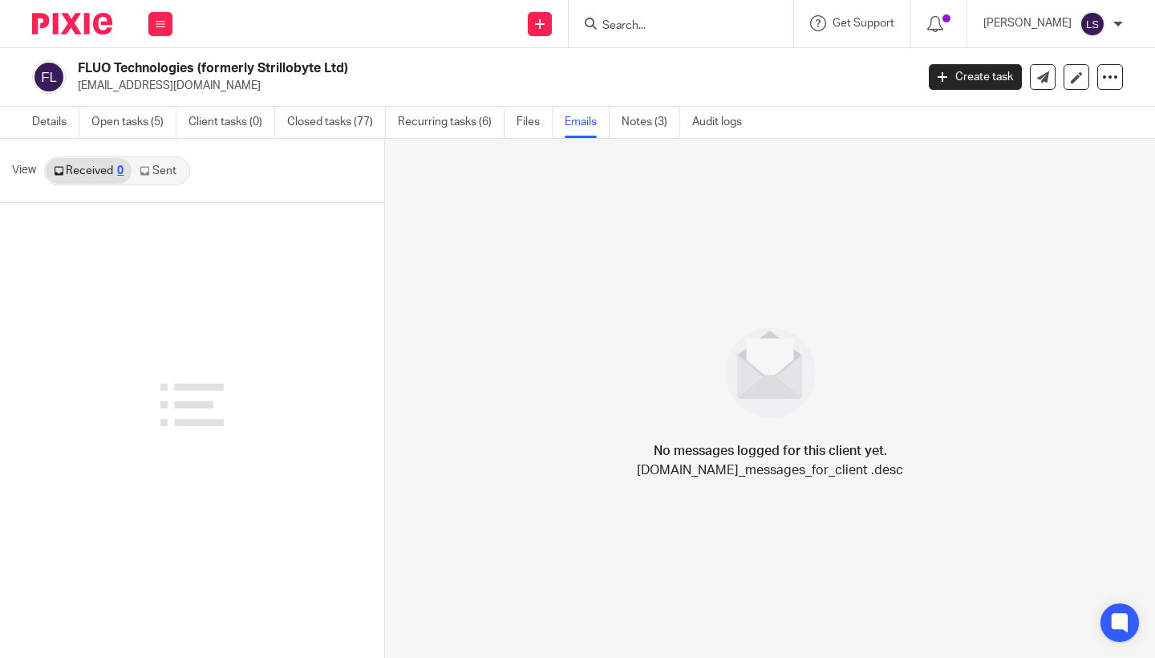
click at [176, 175] on link "Sent" at bounding box center [160, 171] width 56 height 26
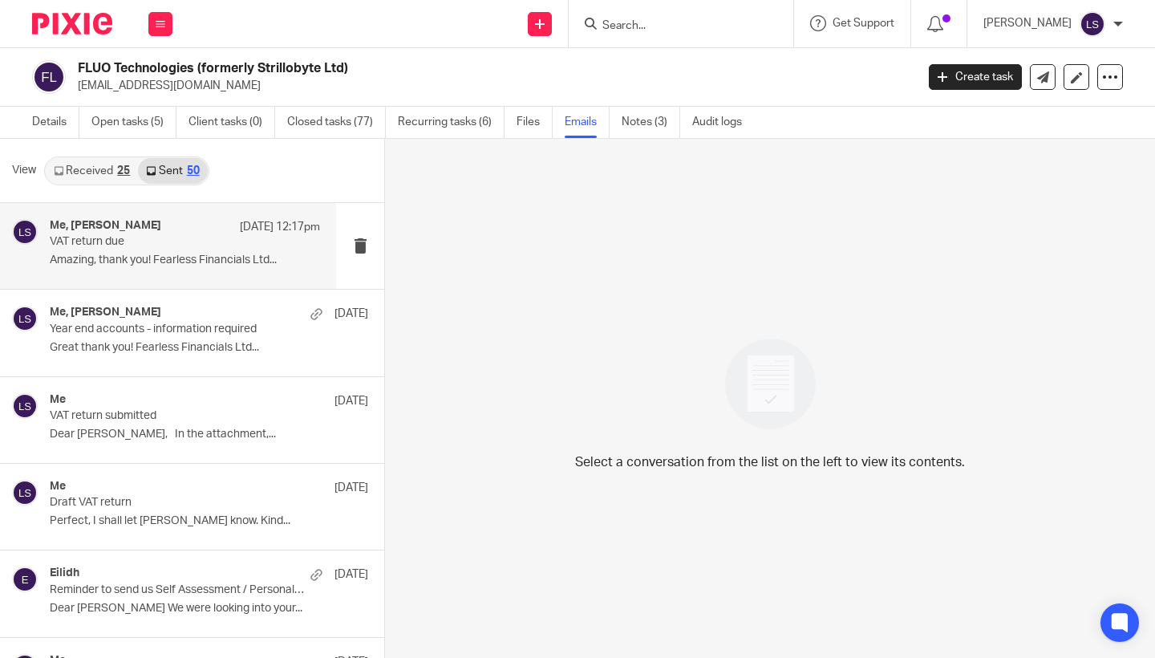
click at [168, 242] on p "VAT return due" at bounding box center [158, 242] width 217 height 14
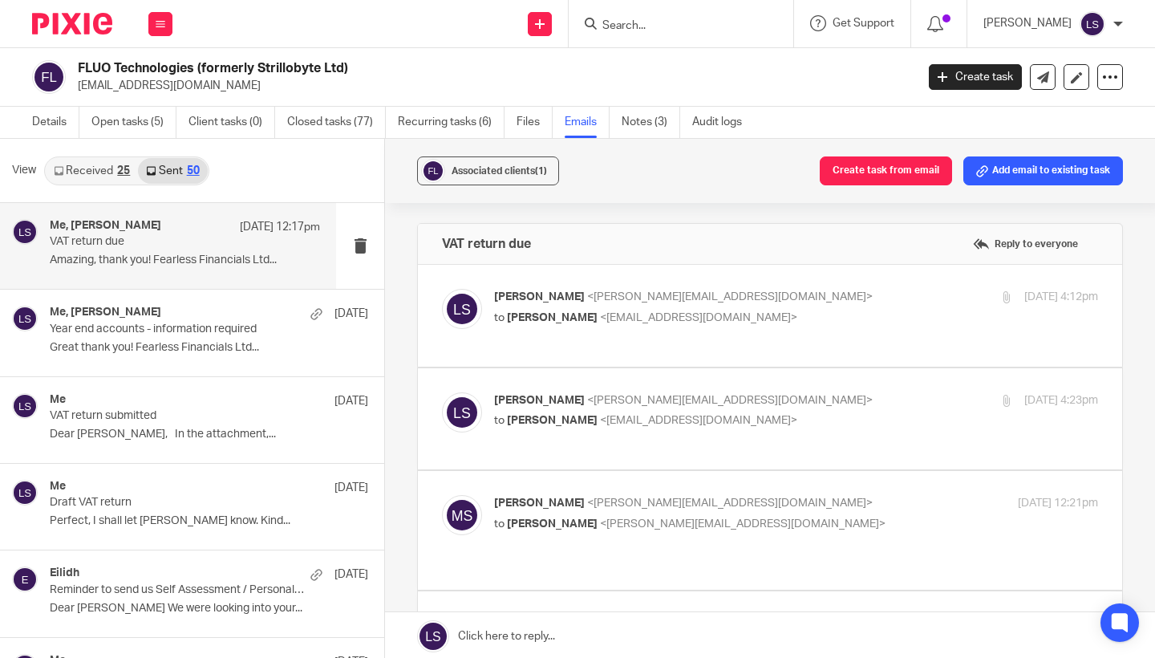
click at [1155, 457] on div "Associated clients (1) Create task from email Add email to existing task VAT re…" at bounding box center [770, 400] width 770 height 522
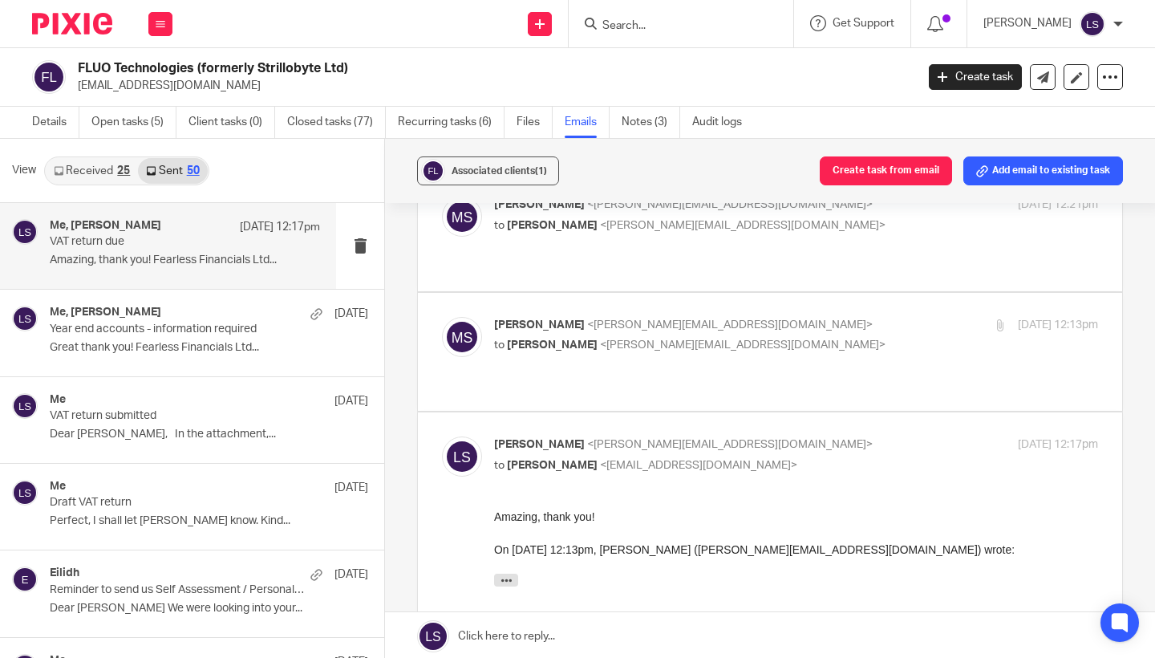
scroll to position [292, 0]
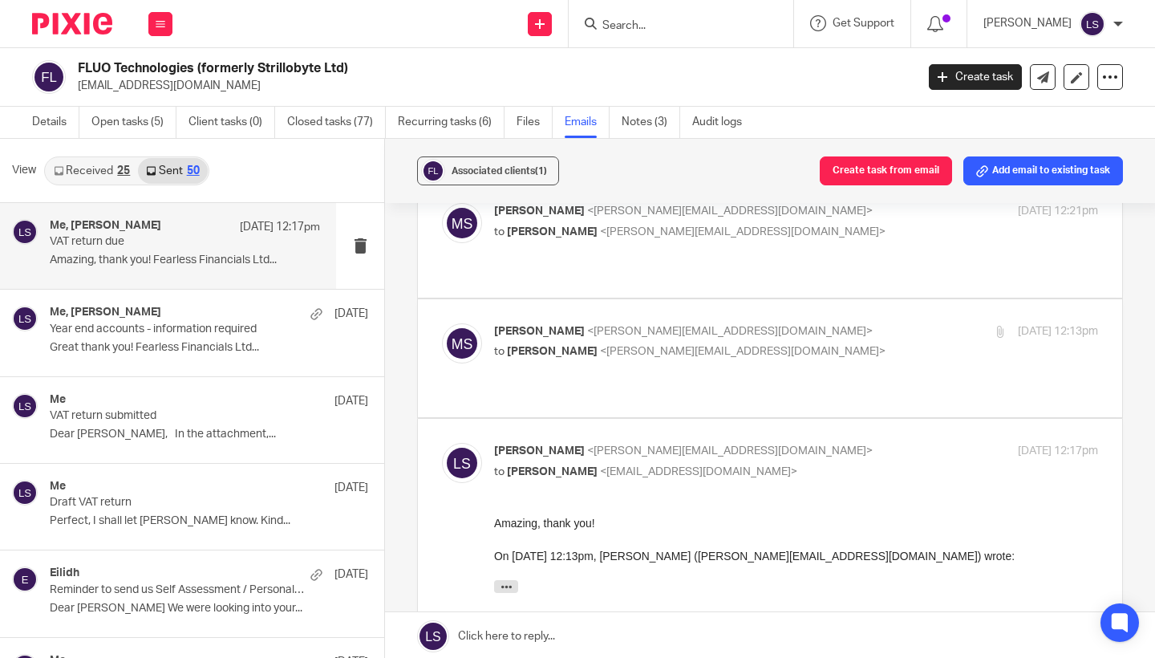
click at [851, 323] on p "[PERSON_NAME] <[EMAIL_ADDRESS][DOMAIN_NAME]>" at bounding box center [695, 331] width 403 height 17
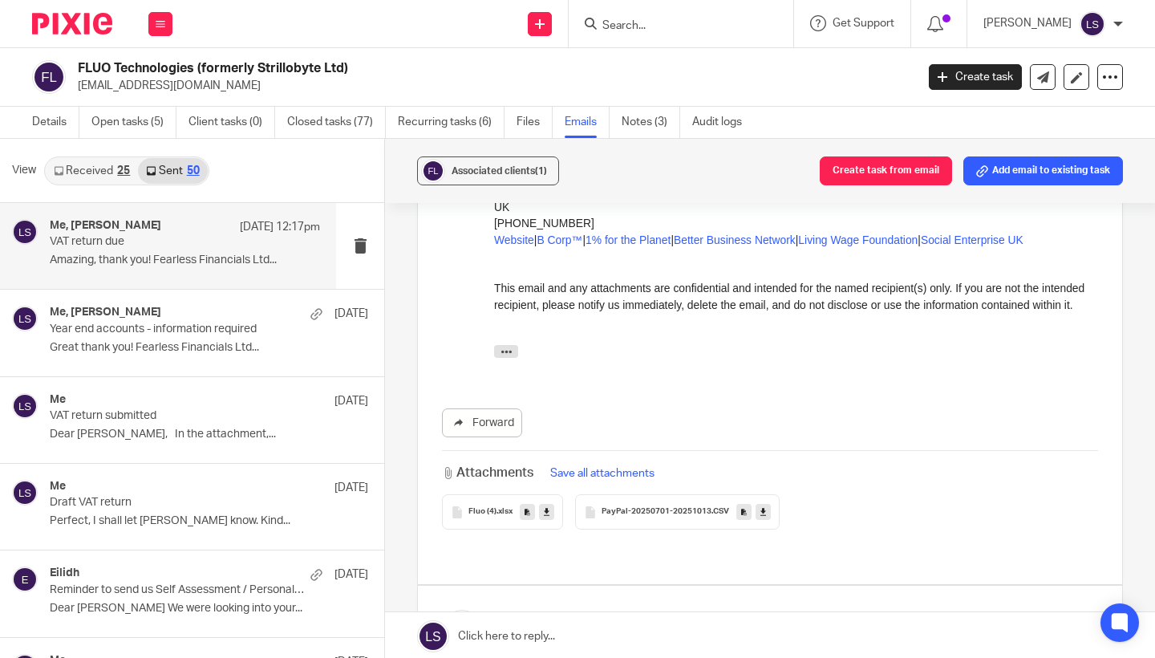
scroll to position [801, 0]
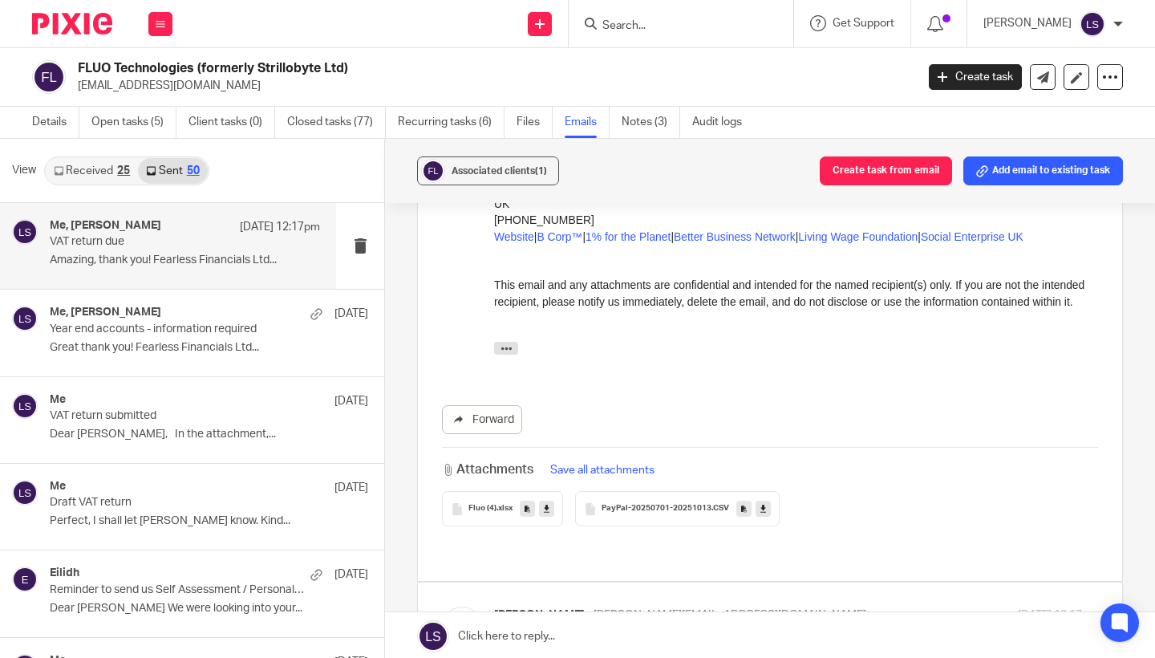
click at [549, 503] on icon at bounding box center [547, 509] width 6 height 12
click at [764, 503] on icon at bounding box center [764, 509] width 6 height 12
click at [655, 405] on div "Forward" at bounding box center [770, 419] width 656 height 29
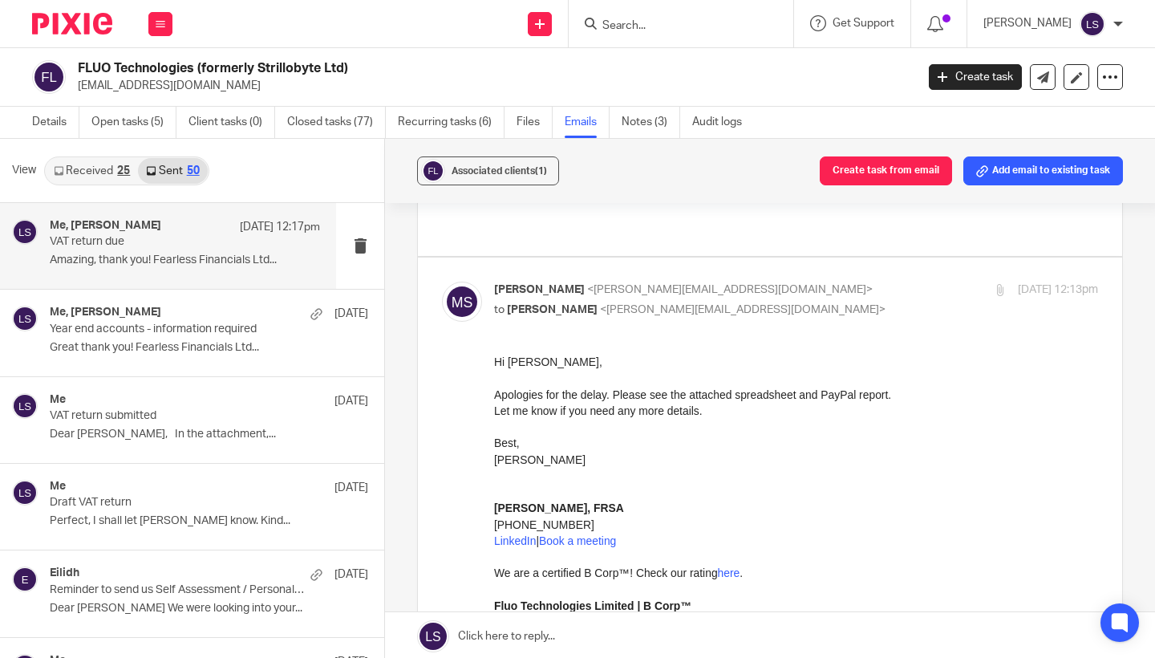
scroll to position [328, 0]
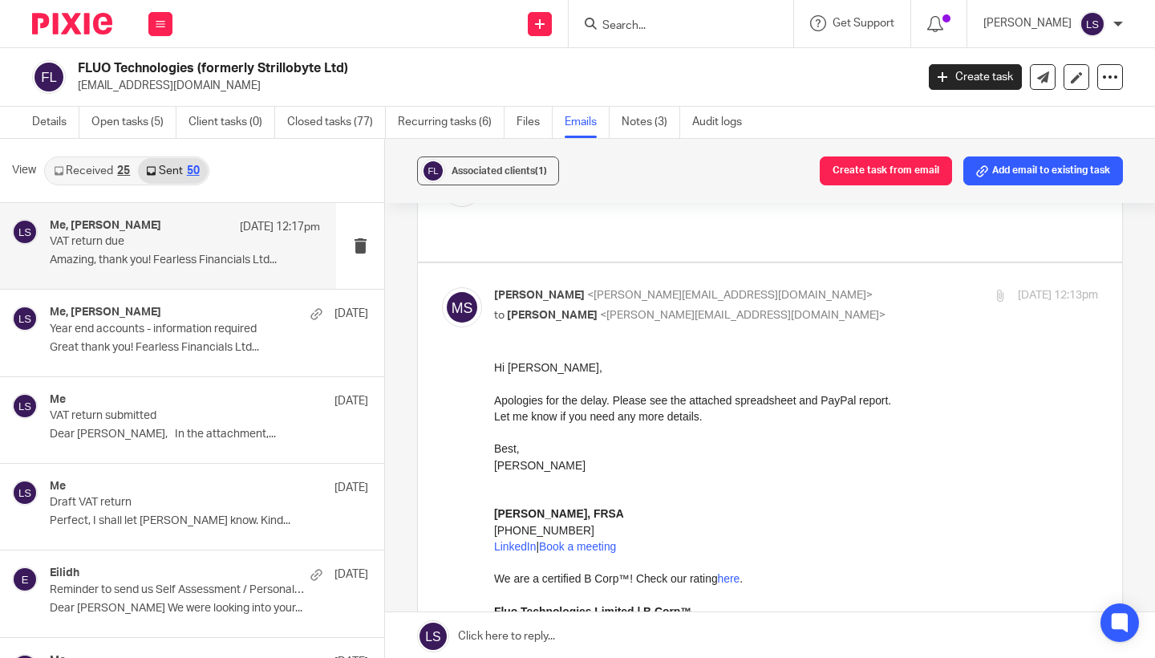
click at [813, 287] on div "[PERSON_NAME] <[EMAIL_ADDRESS][DOMAIN_NAME]> to [PERSON_NAME] <[EMAIL_ADDRESS][…" at bounding box center [695, 305] width 403 height 37
checkbox input "false"
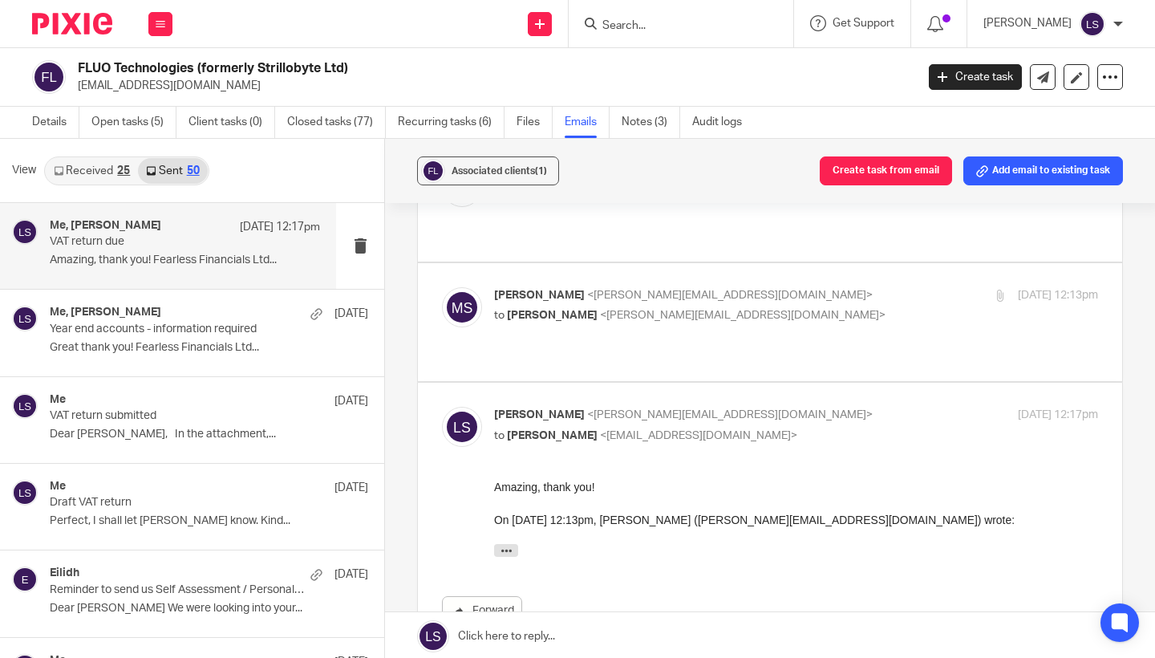
click at [749, 407] on div "[PERSON_NAME] <[EMAIL_ADDRESS][DOMAIN_NAME]> to [PERSON_NAME] <[EMAIL_ADDRESS][…" at bounding box center [695, 425] width 403 height 37
checkbox input "false"
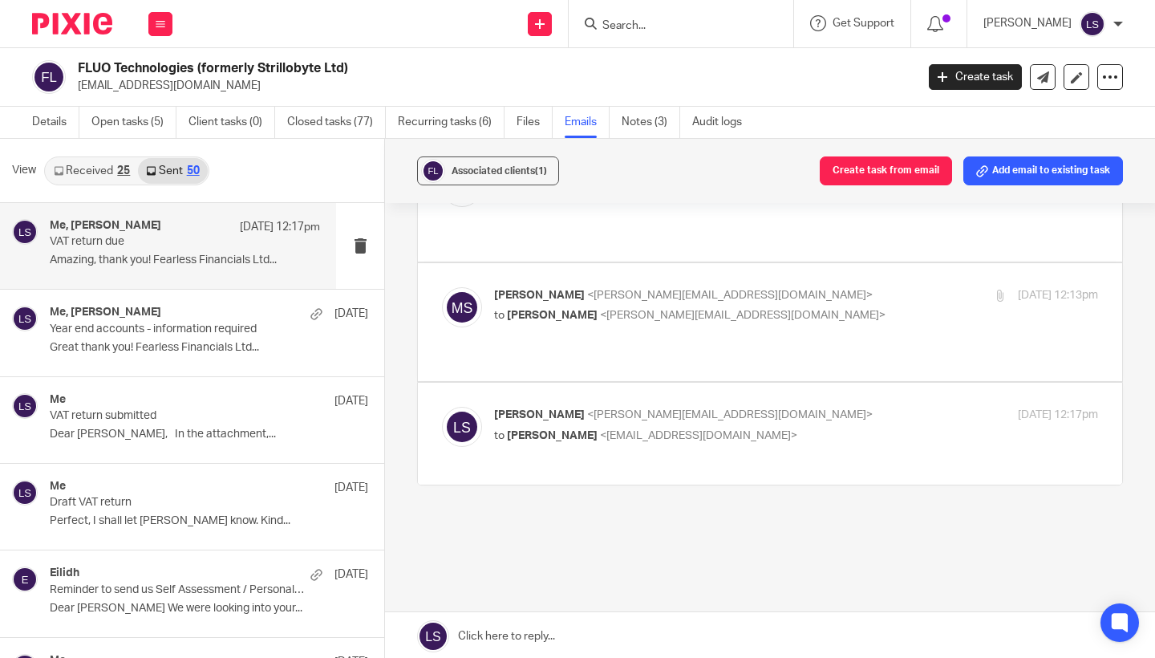
scroll to position [322, 0]
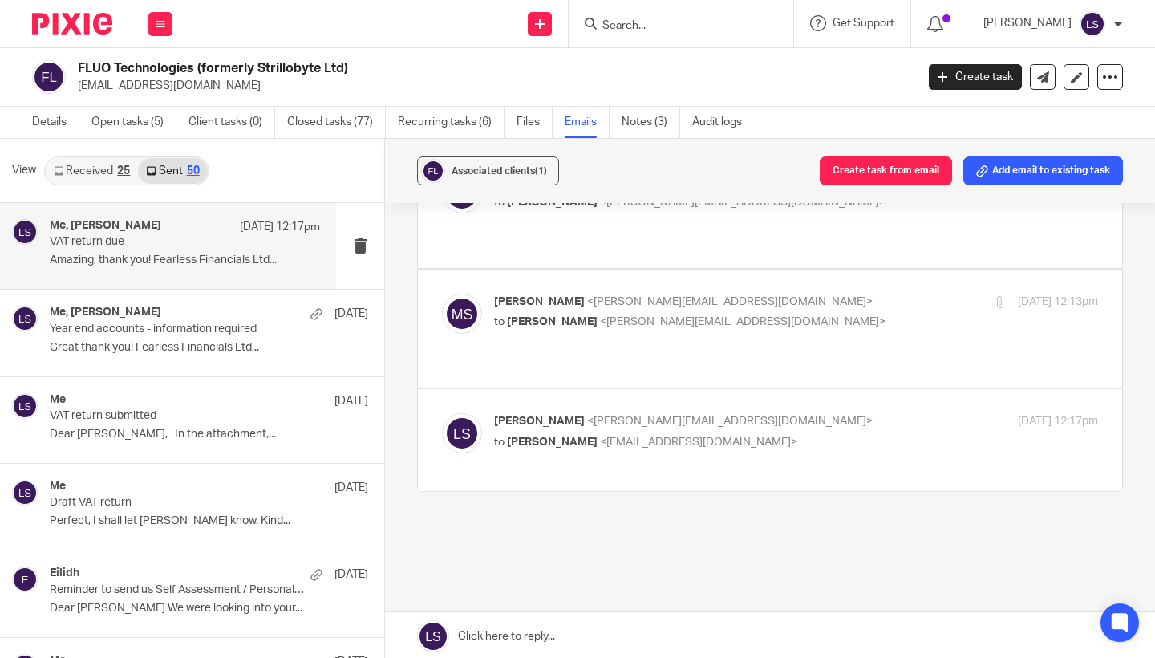
click at [550, 636] on link at bounding box center [770, 636] width 770 height 48
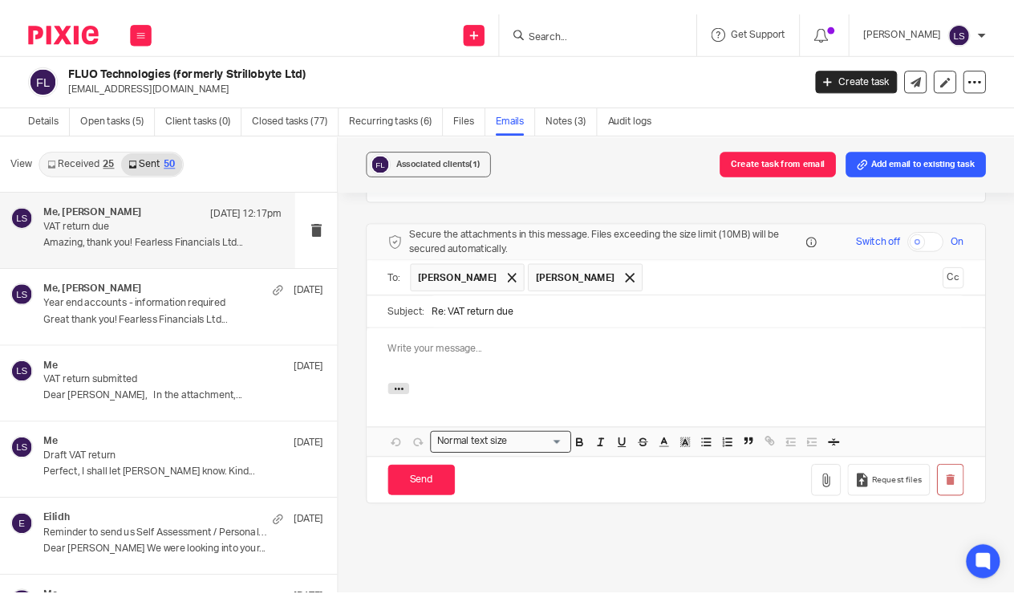
scroll to position [0, 0]
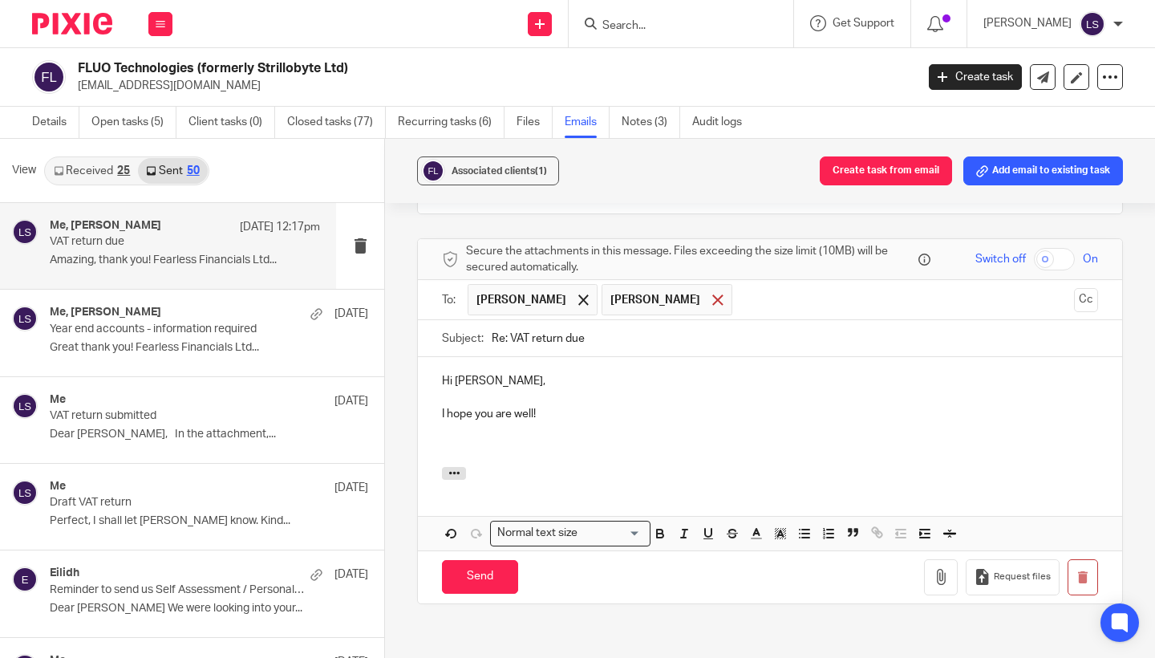
click at [713, 294] on span at bounding box center [718, 299] width 10 height 10
click at [595, 422] on p at bounding box center [770, 430] width 656 height 16
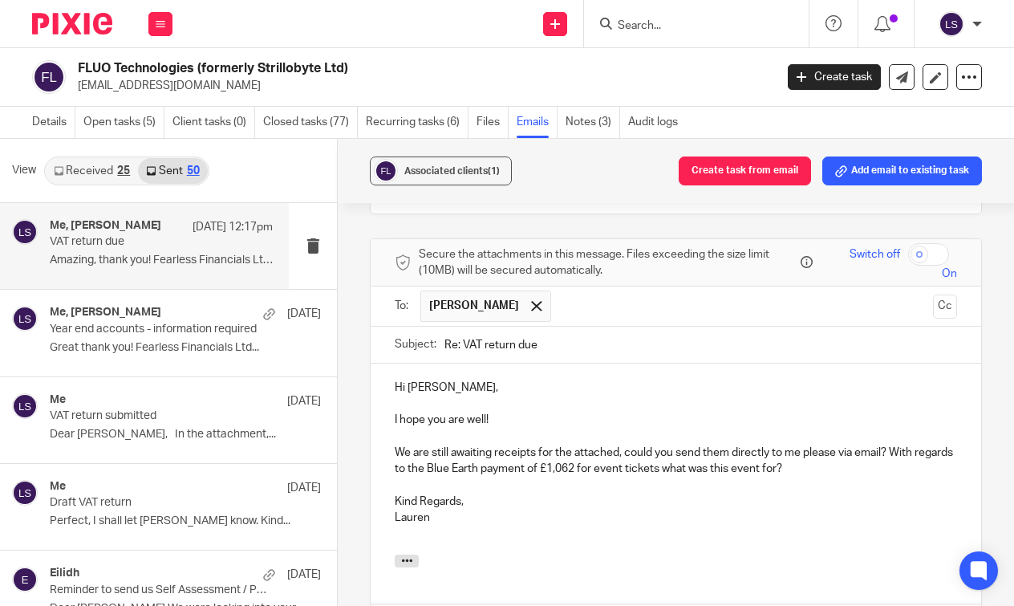
click at [994, 382] on div "Associated clients (1) Create task from email Add email to existing task VAT re…" at bounding box center [676, 373] width 676 height 469
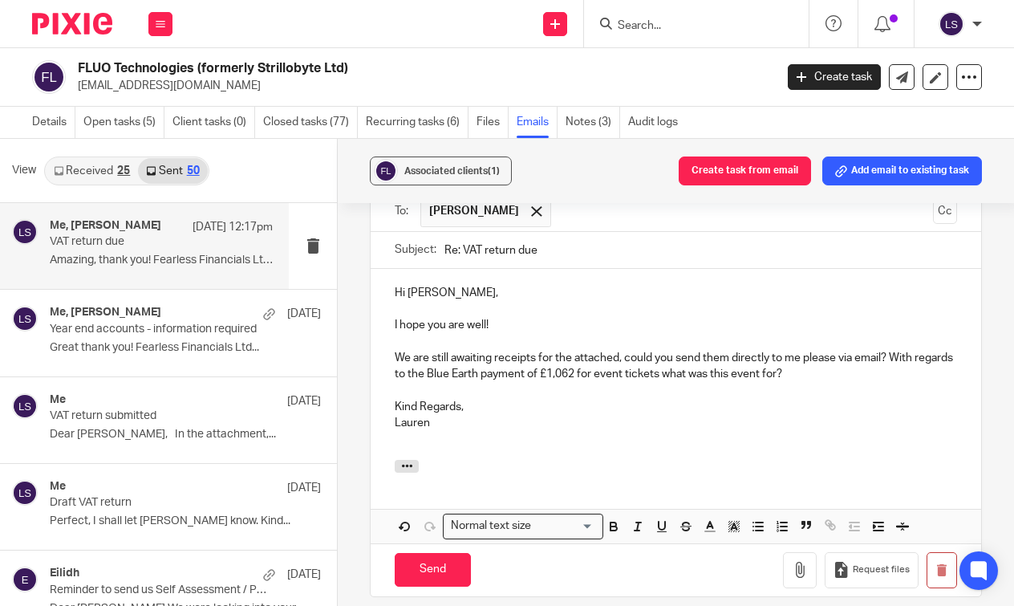
scroll to position [713, 0]
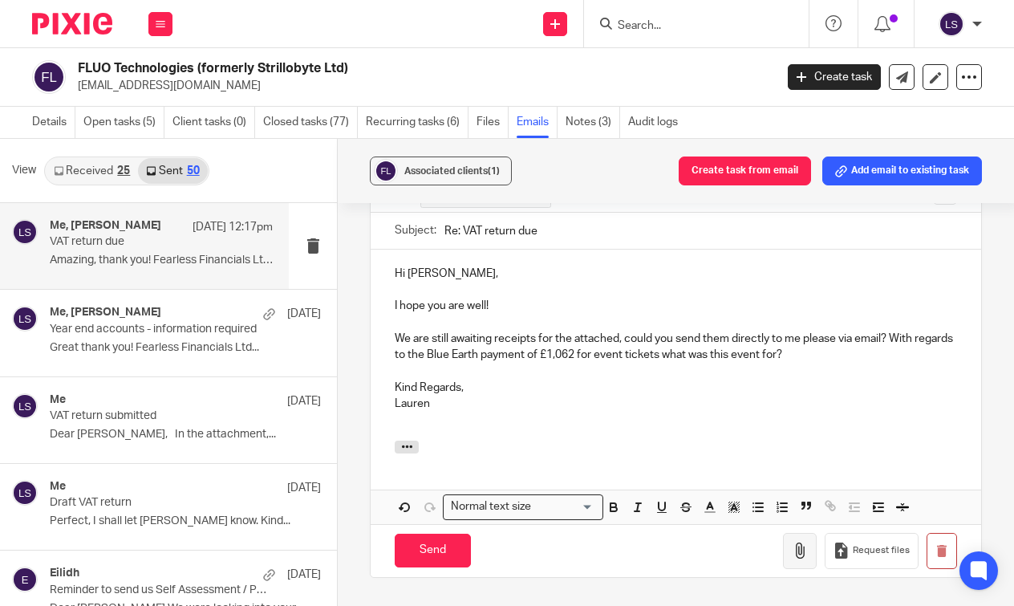
click at [794, 533] on button "button" at bounding box center [800, 551] width 34 height 36
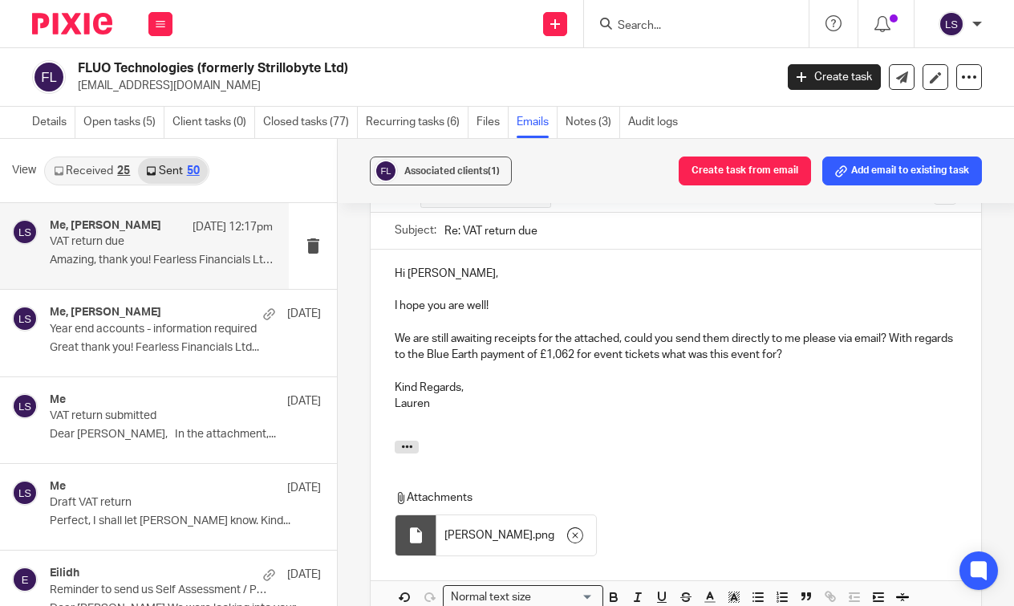
click at [995, 377] on div "Associated clients (1) Create task from email Add email to existing task VAT re…" at bounding box center [676, 373] width 676 height 469
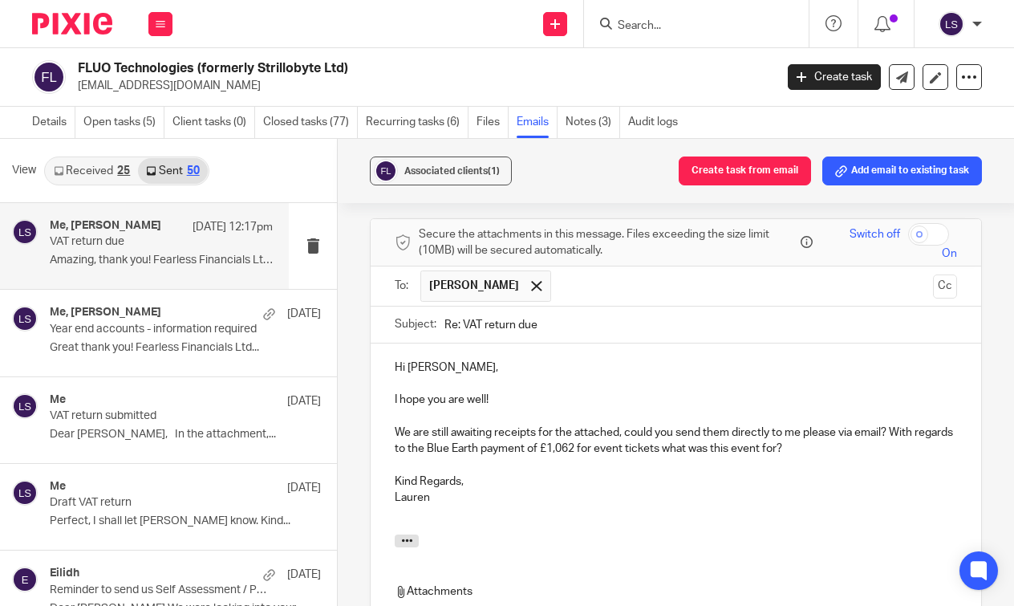
scroll to position [609, 0]
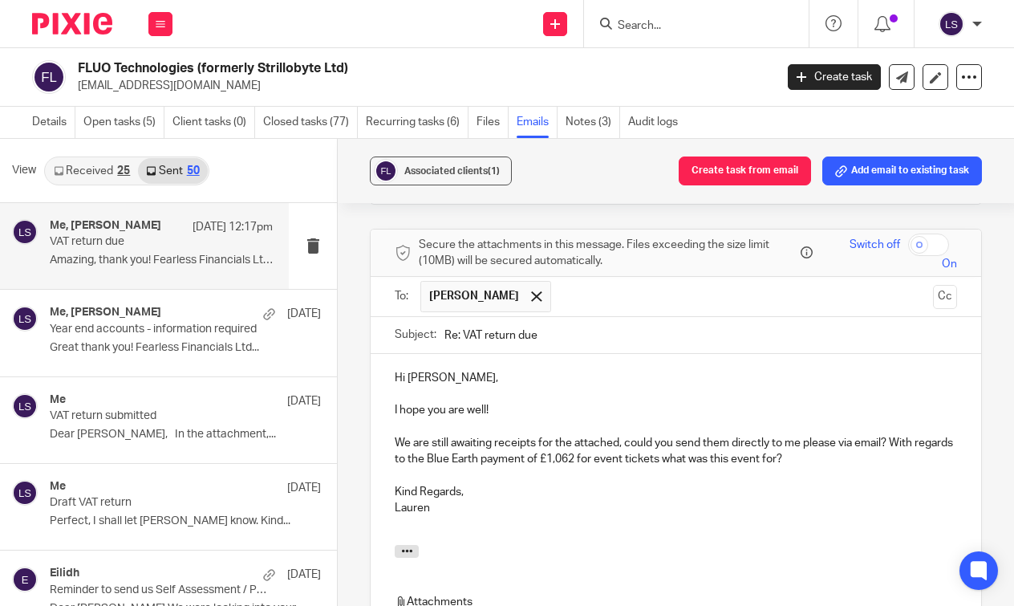
click at [1005, 405] on div "Associated clients (1) Create task from email Add email to existing task VAT re…" at bounding box center [676, 373] width 676 height 469
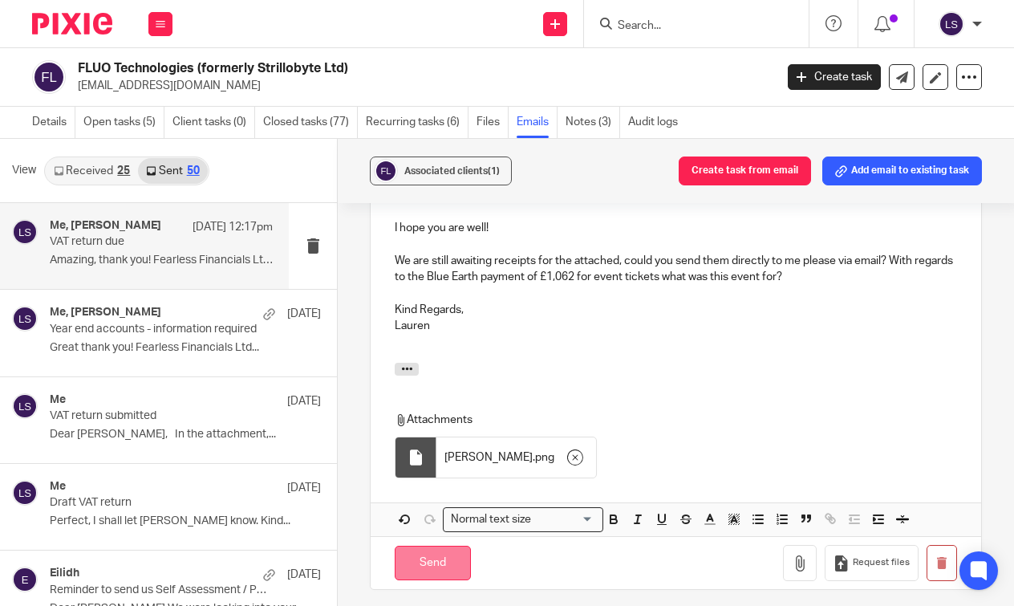
scroll to position [792, 0]
click at [435, 545] on input "Send" at bounding box center [433, 562] width 76 height 35
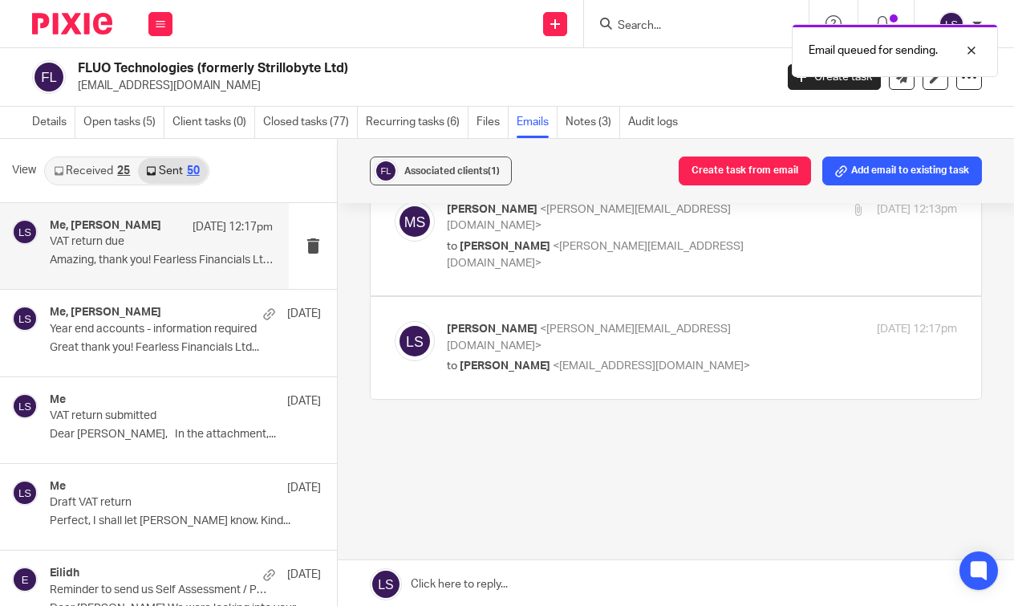
scroll to position [374, 0]
